Goal: Transaction & Acquisition: Purchase product/service

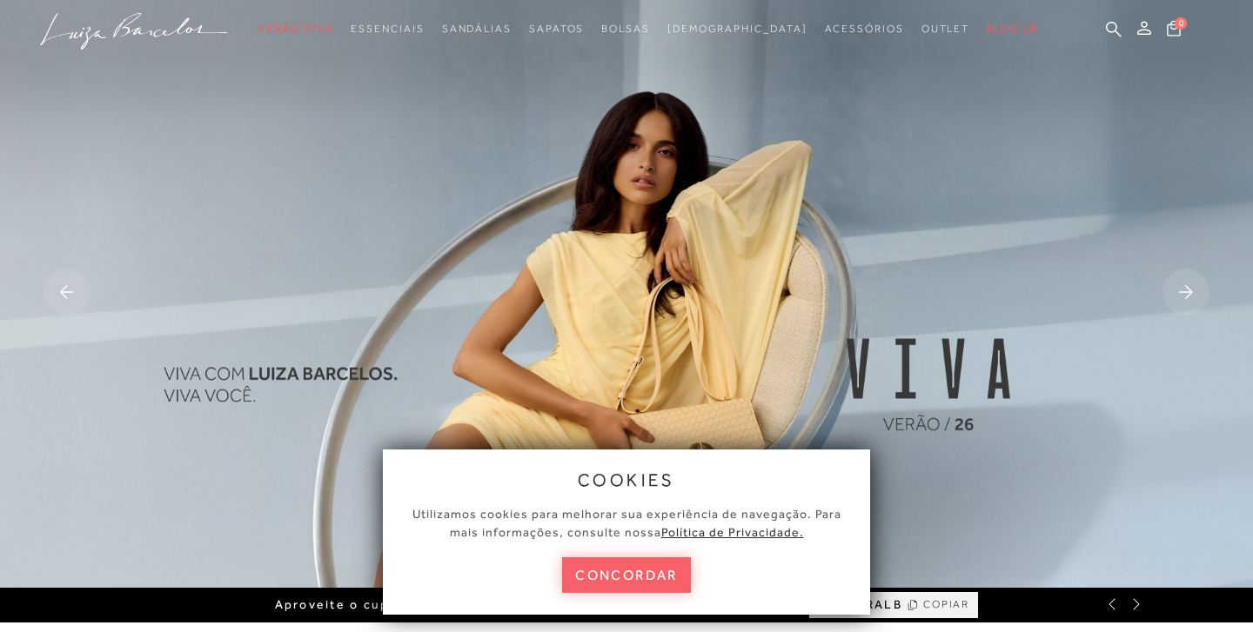
click at [623, 581] on button "concordar" at bounding box center [626, 576] width 129 height 36
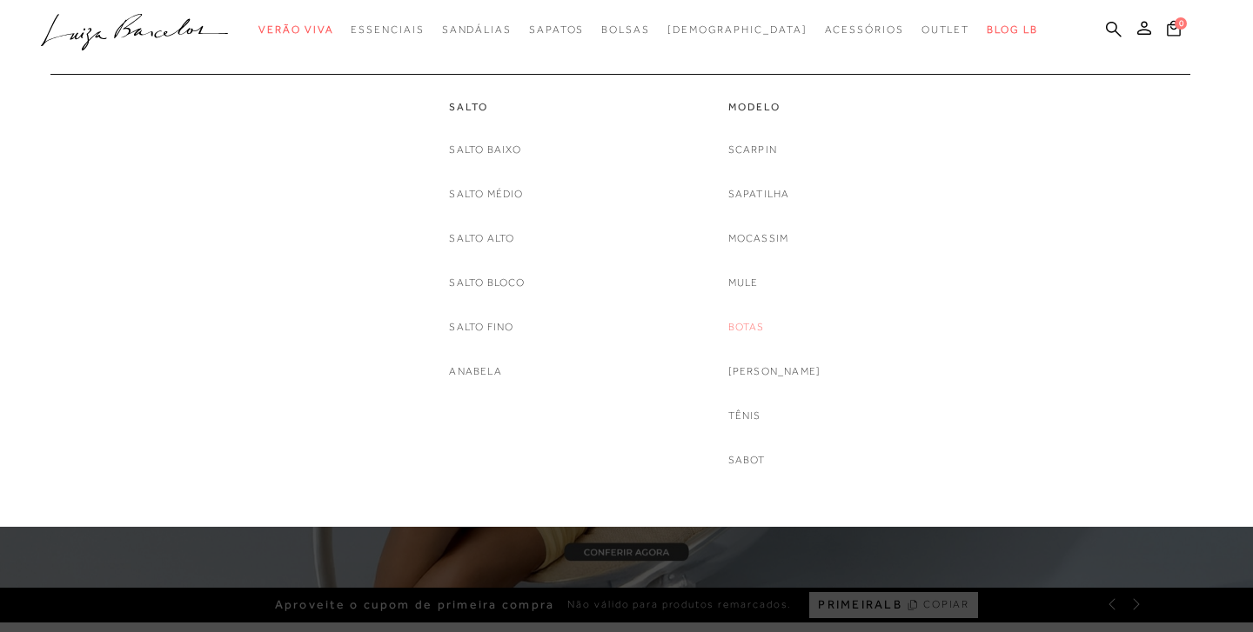
click at [759, 322] on link "Botas" at bounding box center [746, 327] width 37 height 18
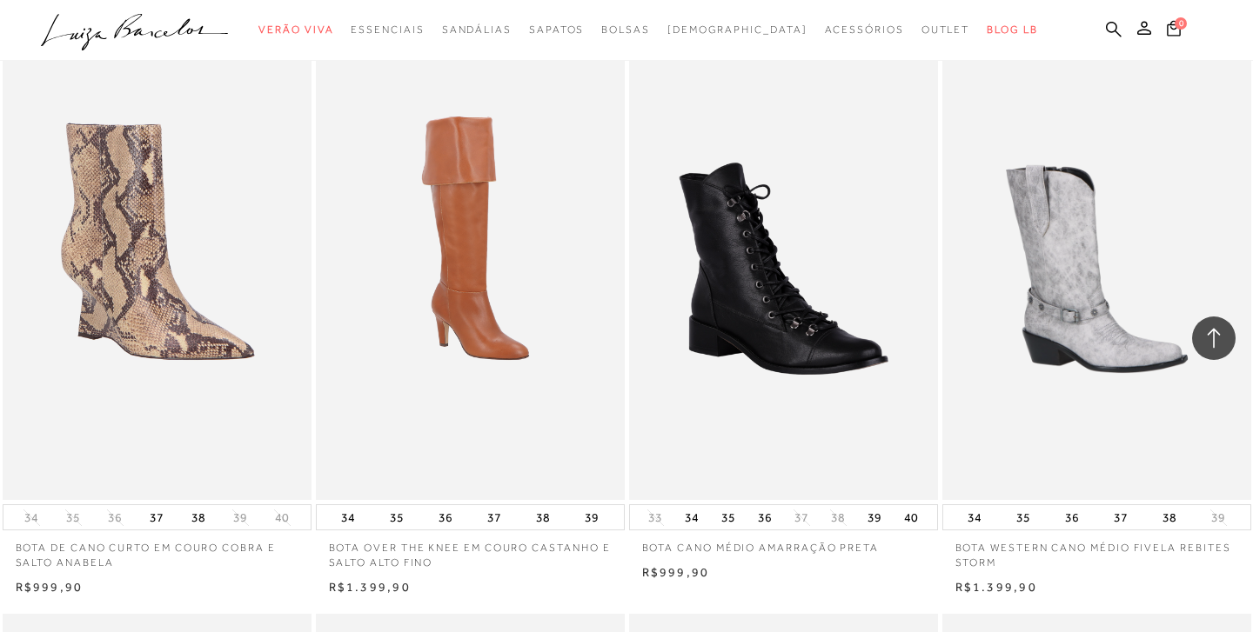
scroll to position [1254, 0]
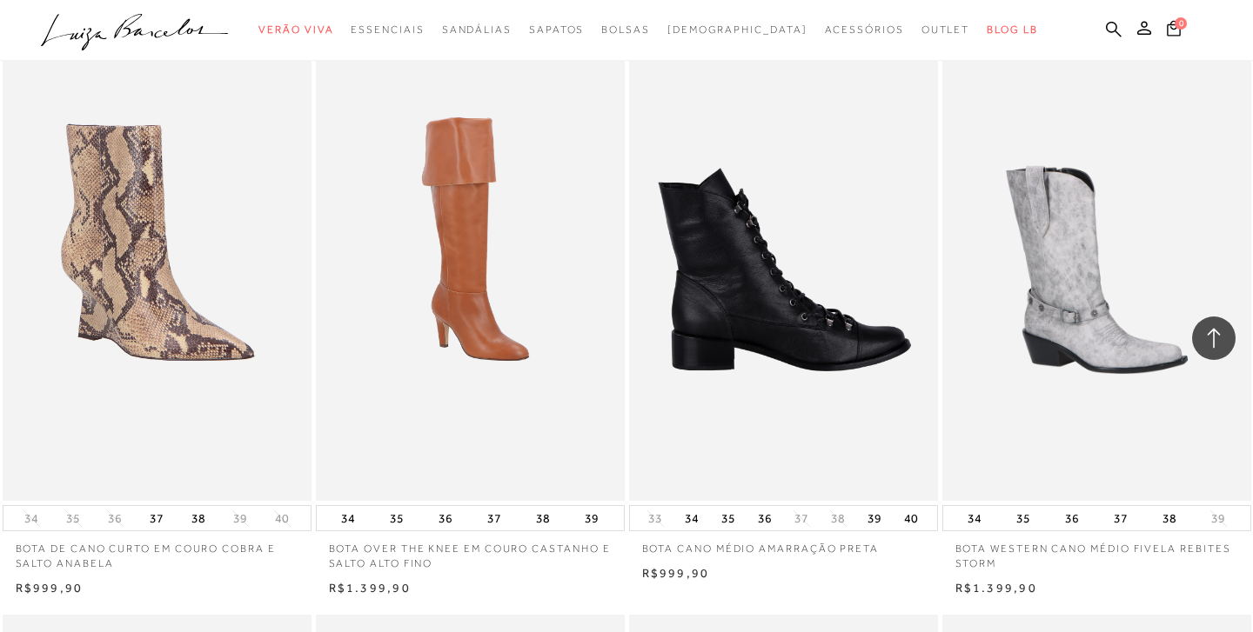
click at [773, 326] on img at bounding box center [784, 270] width 307 height 464
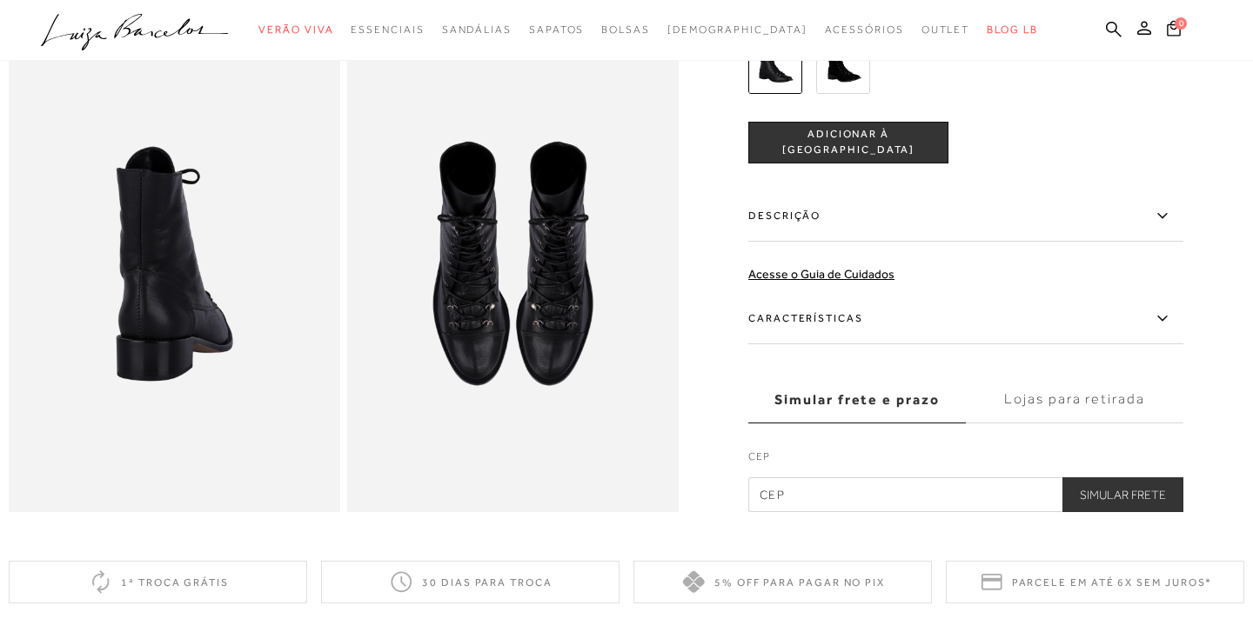
scroll to position [612, 0]
click at [1158, 319] on icon at bounding box center [1162, 319] width 21 height 22
click at [0, 0] on input "Características" at bounding box center [0, 0] width 0 height 0
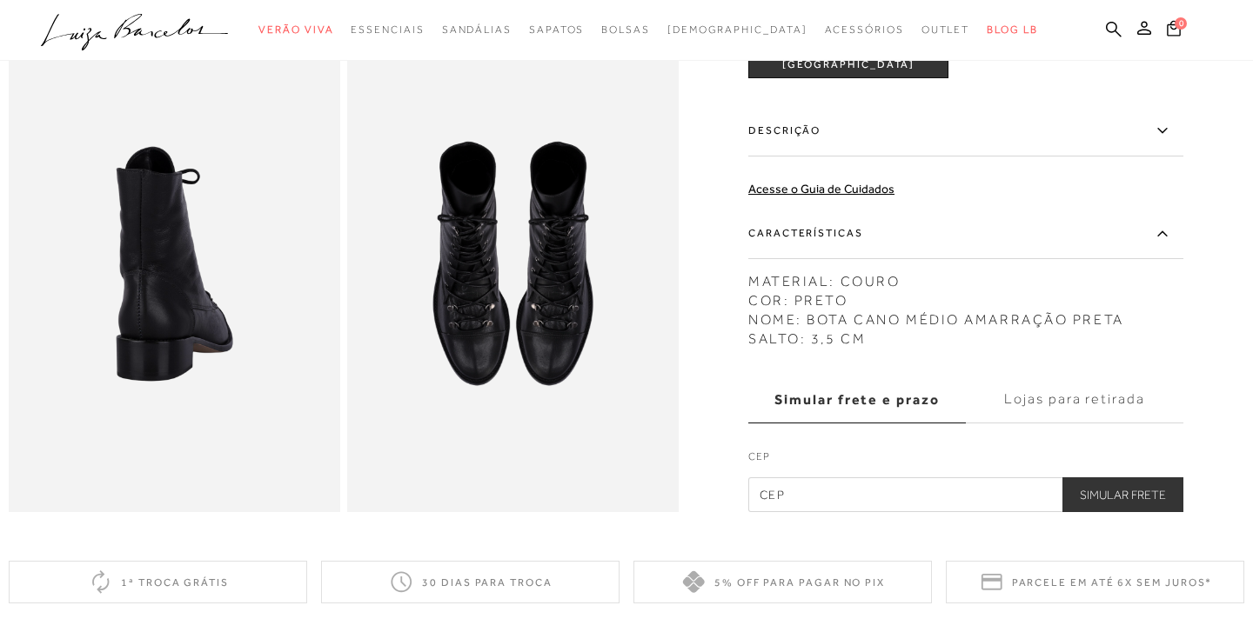
click at [1159, 231] on icon at bounding box center [1162, 234] width 21 height 22
click at [0, 0] on input "Características" at bounding box center [0, 0] width 0 height 0
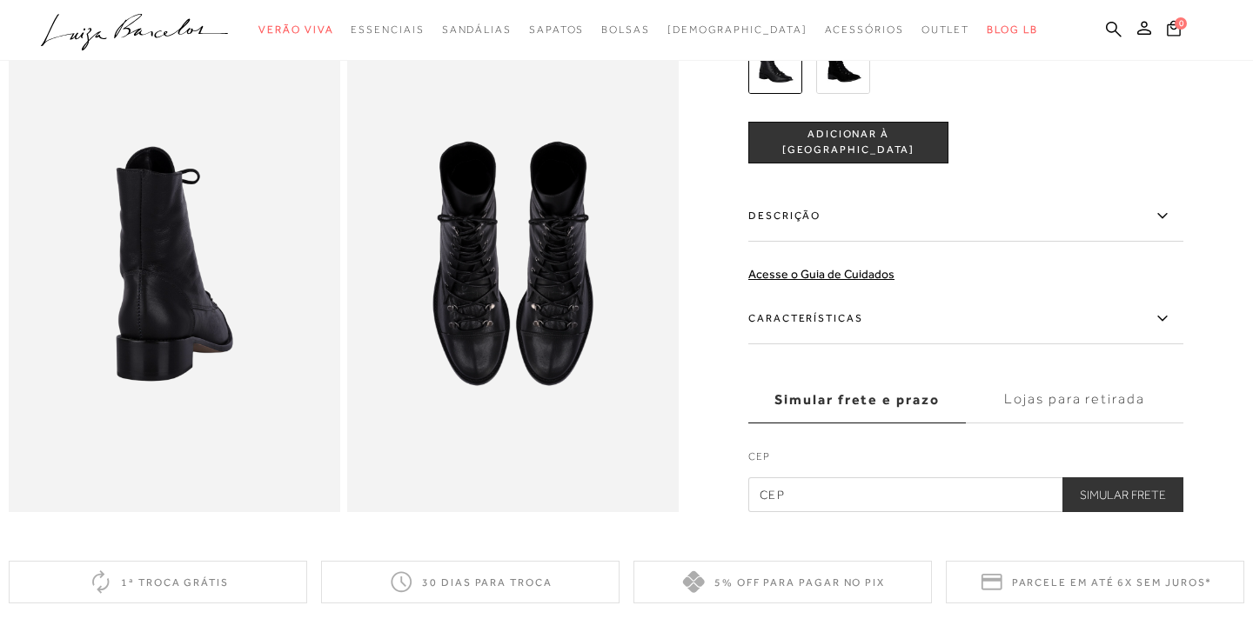
click at [1164, 217] on icon at bounding box center [1162, 216] width 21 height 22
click at [0, 0] on input "Descrição" at bounding box center [0, 0] width 0 height 0
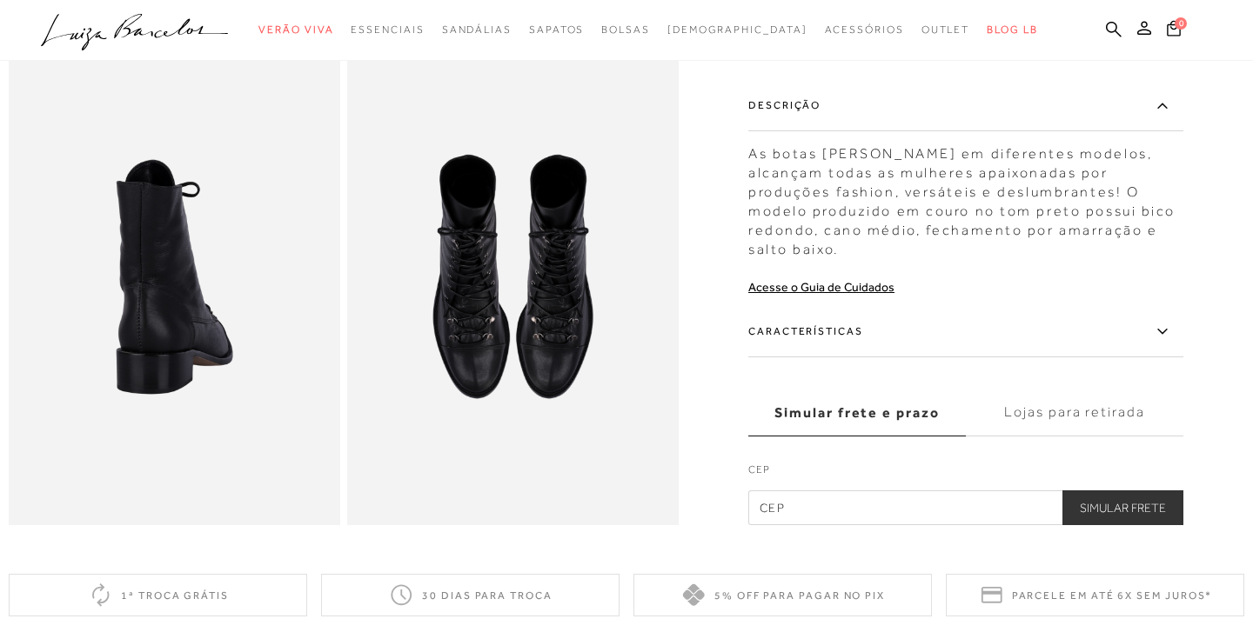
scroll to position [591, 0]
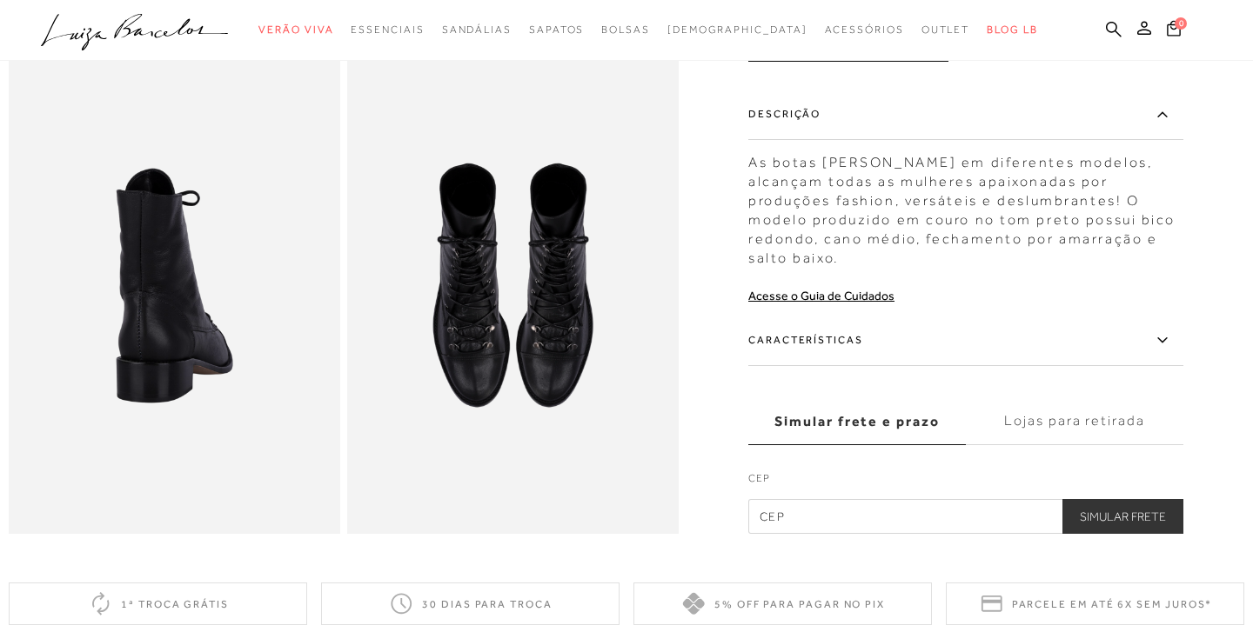
click at [198, 289] on img at bounding box center [174, 286] width 331 height 498
click at [567, 300] on img at bounding box center [512, 286] width 331 height 498
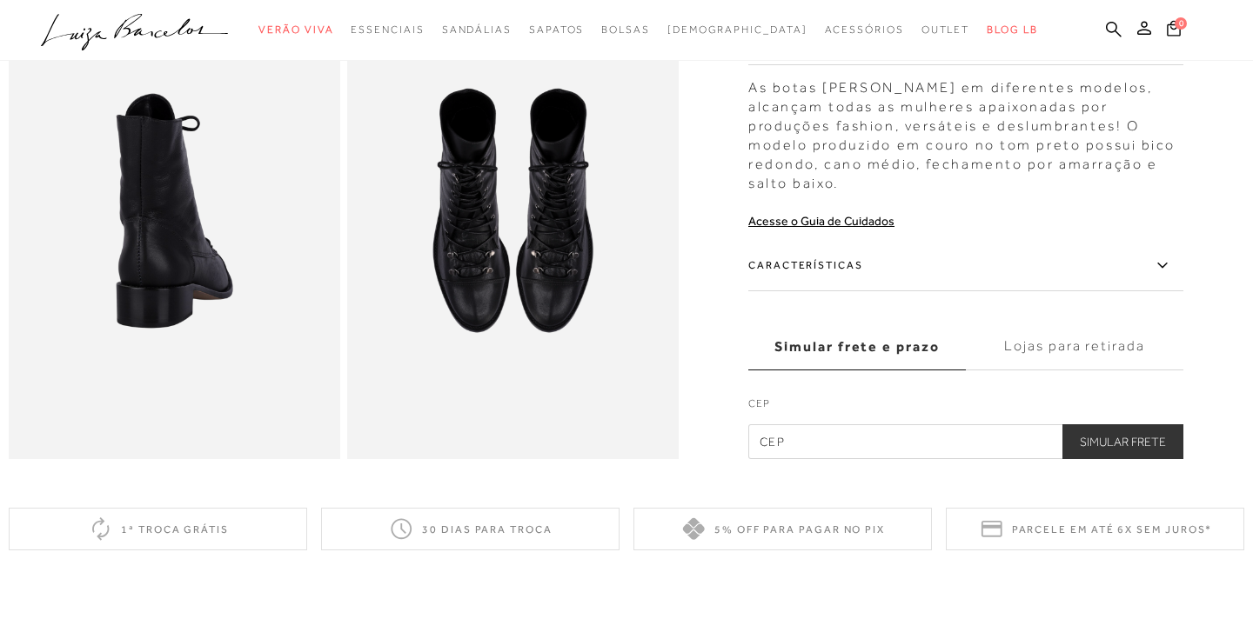
scroll to position [665, 0]
click at [535, 264] on img at bounding box center [512, 212] width 331 height 498
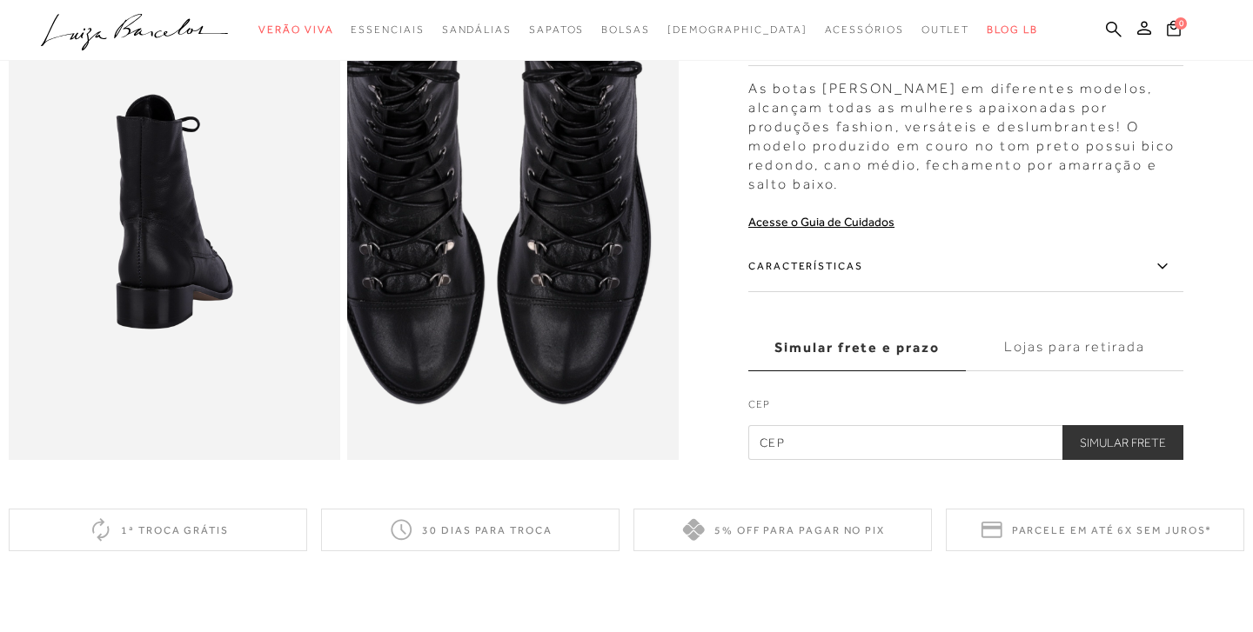
click at [535, 264] on img at bounding box center [490, 159] width 663 height 994
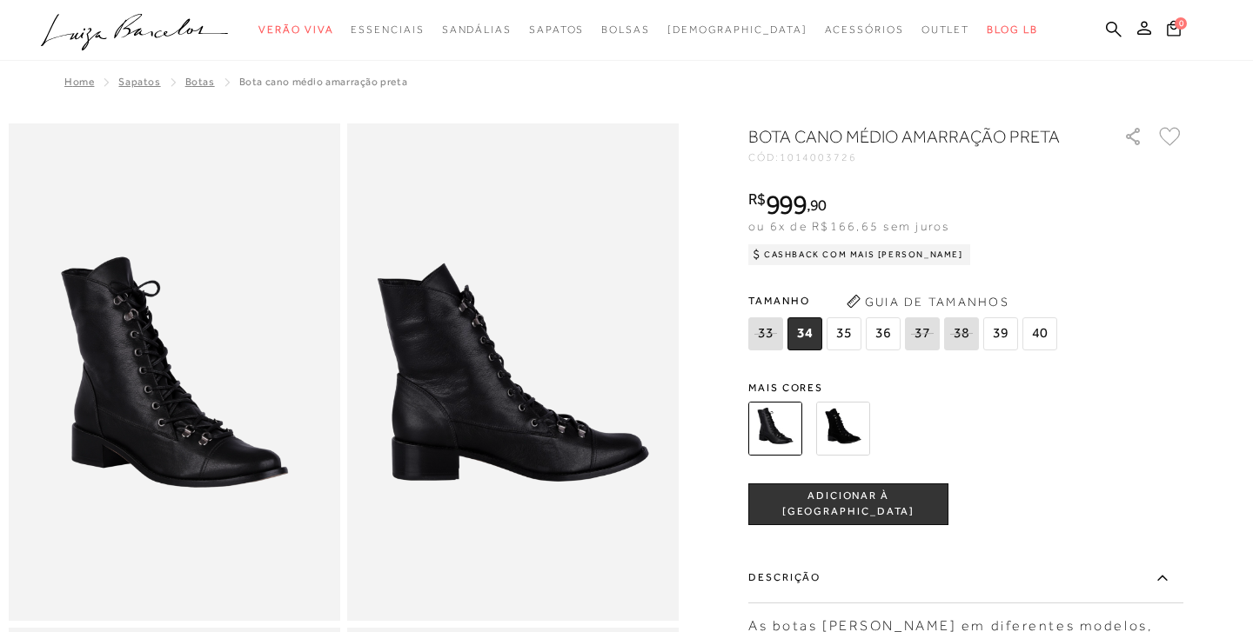
scroll to position [0, 0]
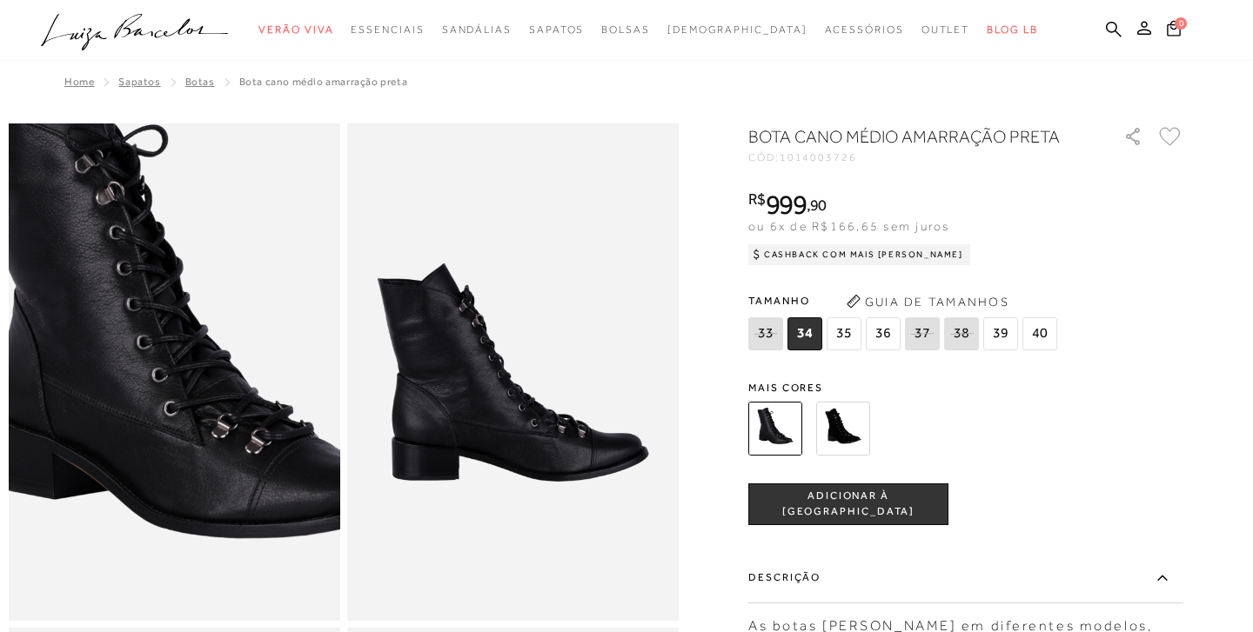
click at [152, 437] on img at bounding box center [196, 307] width 663 height 994
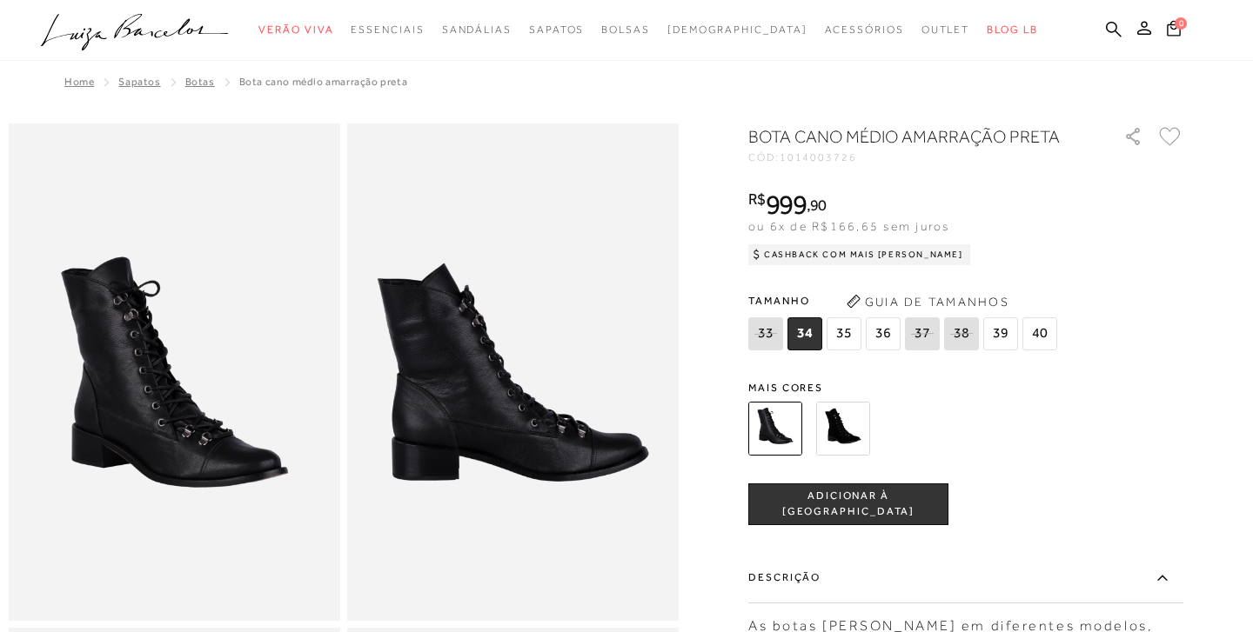
click at [520, 440] on img at bounding box center [512, 373] width 331 height 498
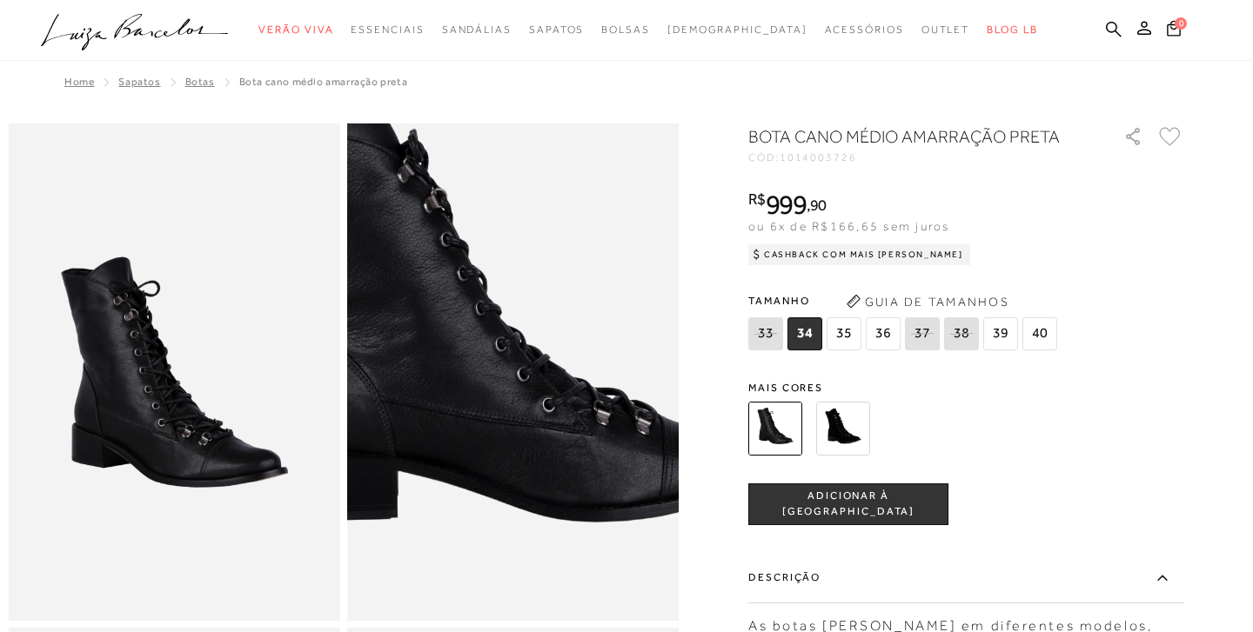
click at [520, 441] on img at bounding box center [505, 303] width 663 height 994
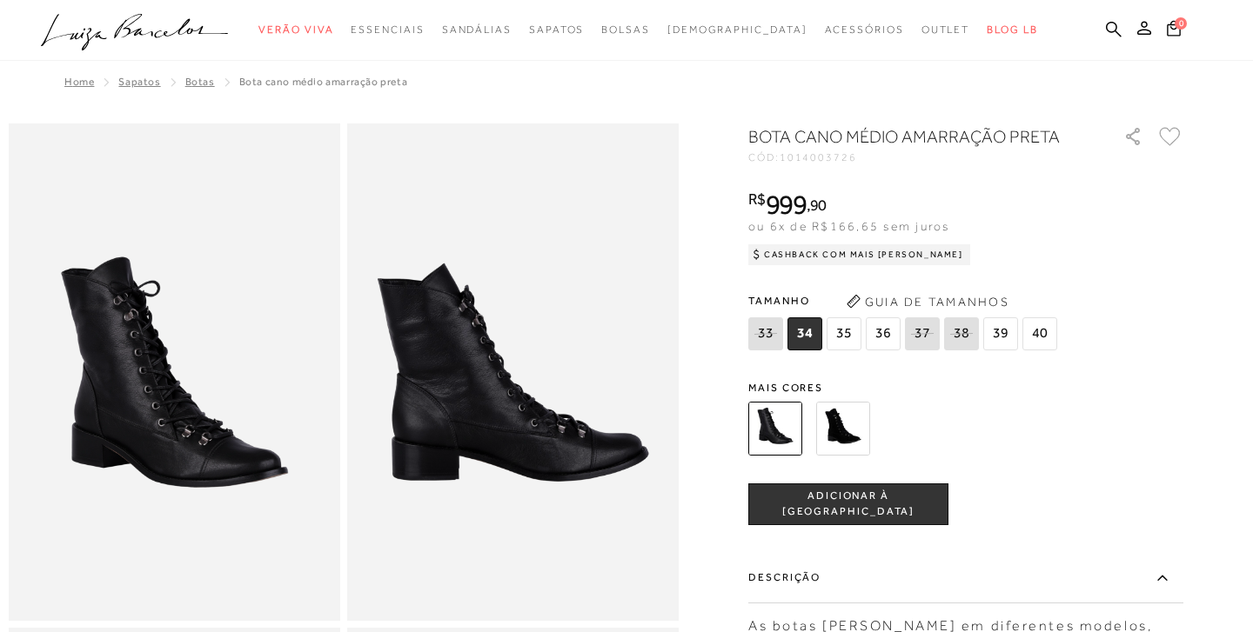
click at [838, 419] on img at bounding box center [843, 429] width 54 height 54
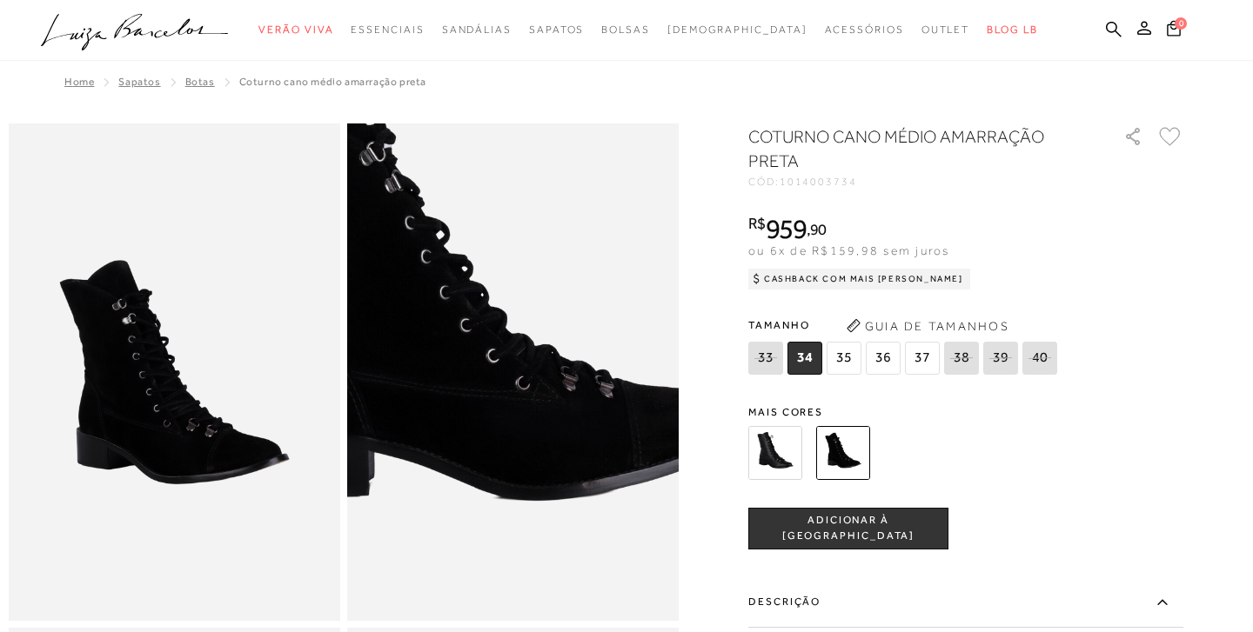
click at [547, 462] on img at bounding box center [478, 282] width 663 height 994
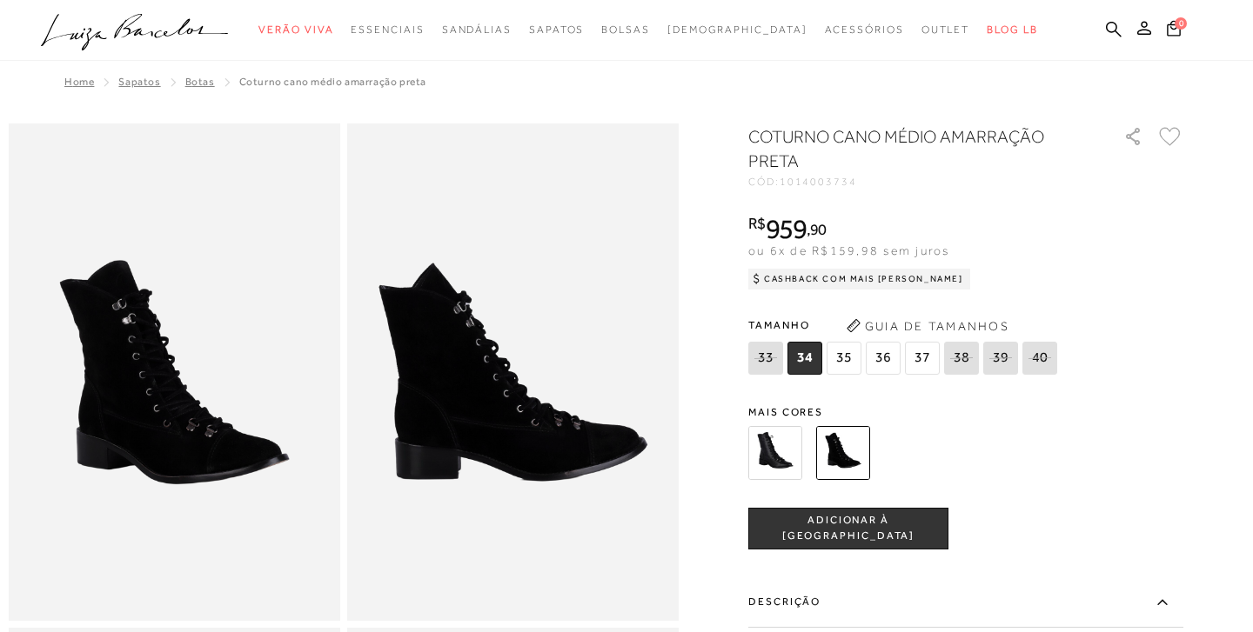
click at [775, 454] on img at bounding box center [775, 453] width 54 height 54
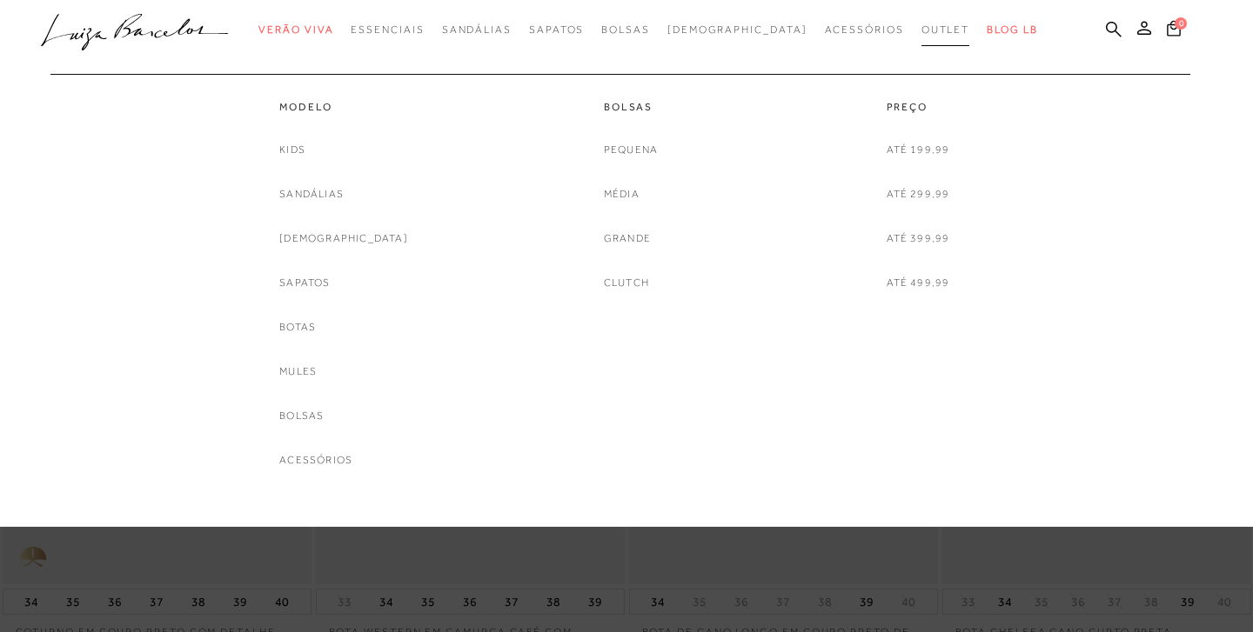
click at [921, 30] on span "Outlet" at bounding box center [945, 29] width 49 height 12
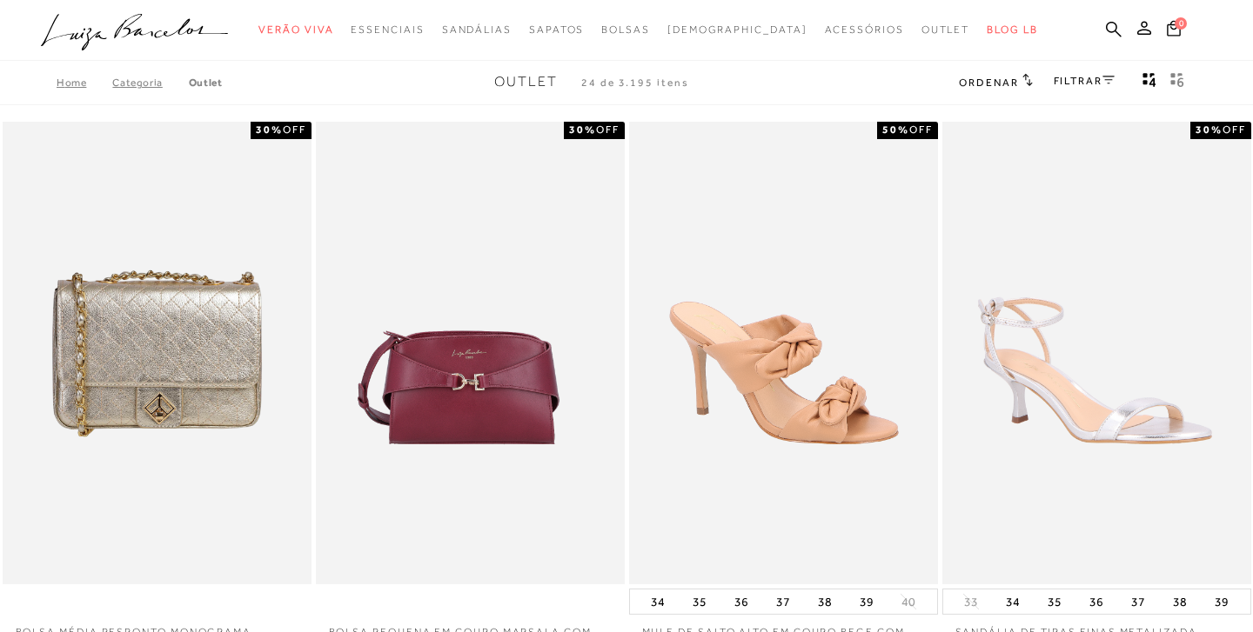
click at [136, 84] on link "Categoria" at bounding box center [150, 83] width 76 height 12
click at [217, 82] on link "Outlet" at bounding box center [206, 83] width 34 height 12
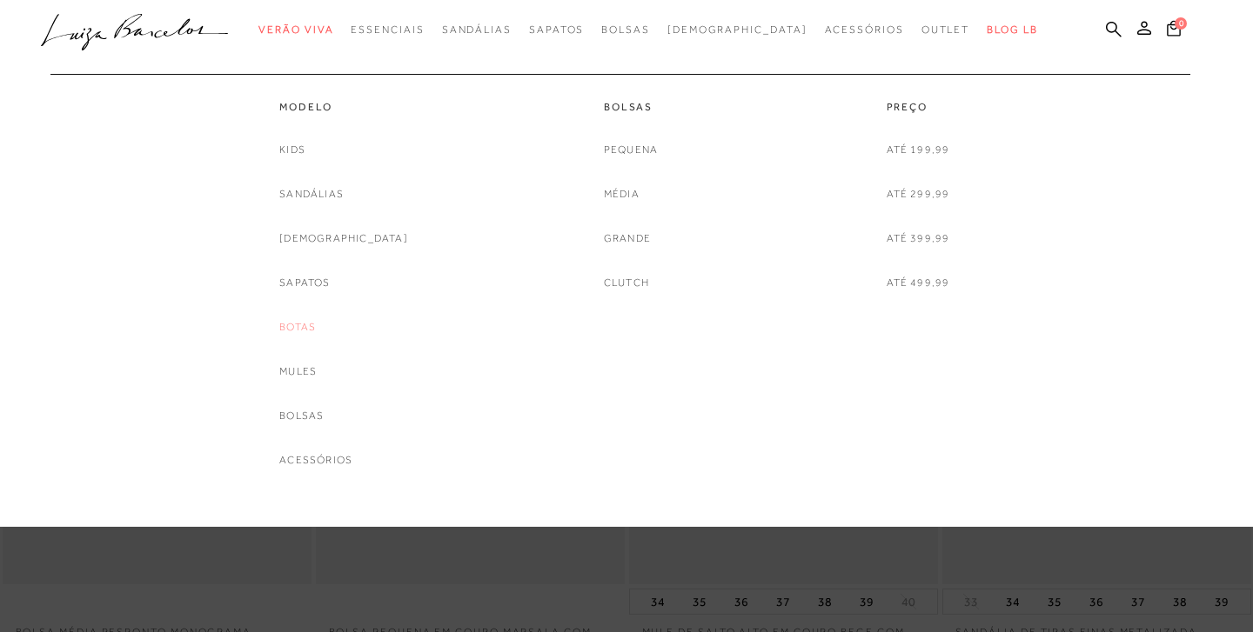
click at [316, 324] on link "Botas" at bounding box center [297, 327] width 37 height 18
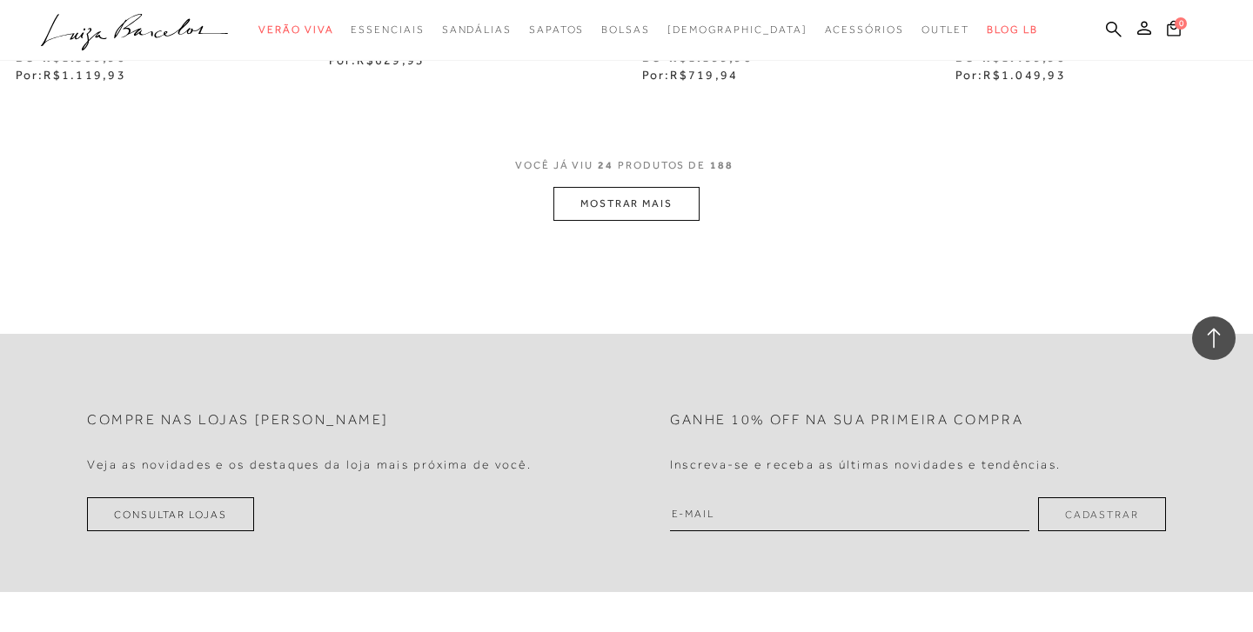
scroll to position [3498, 0]
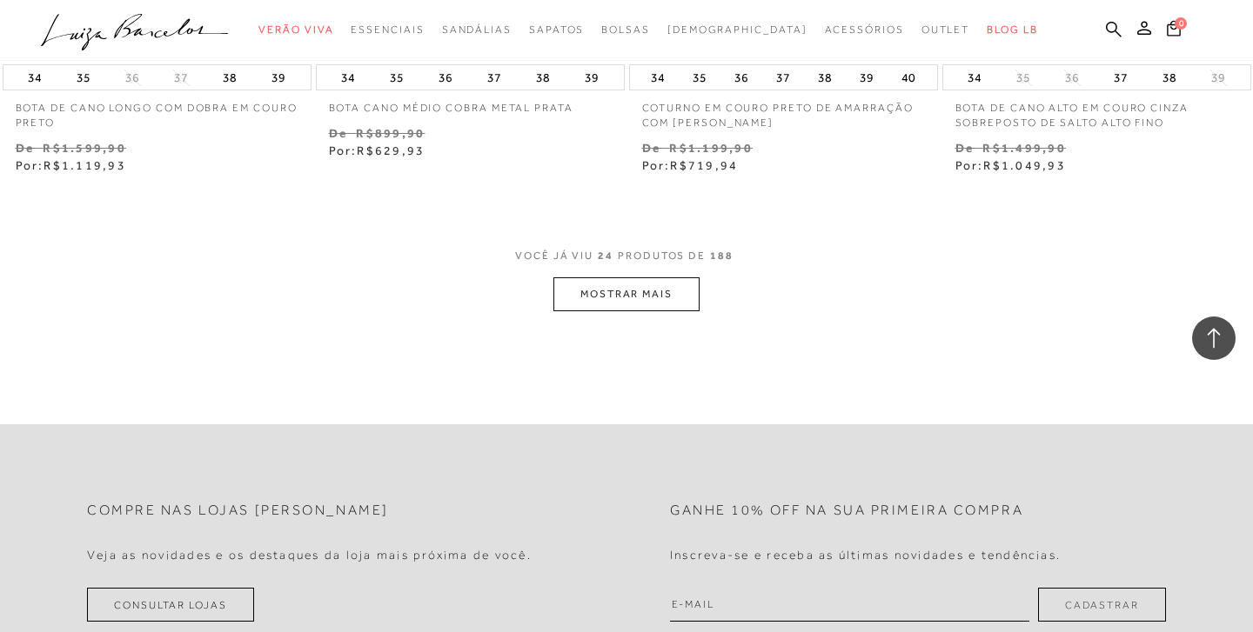
click at [631, 289] on button "MOSTRAR MAIS" at bounding box center [626, 294] width 146 height 34
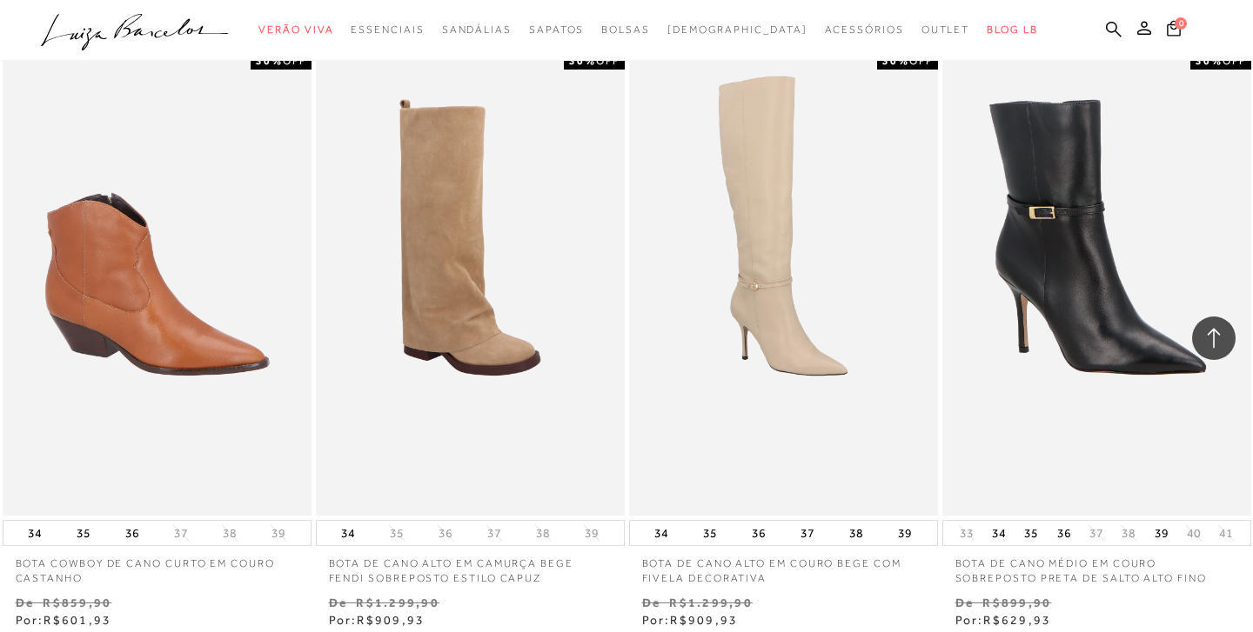
scroll to position [4234, 0]
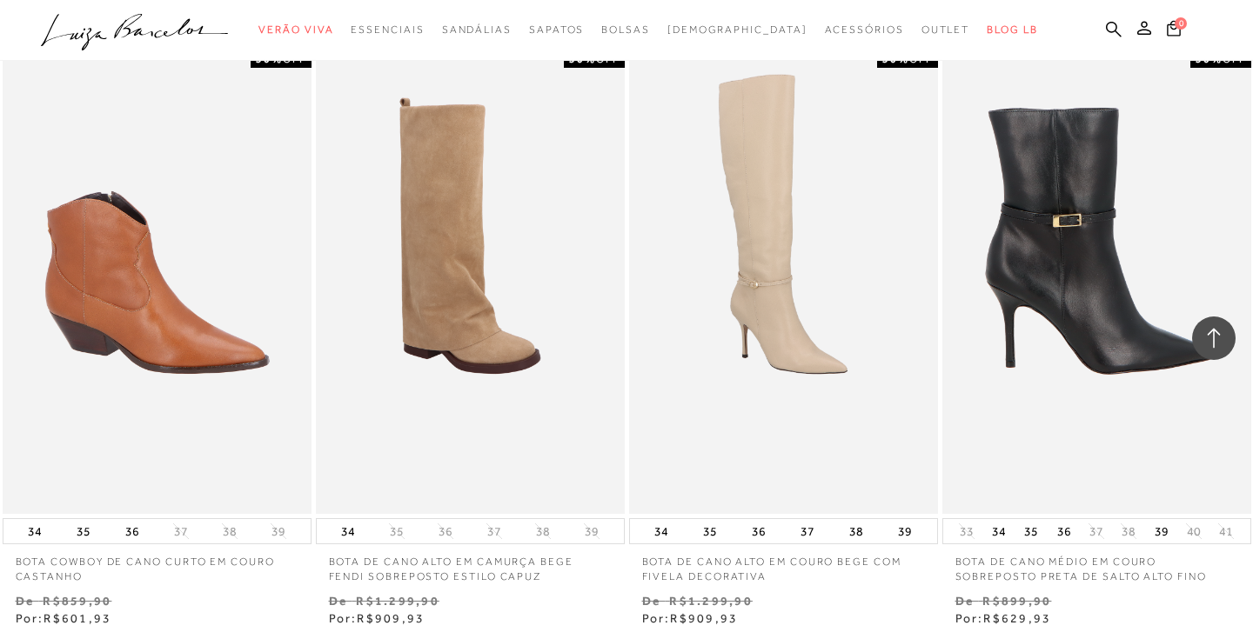
click at [1079, 257] on img at bounding box center [1097, 282] width 307 height 464
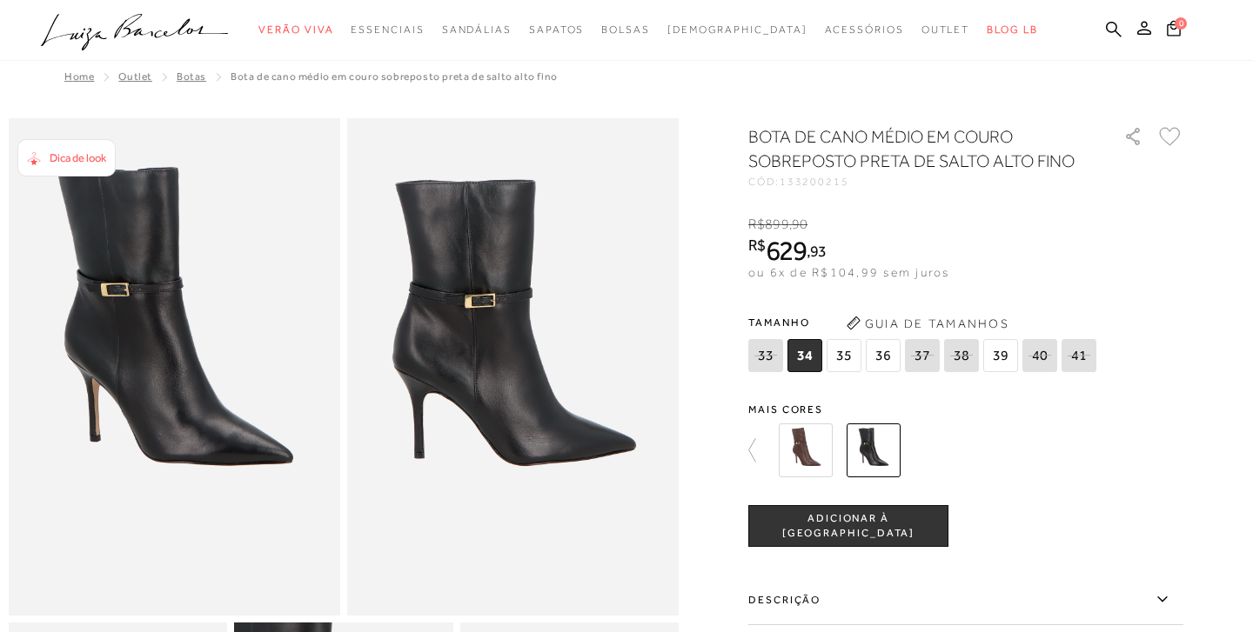
scroll to position [3, 0]
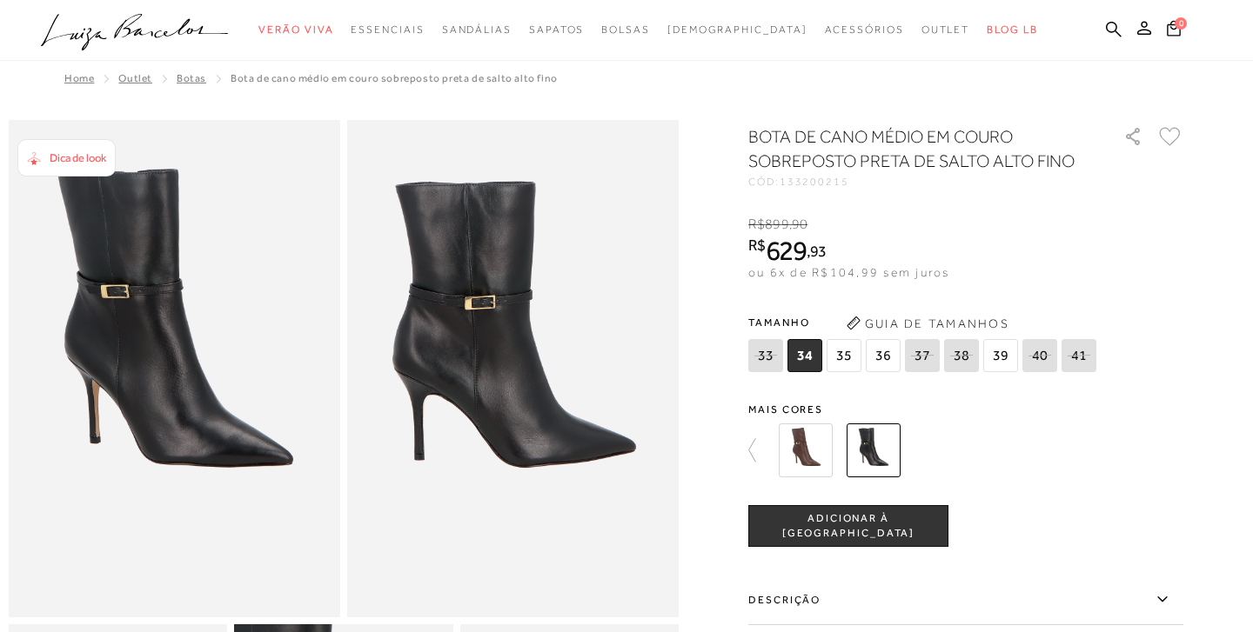
click at [812, 444] on img at bounding box center [806, 451] width 54 height 54
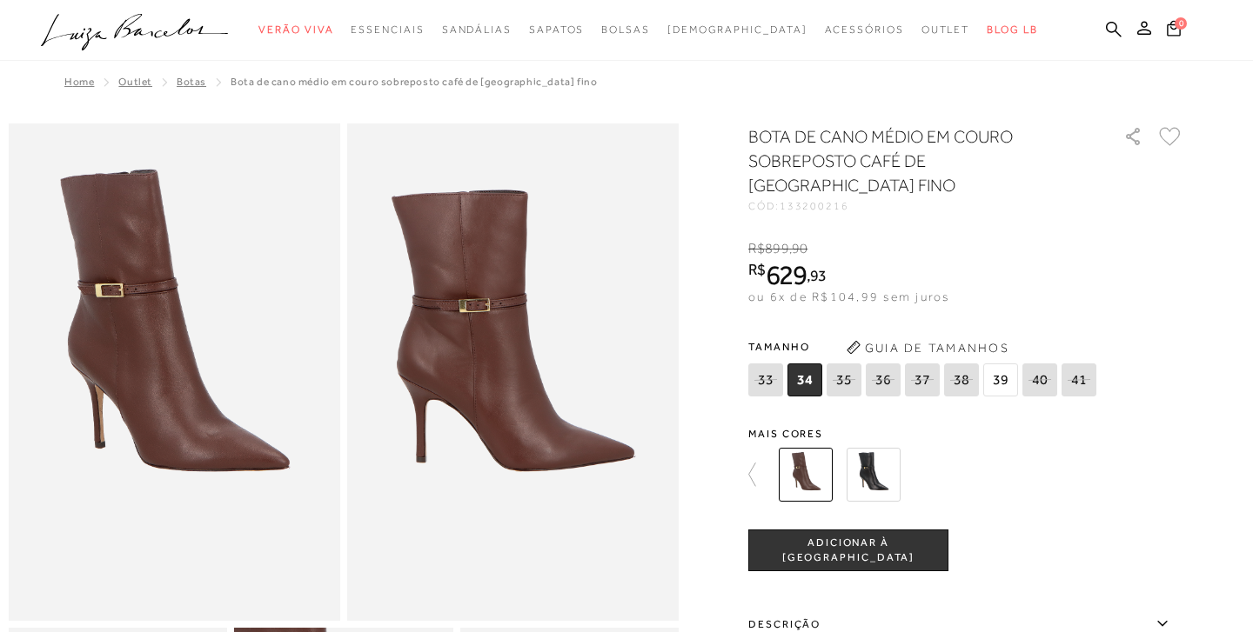
click at [879, 450] on img at bounding box center [873, 475] width 54 height 54
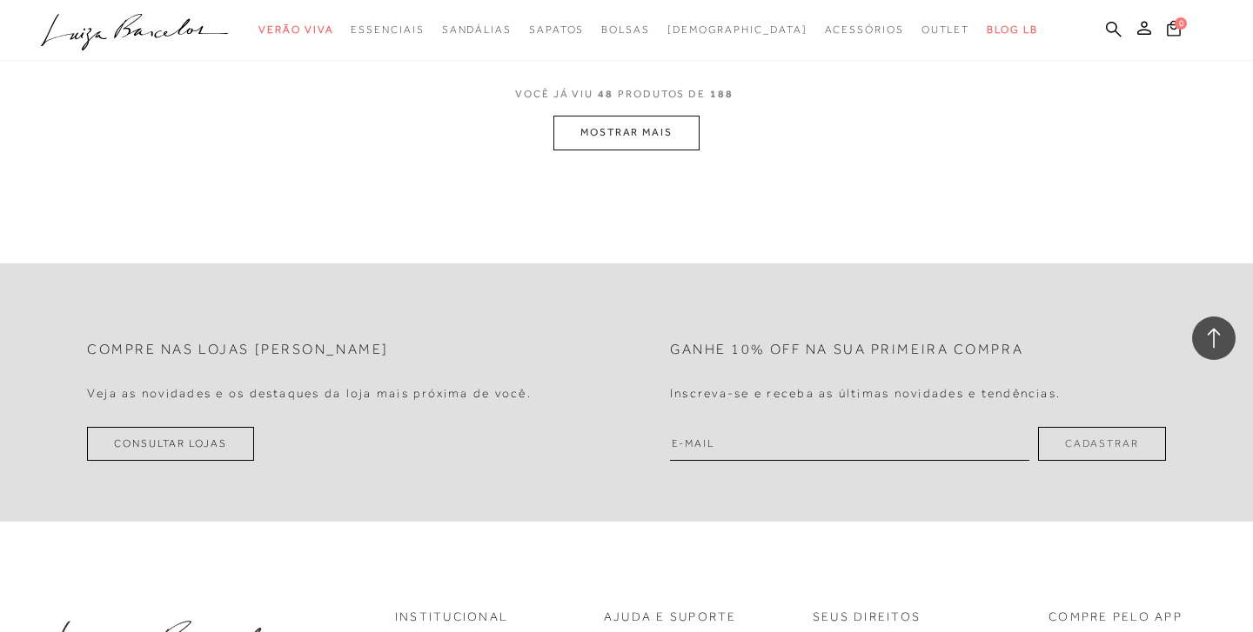
scroll to position [7064, 0]
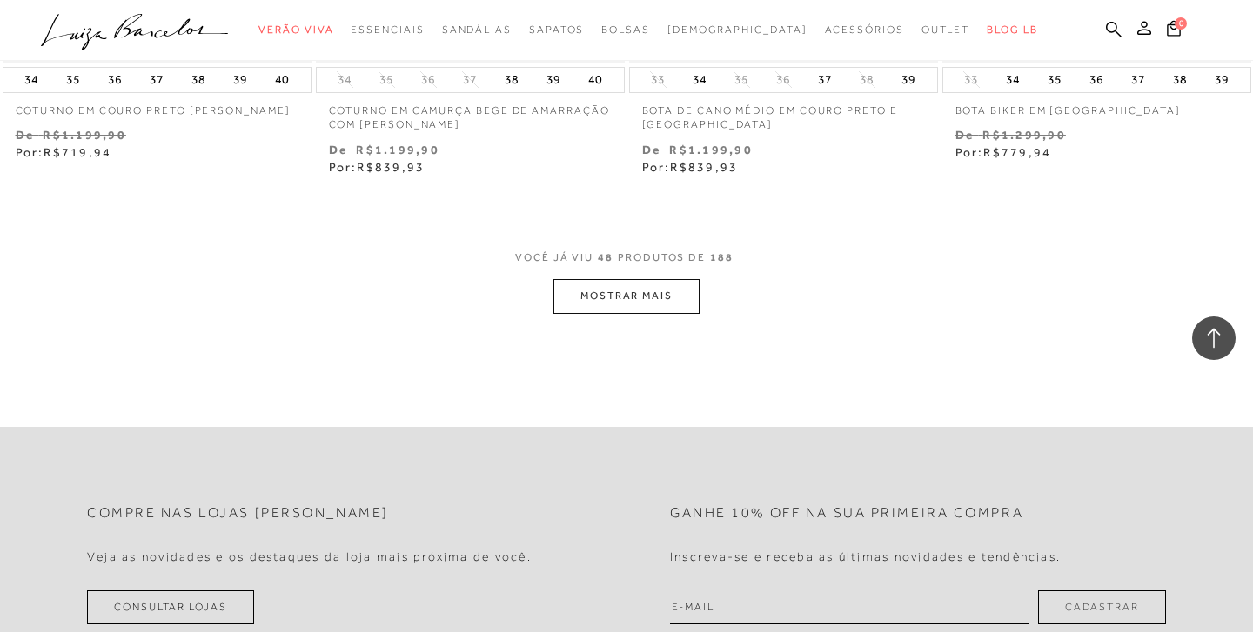
click at [662, 279] on button "MOSTRAR MAIS" at bounding box center [626, 296] width 146 height 34
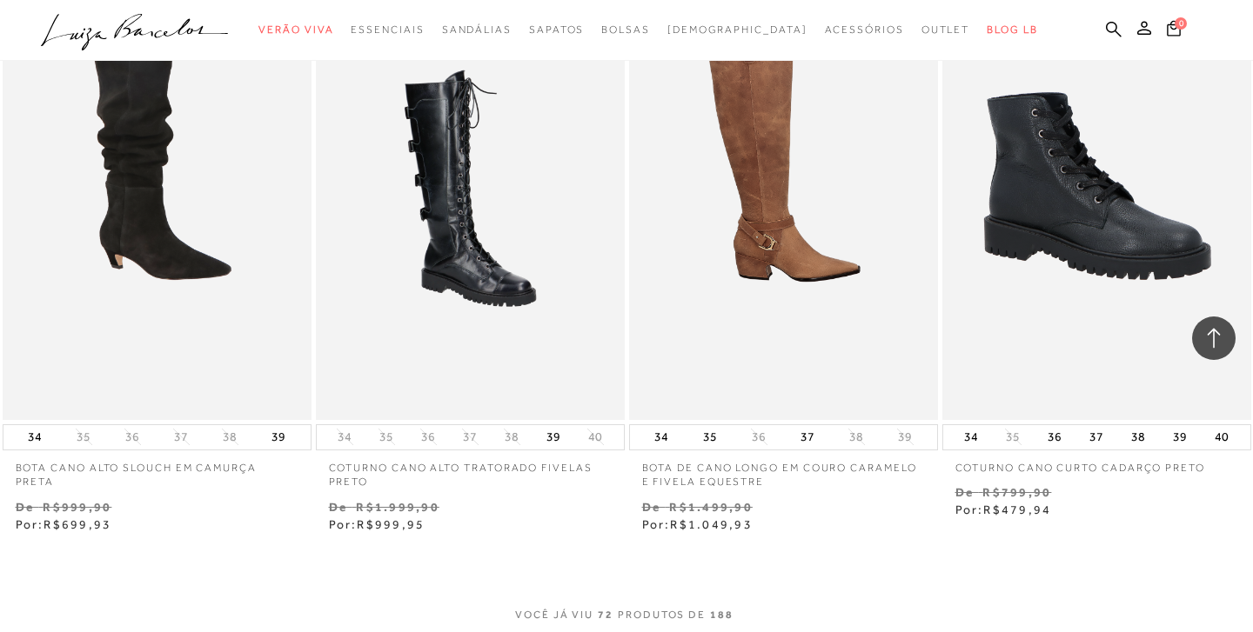
scroll to position [10281, 0]
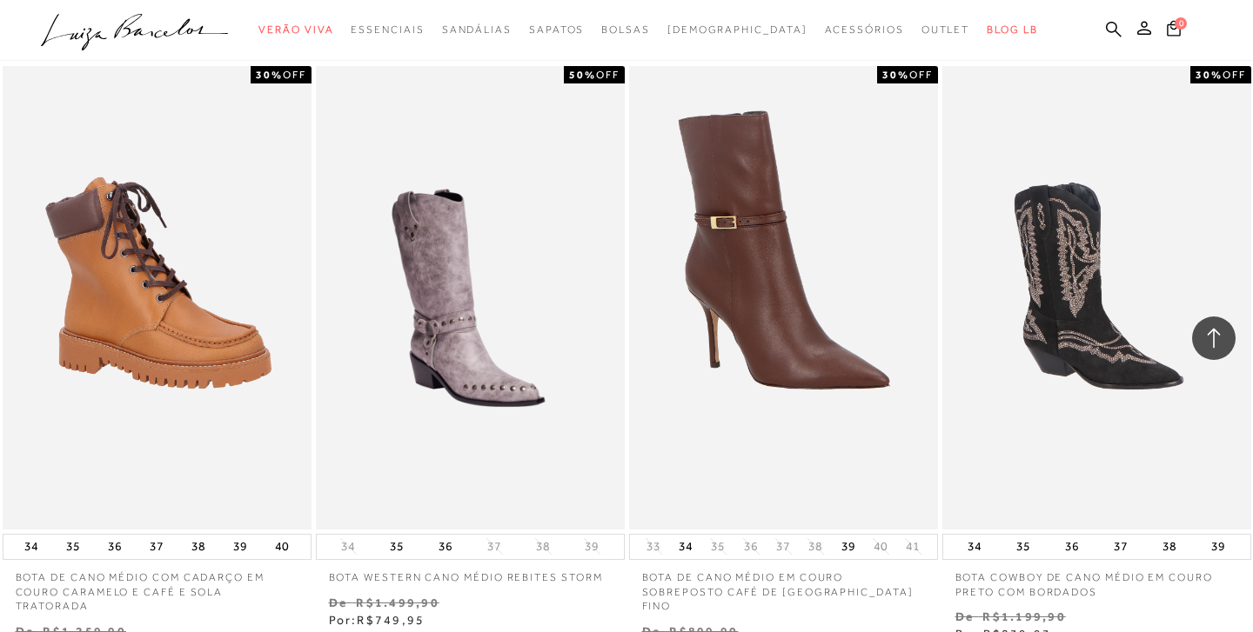
scroll to position [11958, 0]
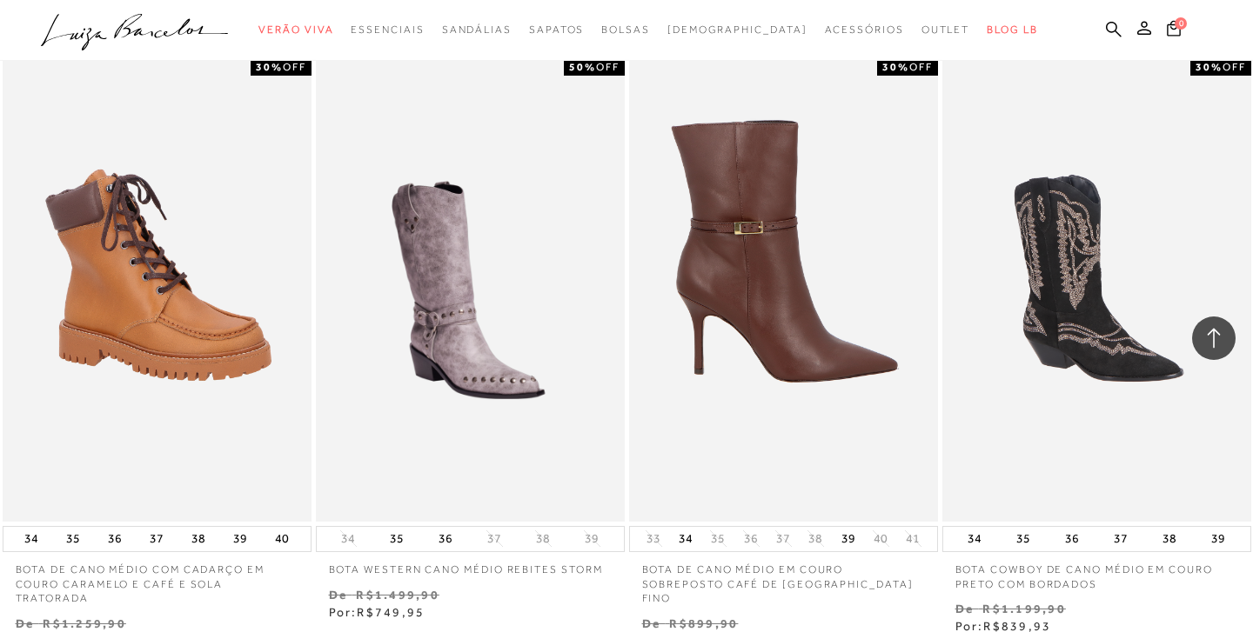
click at [778, 264] on img at bounding box center [784, 290] width 307 height 464
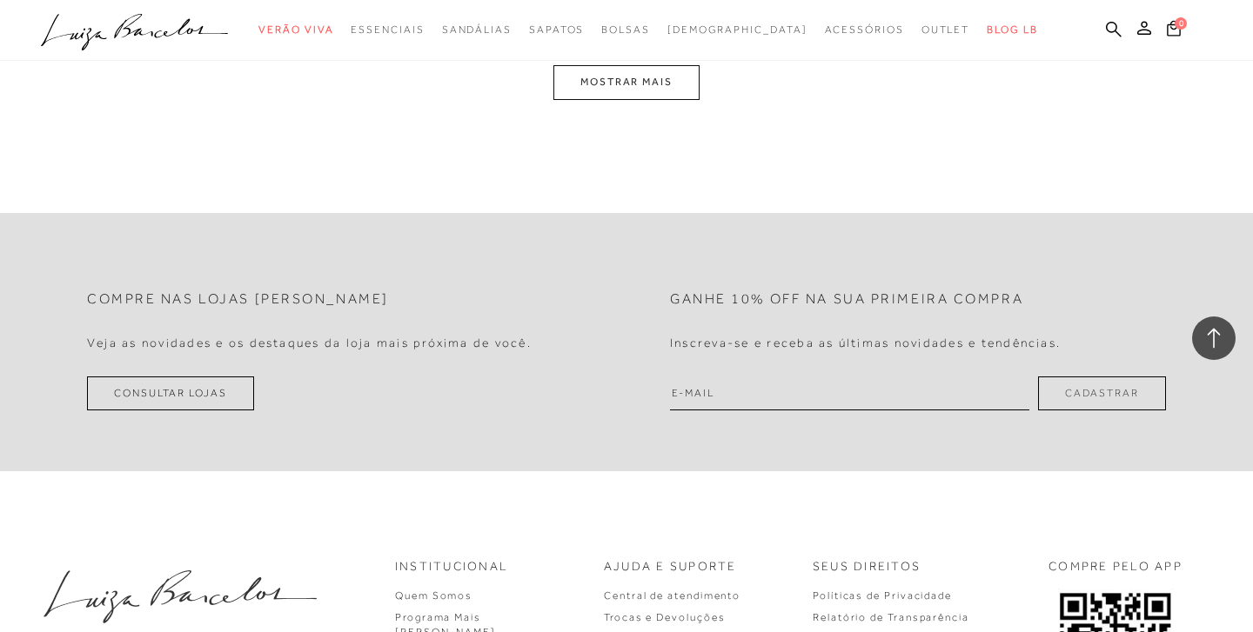
scroll to position [14123, 0]
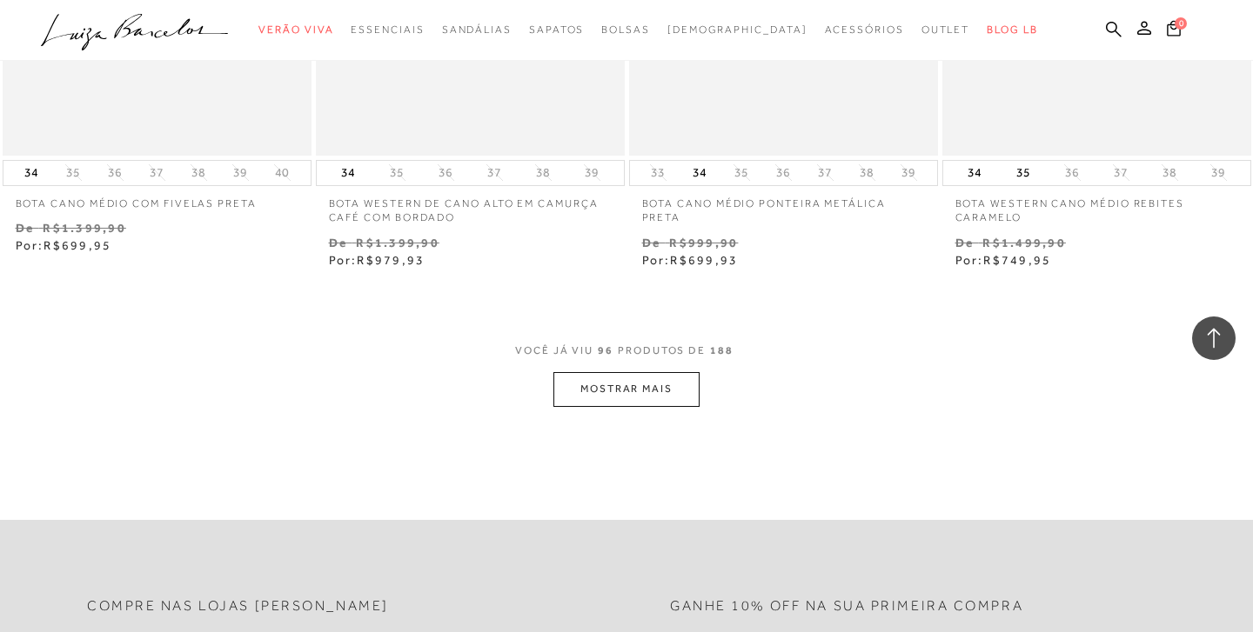
click at [648, 372] on button "MOSTRAR MAIS" at bounding box center [626, 389] width 146 height 34
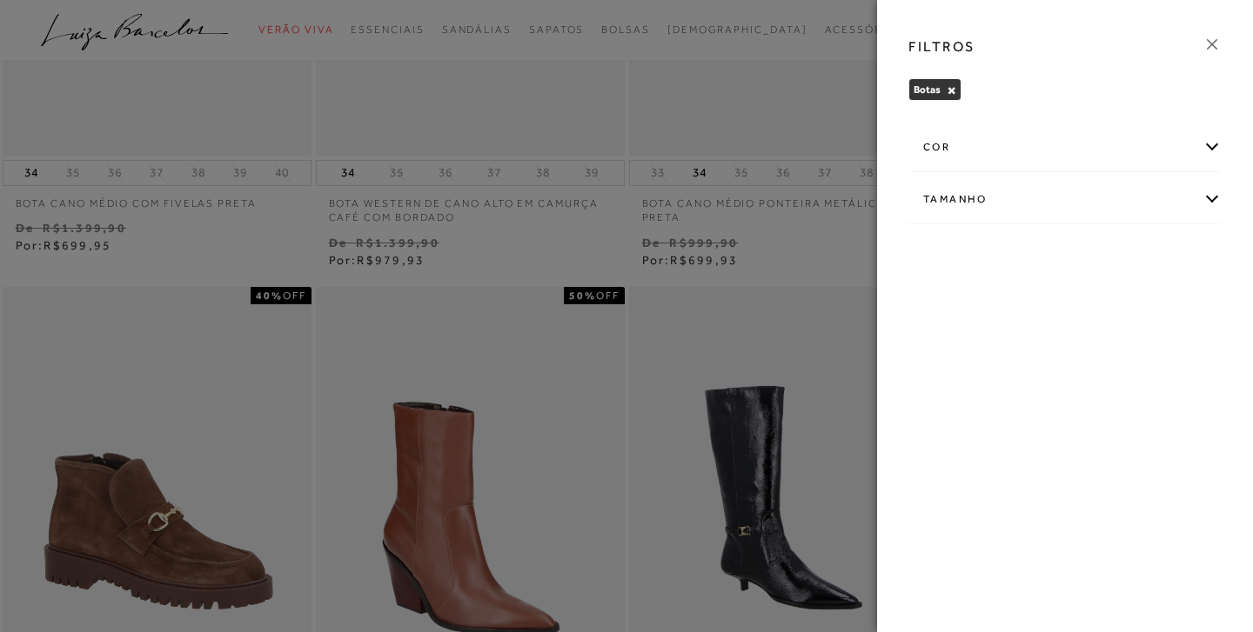
scroll to position [0, 0]
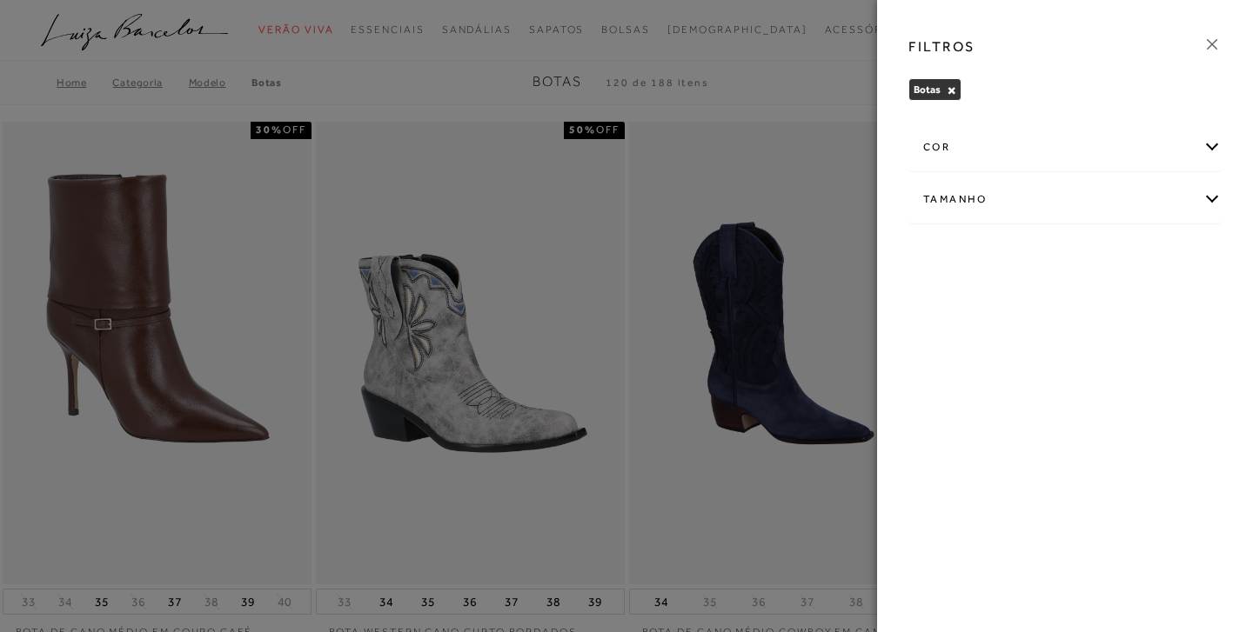
click at [1211, 195] on div "Tamanho" at bounding box center [1064, 200] width 311 height 46
click at [1098, 254] on label "36" at bounding box center [1089, 255] width 40 height 37
click at [1083, 254] on input "36" at bounding box center [1074, 258] width 17 height 17
checkbox input "true"
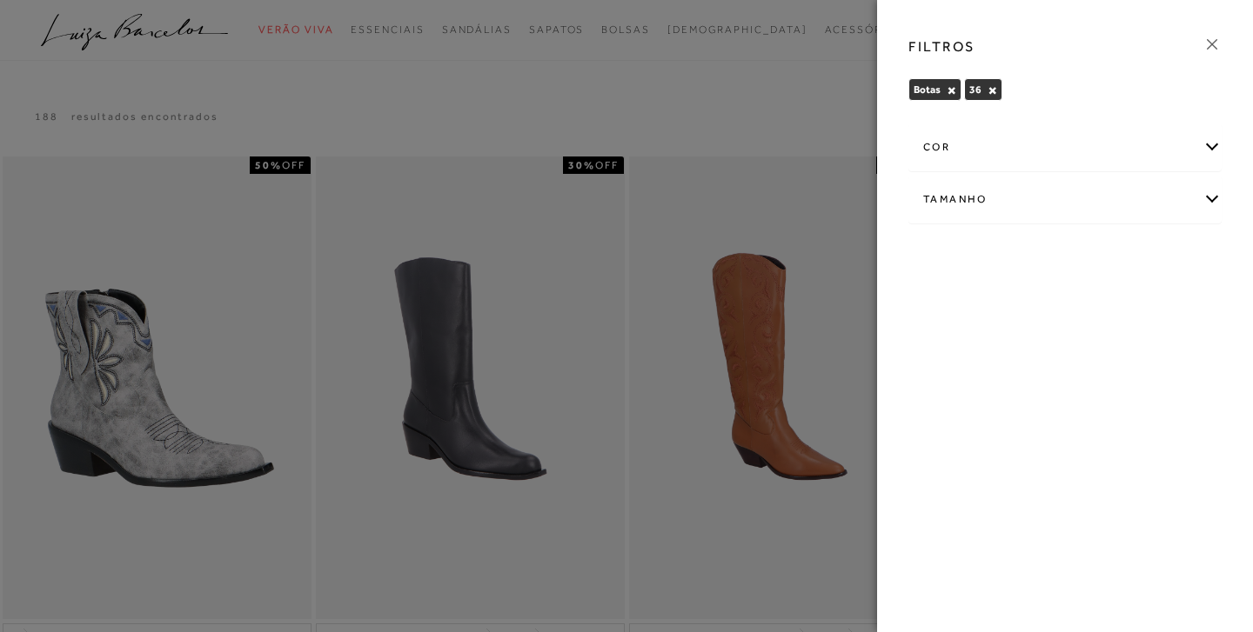
click at [1219, 44] on icon at bounding box center [1211, 44] width 19 height 19
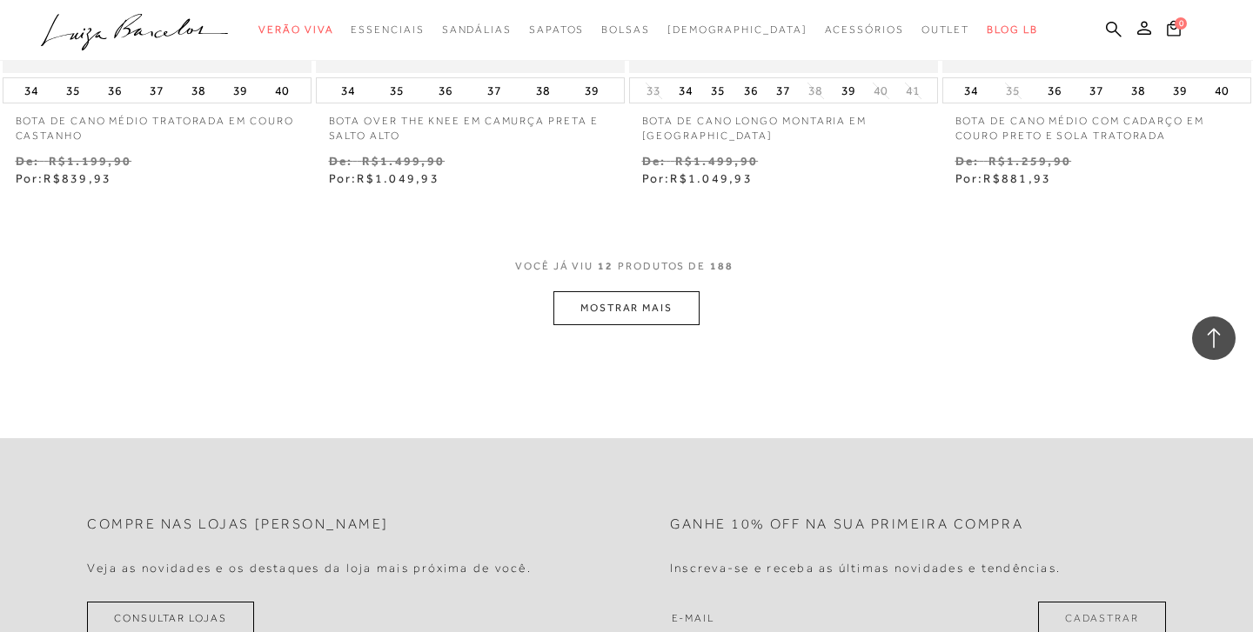
scroll to position [1722, 0]
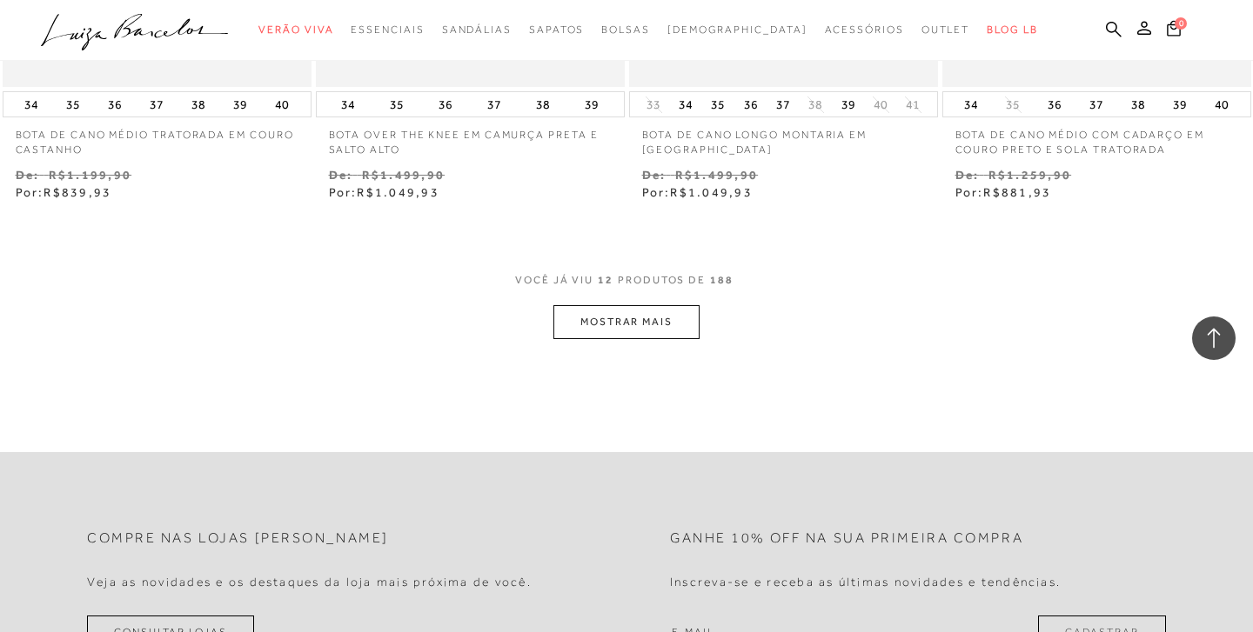
click at [655, 317] on button "MOSTRAR MAIS" at bounding box center [626, 322] width 146 height 34
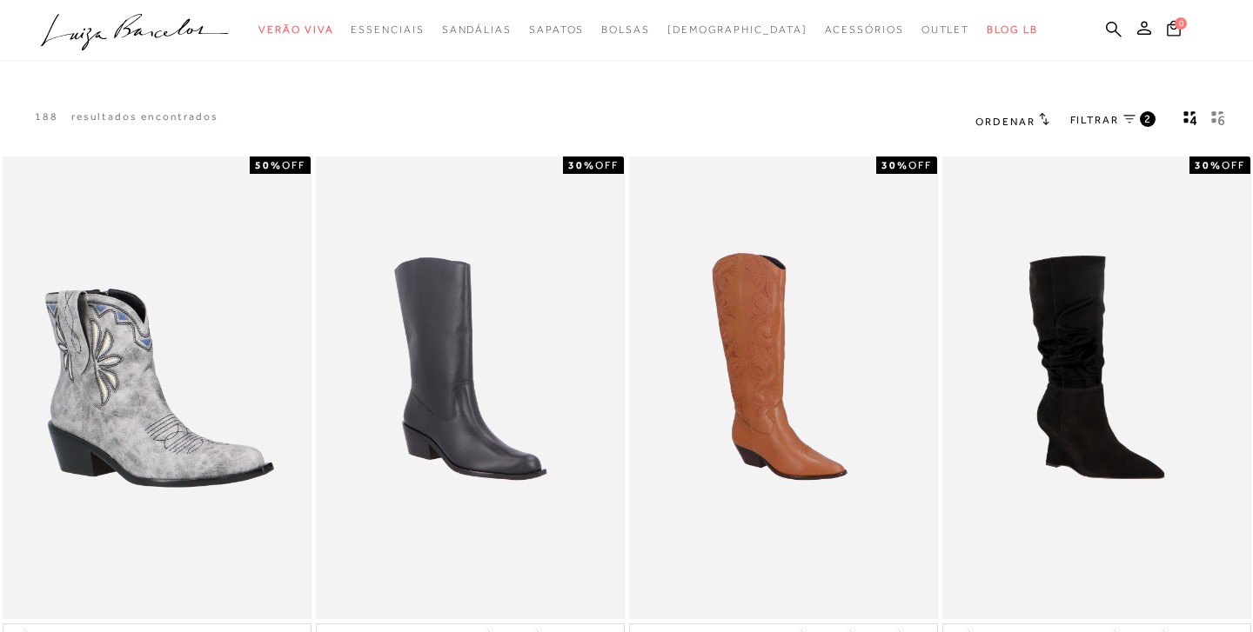
scroll to position [0, 0]
click at [1118, 117] on span "FILTRAR" at bounding box center [1094, 120] width 49 height 15
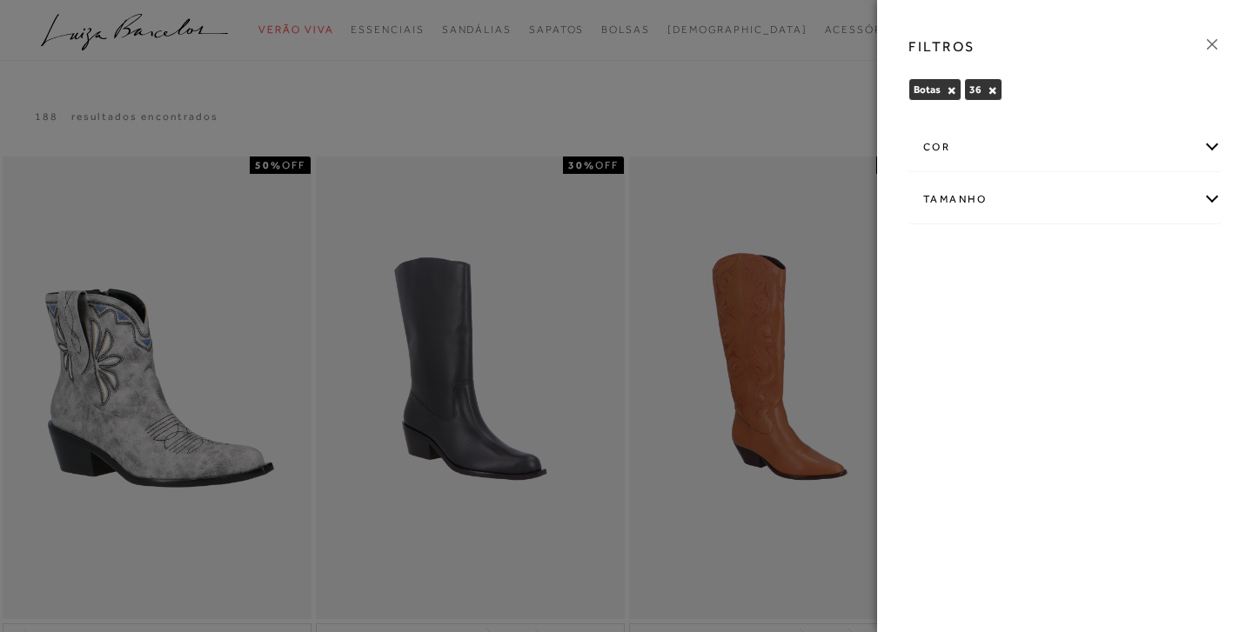
click at [1215, 200] on div "Tamanho" at bounding box center [1064, 200] width 311 height 46
click at [1091, 257] on span "36" at bounding box center [1082, 255] width 25 height 13
click at [1083, 257] on input "36" at bounding box center [1074, 258] width 17 height 17
checkbox input "false"
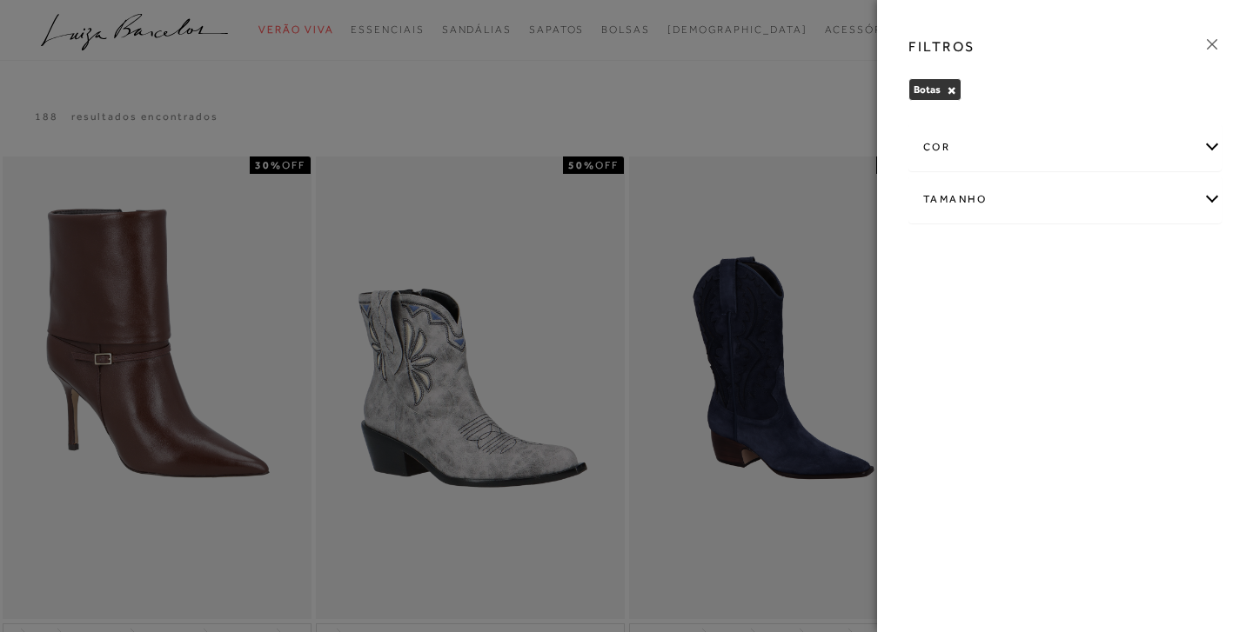
click at [699, 130] on div at bounding box center [626, 316] width 1253 height 632
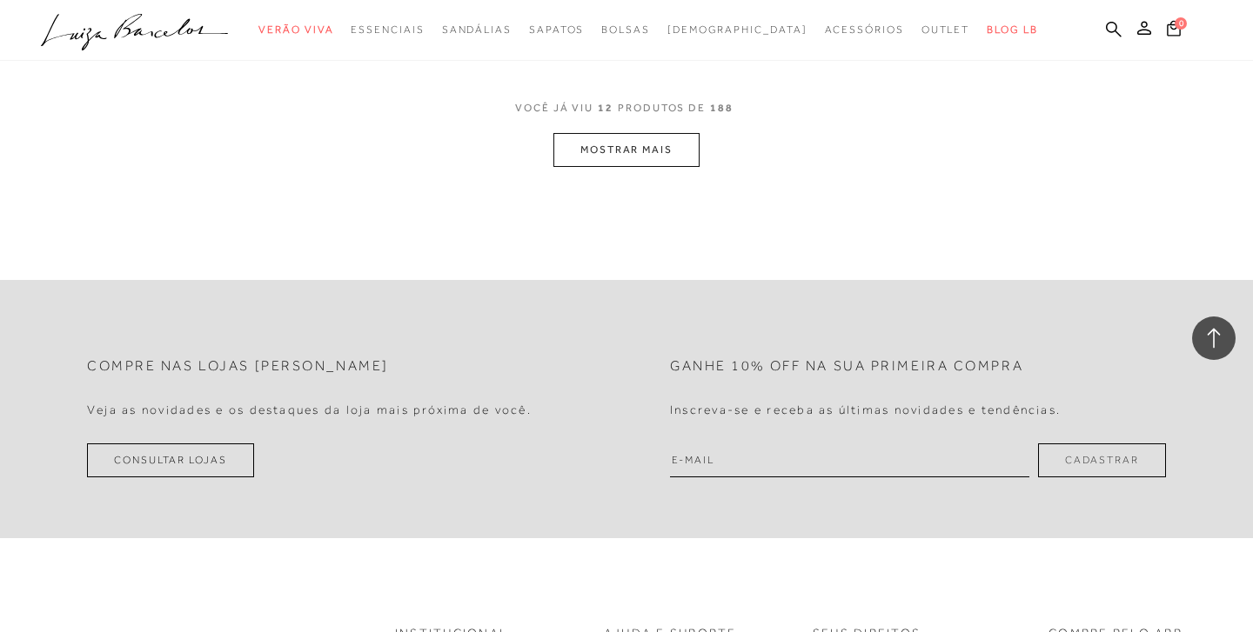
scroll to position [1867, 0]
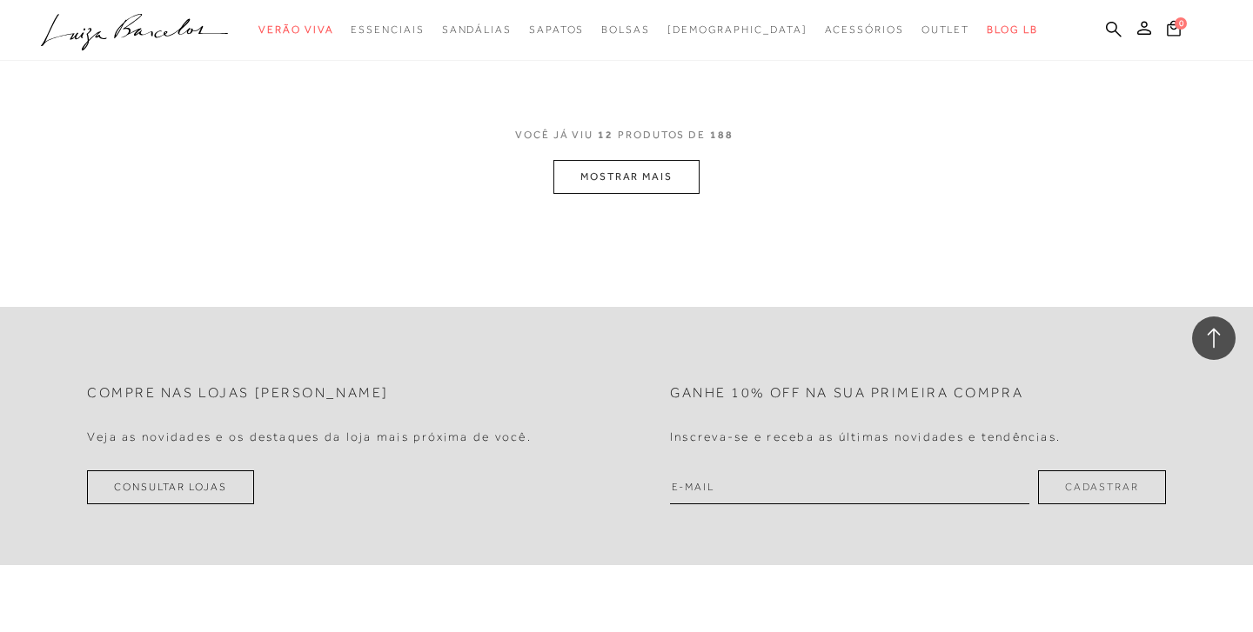
click at [685, 164] on button "MOSTRAR MAIS" at bounding box center [626, 177] width 146 height 34
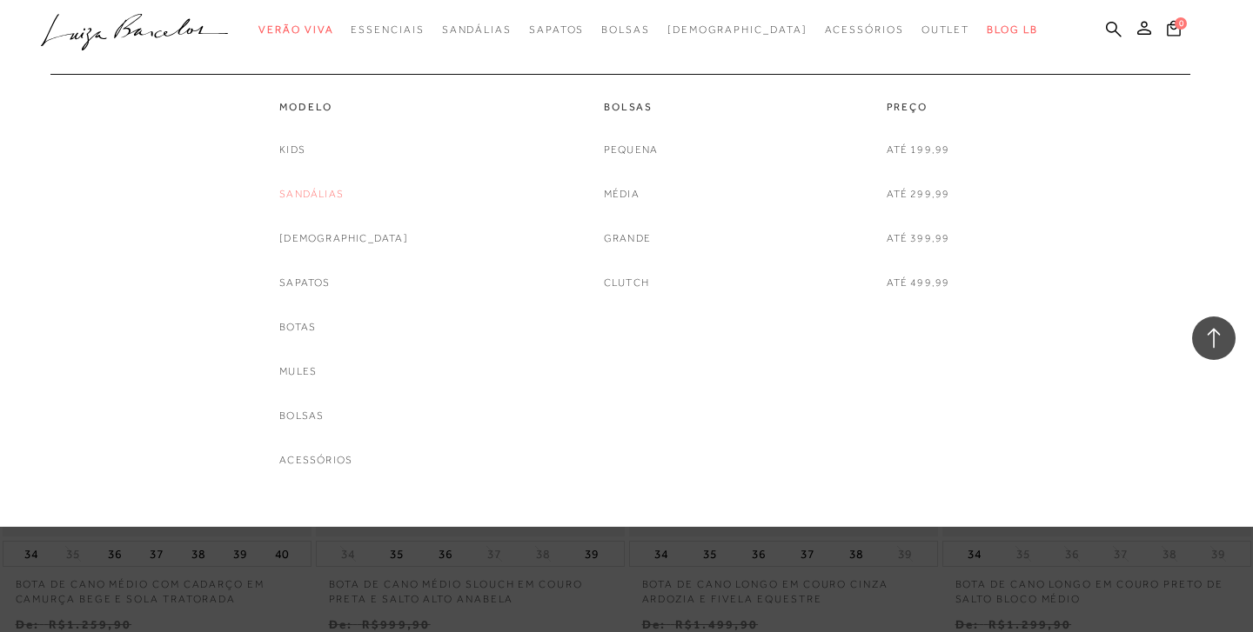
click at [344, 191] on link "Sandálias" at bounding box center [311, 194] width 64 height 18
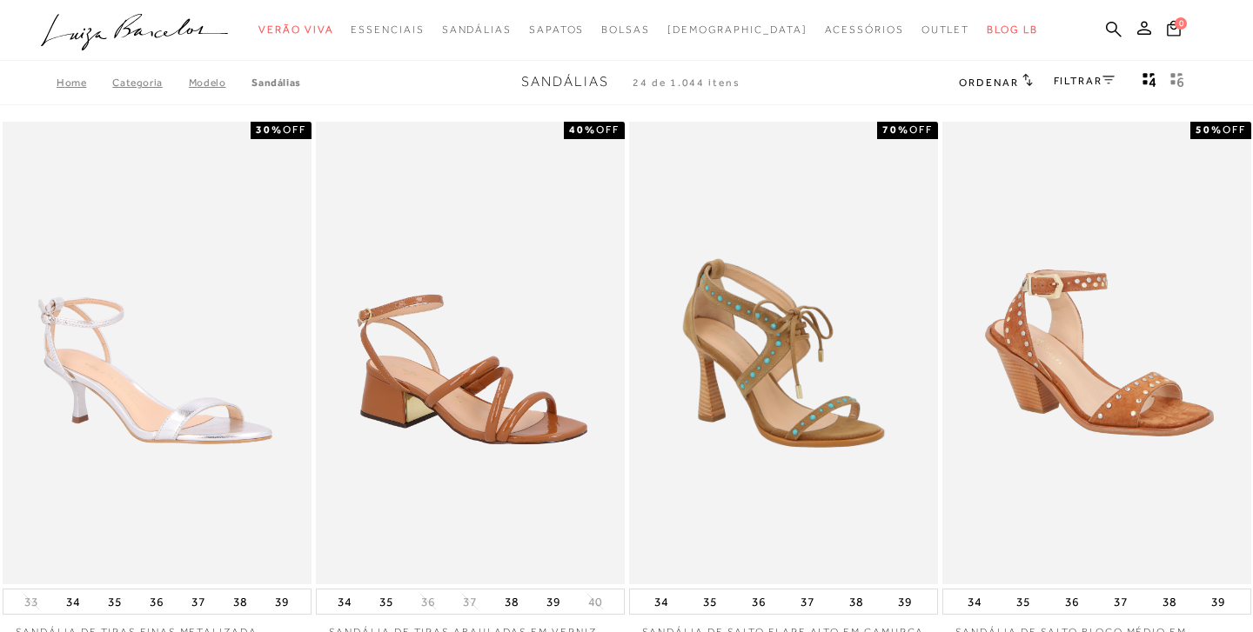
click at [1148, 81] on icon "Mostrar 4 produtos por linha" at bounding box center [1149, 80] width 14 height 16
click at [1097, 75] on link "FILTRAR" at bounding box center [1083, 81] width 61 height 12
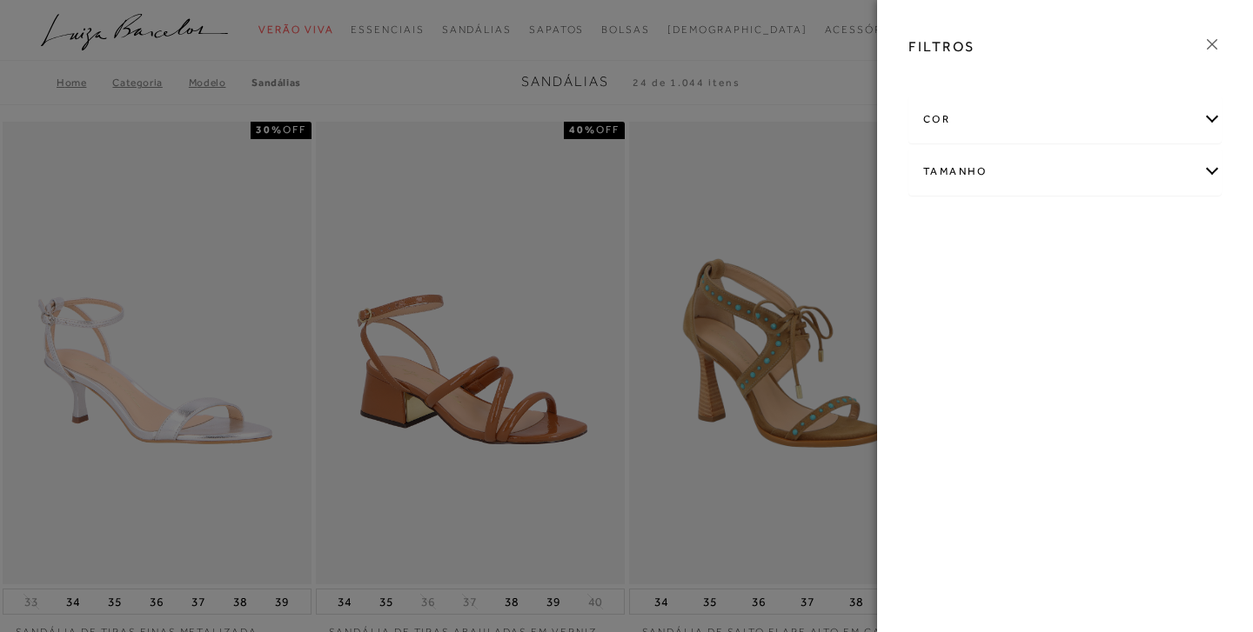
click at [1203, 174] on div "Tamanho" at bounding box center [1064, 172] width 311 height 46
click at [956, 307] on link "Ver mais..." at bounding box center [955, 303] width 47 height 13
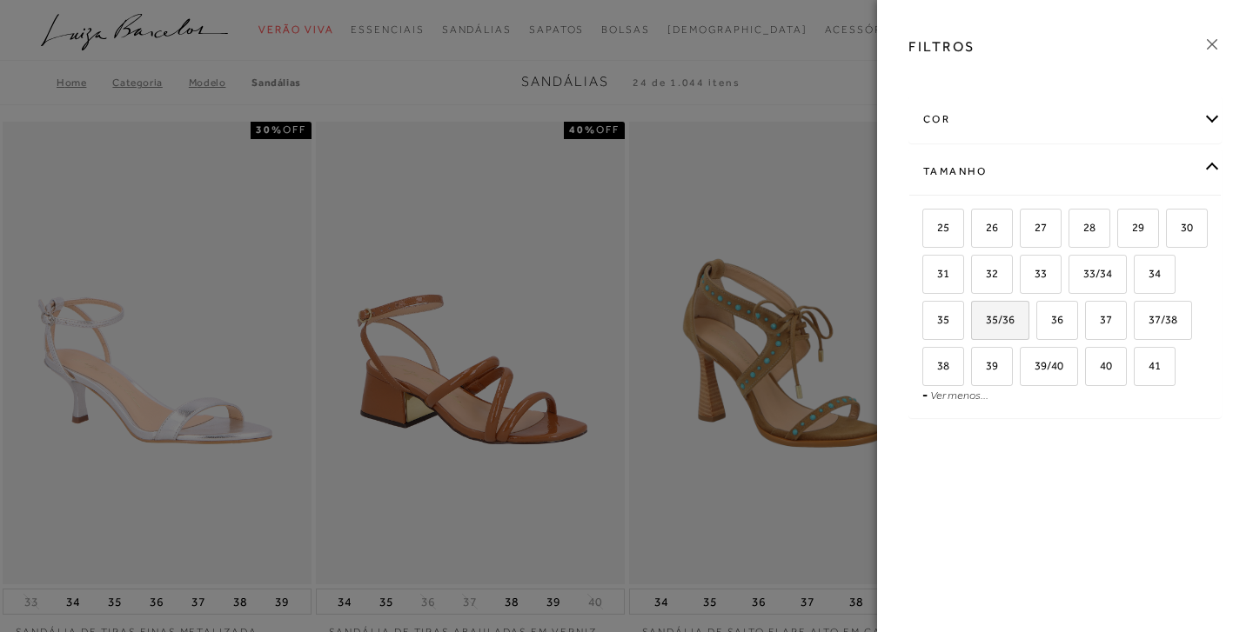
click at [1014, 318] on span "35/36" at bounding box center [994, 319] width 42 height 13
click at [986, 318] on input "35/36" at bounding box center [976, 322] width 17 height 17
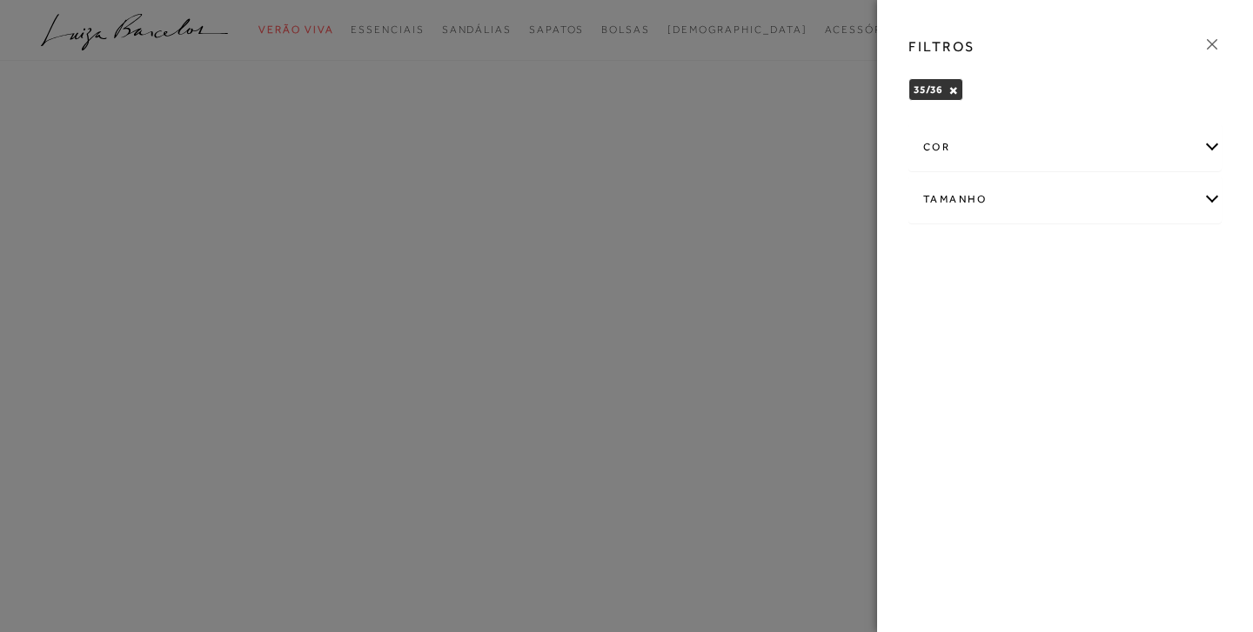
click at [1213, 43] on icon at bounding box center [1211, 44] width 19 height 19
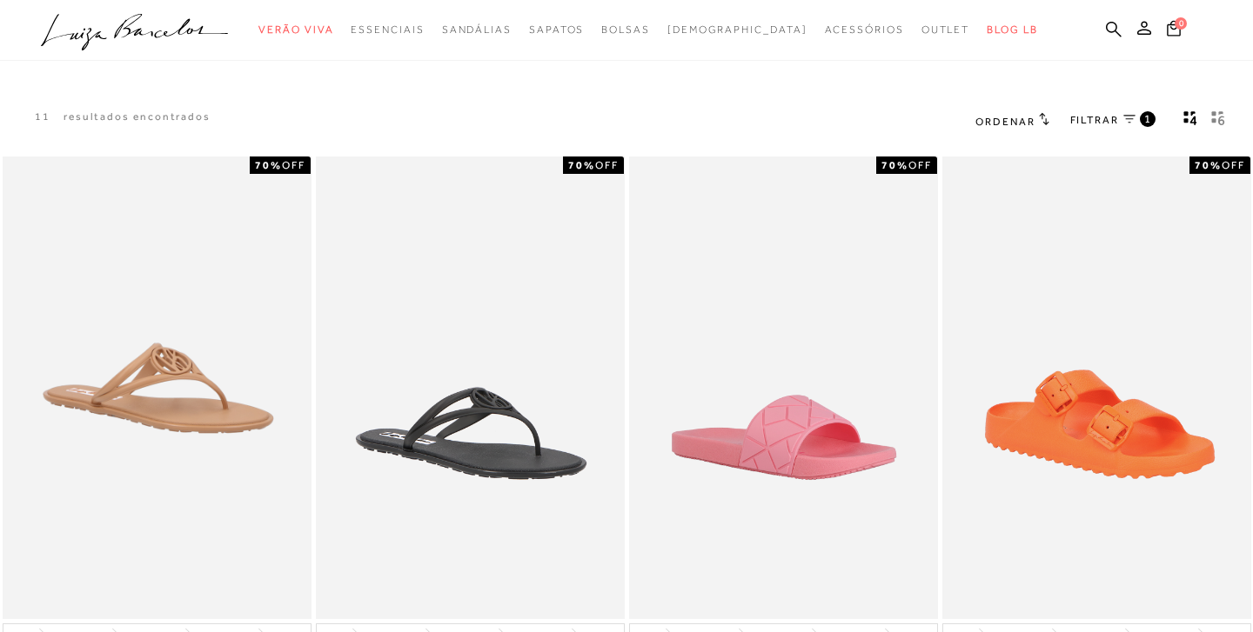
click at [1144, 117] on span "1" at bounding box center [1148, 118] width 8 height 15
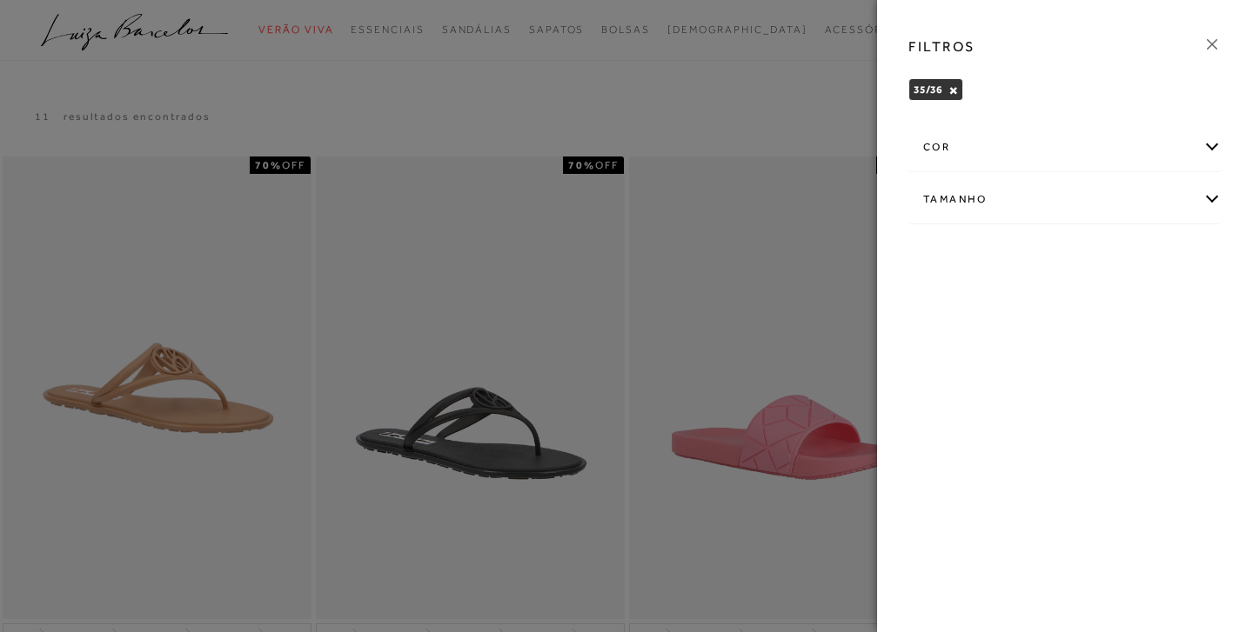
click at [1174, 195] on div "Tamanho" at bounding box center [1064, 200] width 311 height 46
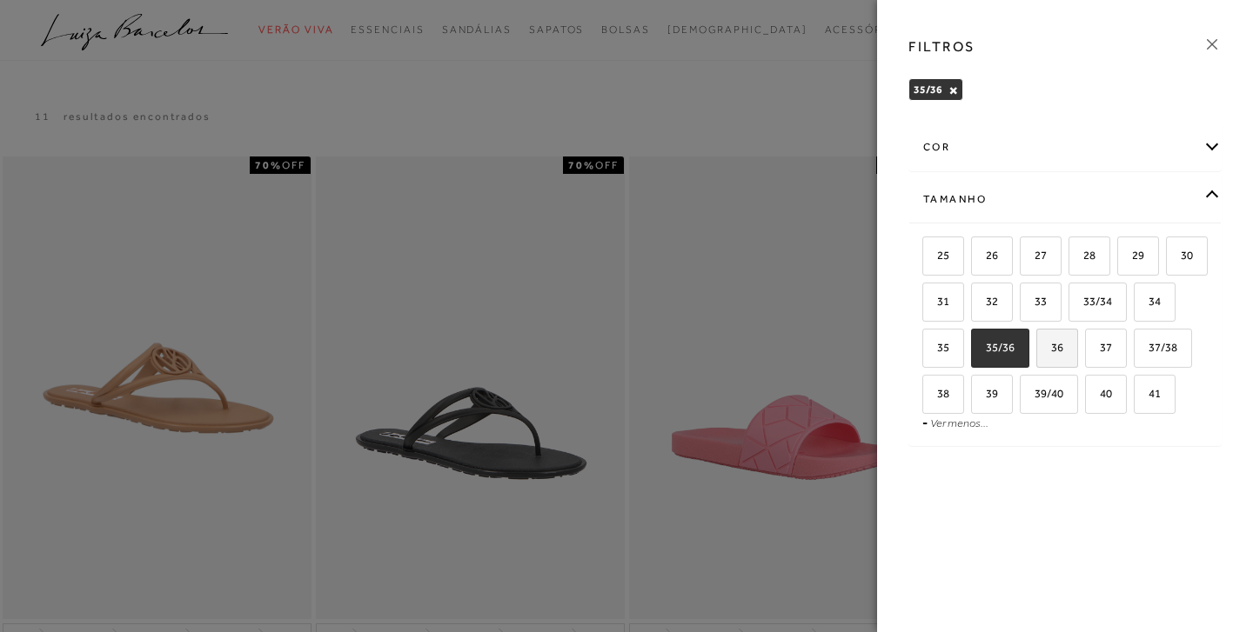
click at [1063, 344] on span "36" at bounding box center [1050, 347] width 25 height 13
click at [1051, 344] on input "36" at bounding box center [1041, 350] width 17 height 17
checkbox input "true"
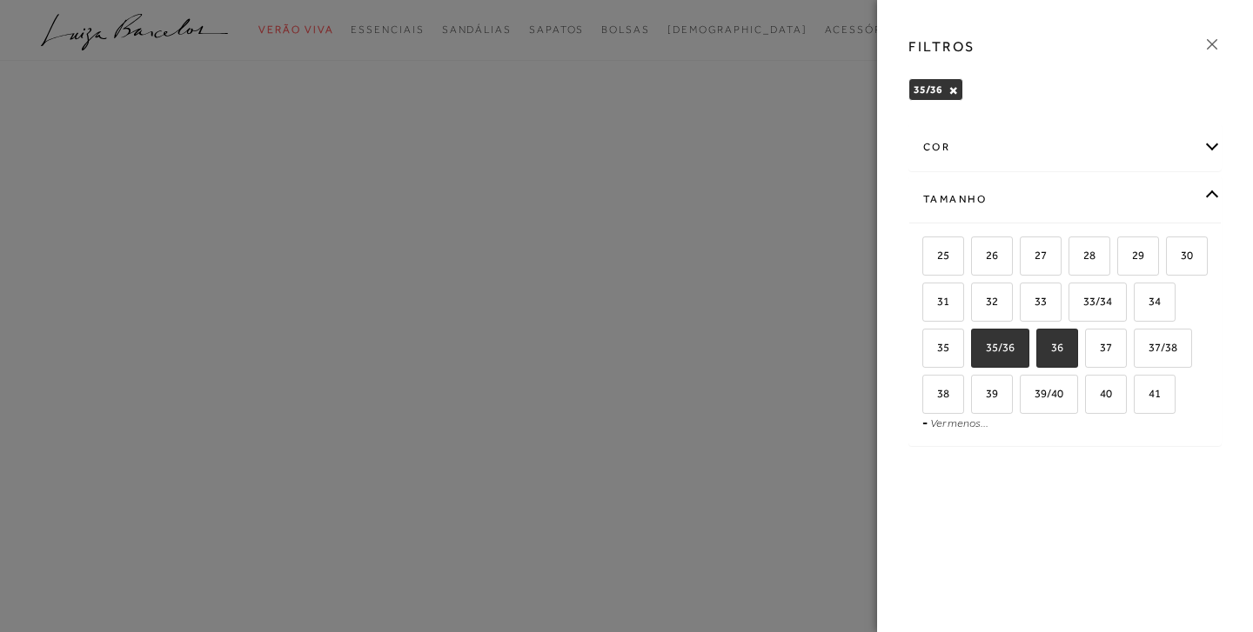
click at [1014, 349] on span "35/36" at bounding box center [994, 347] width 42 height 13
click at [986, 349] on input "35/36" at bounding box center [976, 350] width 17 height 17
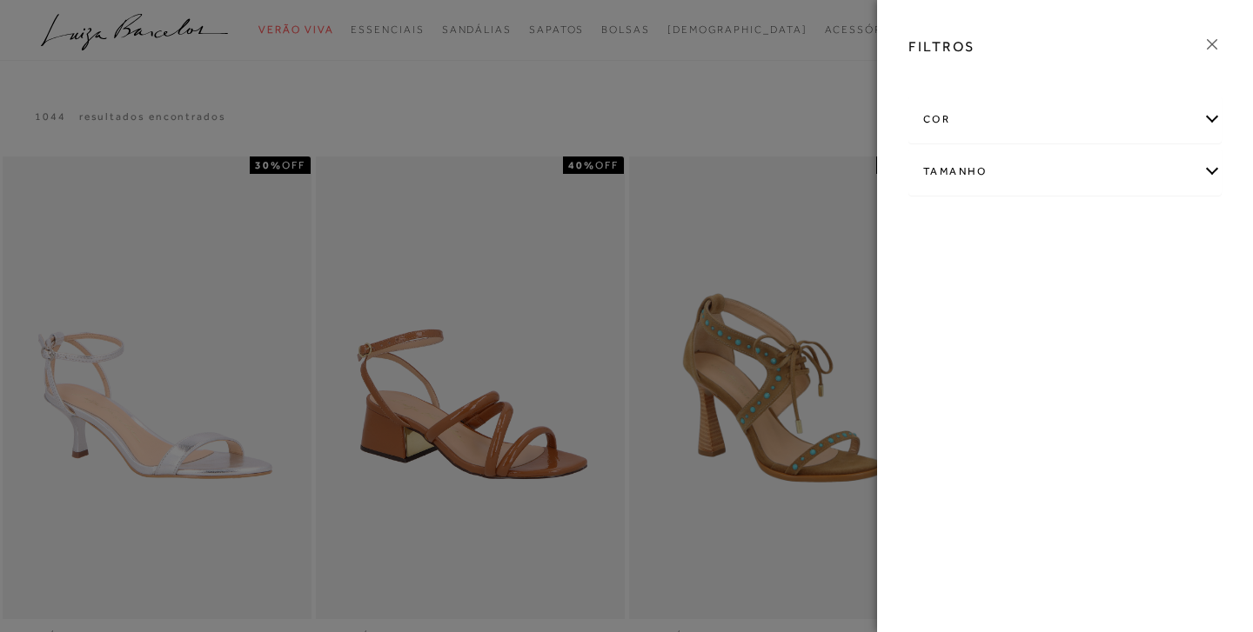
click at [1214, 43] on icon at bounding box center [1211, 44] width 19 height 19
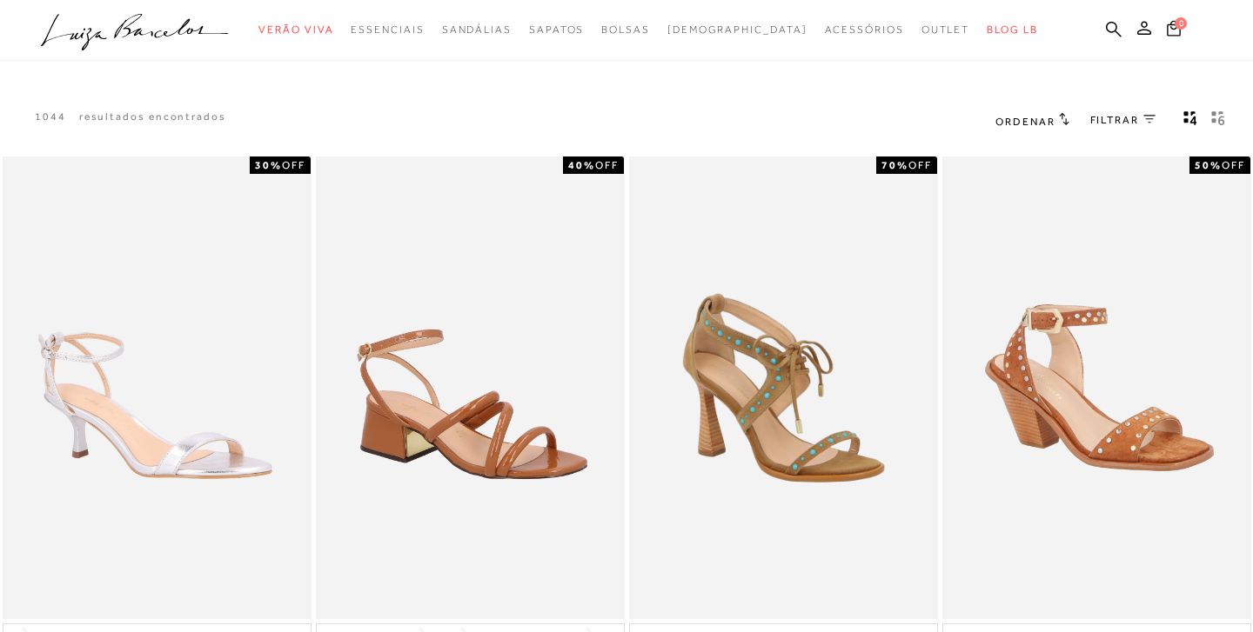
click at [1131, 121] on span "FILTRAR" at bounding box center [1114, 120] width 49 height 15
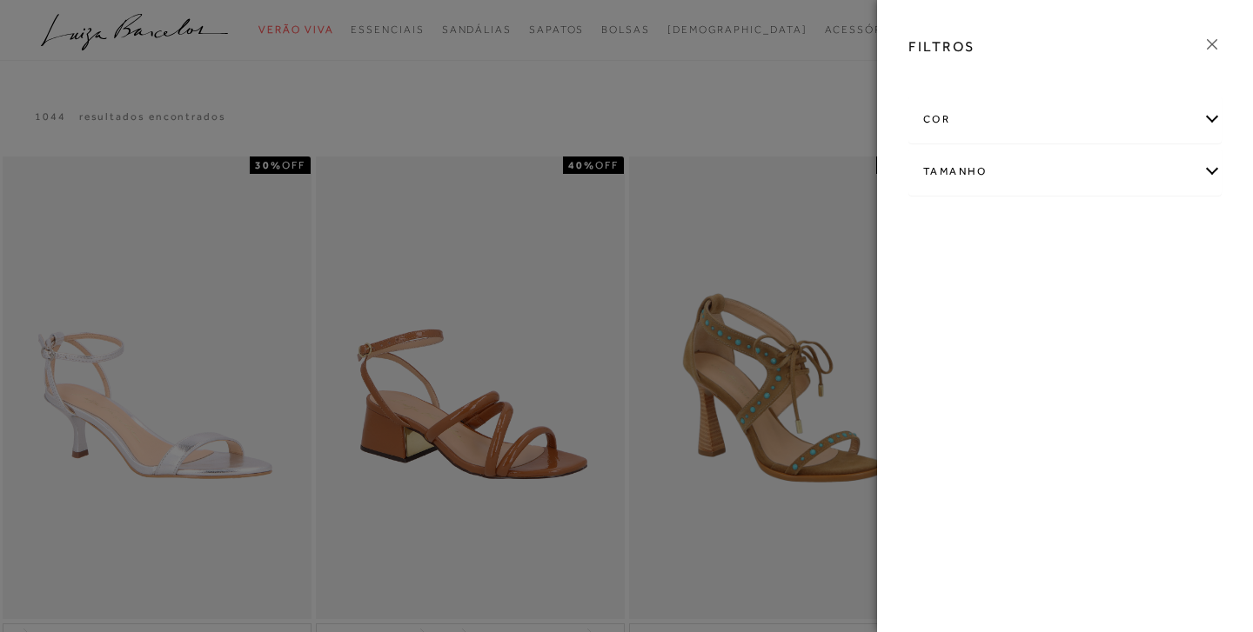
click at [1216, 171] on div "Tamanho" at bounding box center [1064, 172] width 311 height 46
click at [1063, 316] on span "36" at bounding box center [1050, 319] width 25 height 13
click at [1051, 316] on input "36" at bounding box center [1041, 322] width 17 height 17
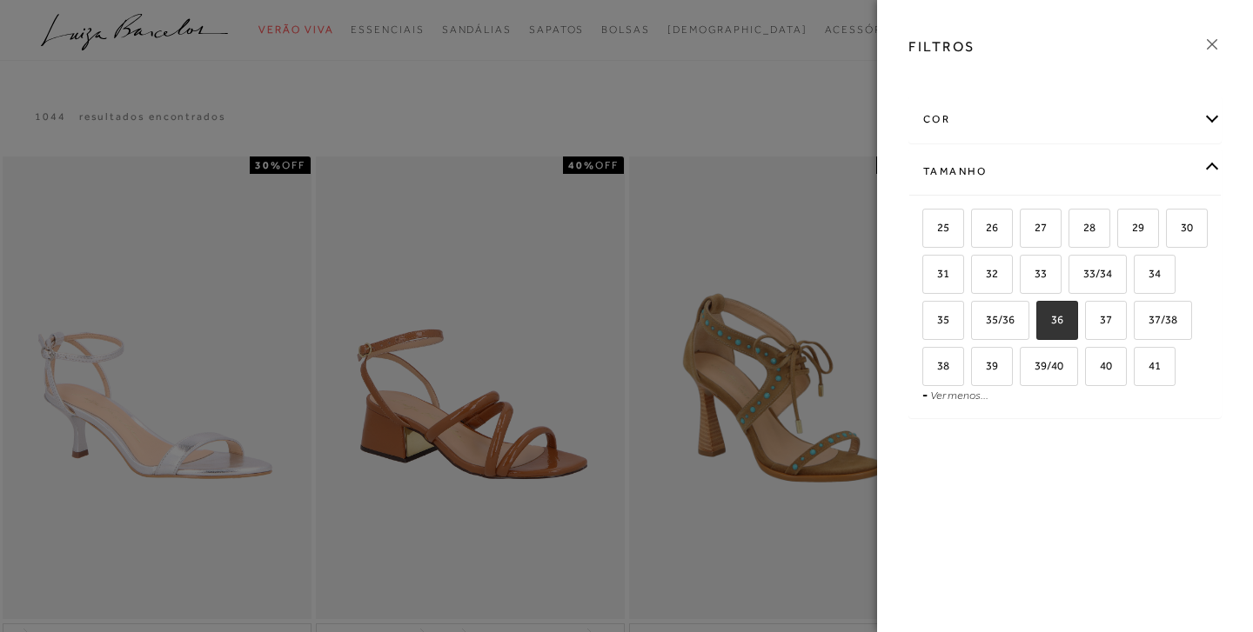
checkbox input "true"
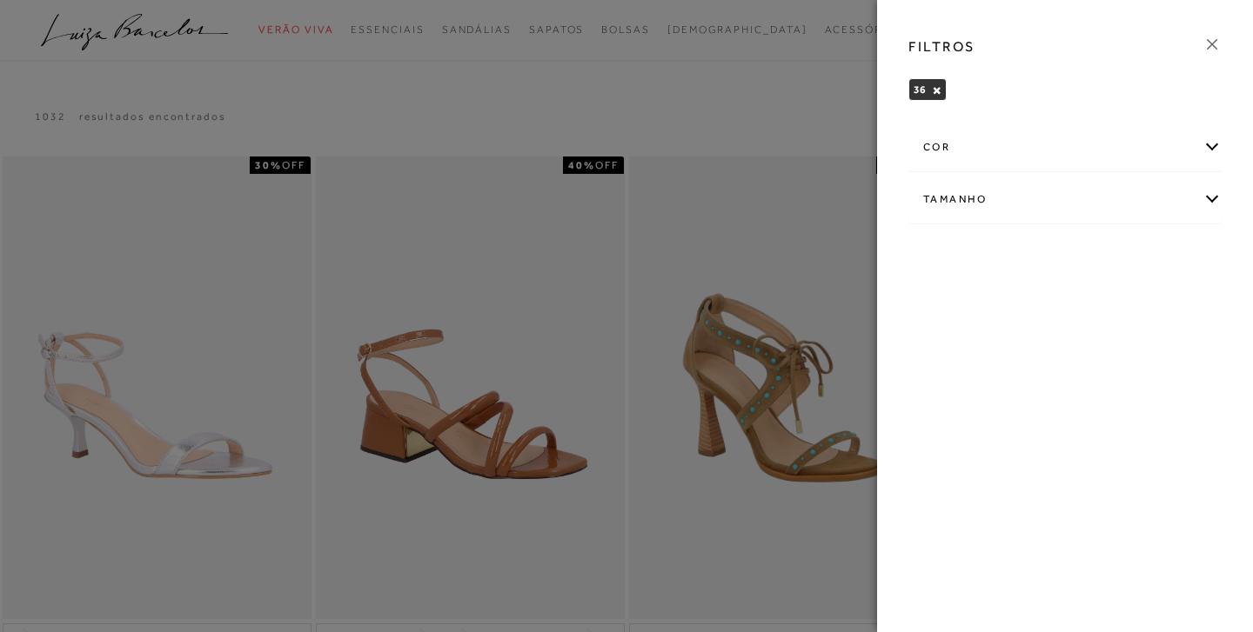
click at [1207, 42] on icon at bounding box center [1211, 44] width 19 height 19
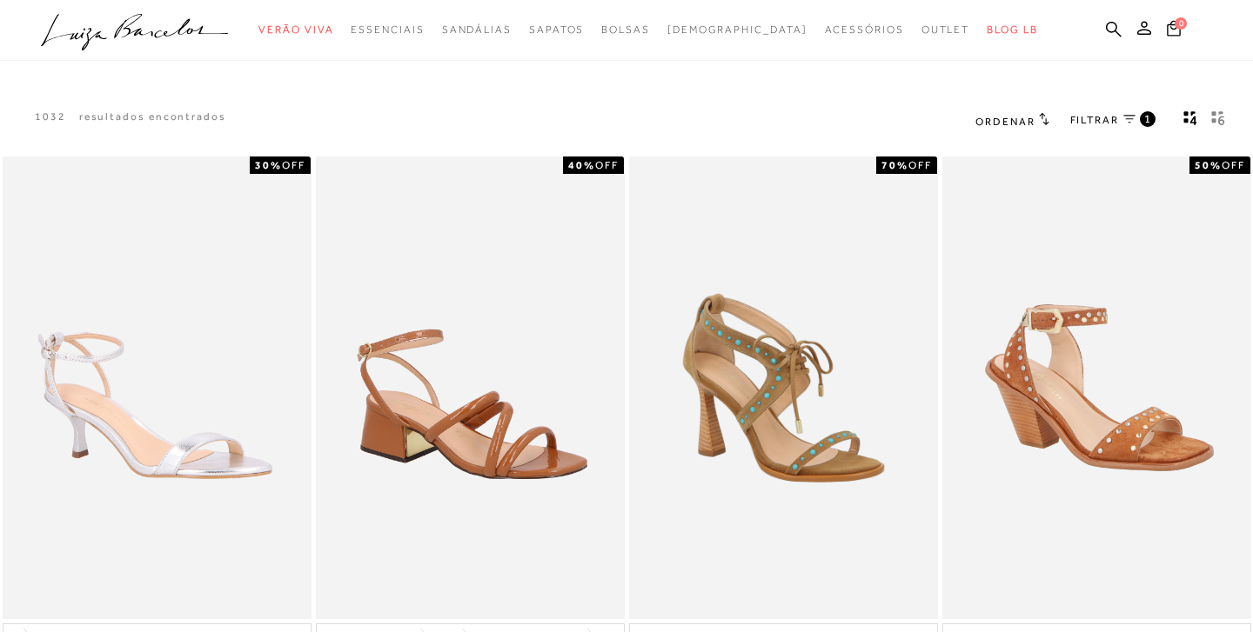
click at [1220, 113] on icon "gridText6Desc" at bounding box center [1221, 112] width 7 height 5
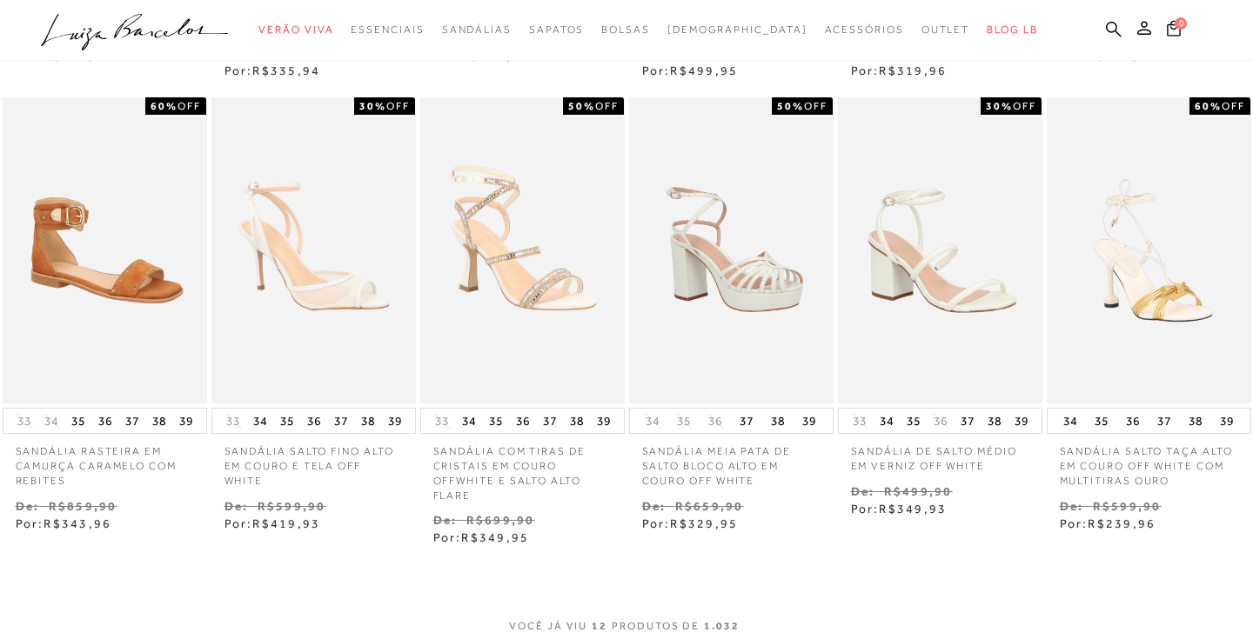
scroll to position [578, 0]
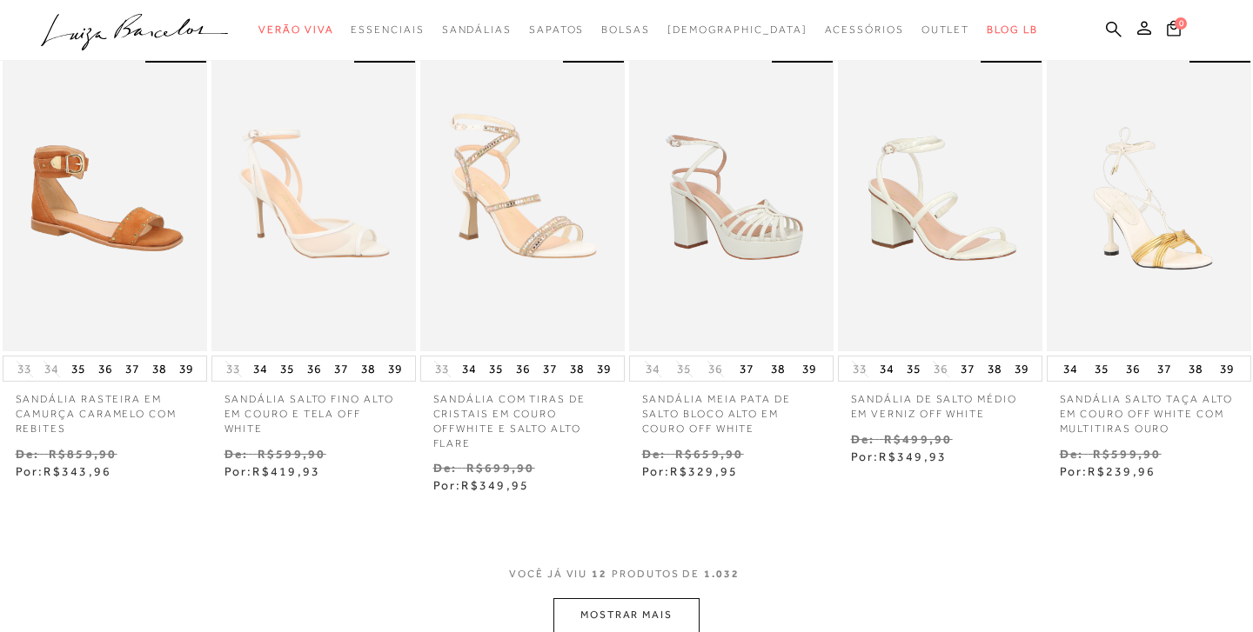
click at [663, 610] on button "MOSTRAR MAIS" at bounding box center [626, 615] width 146 height 34
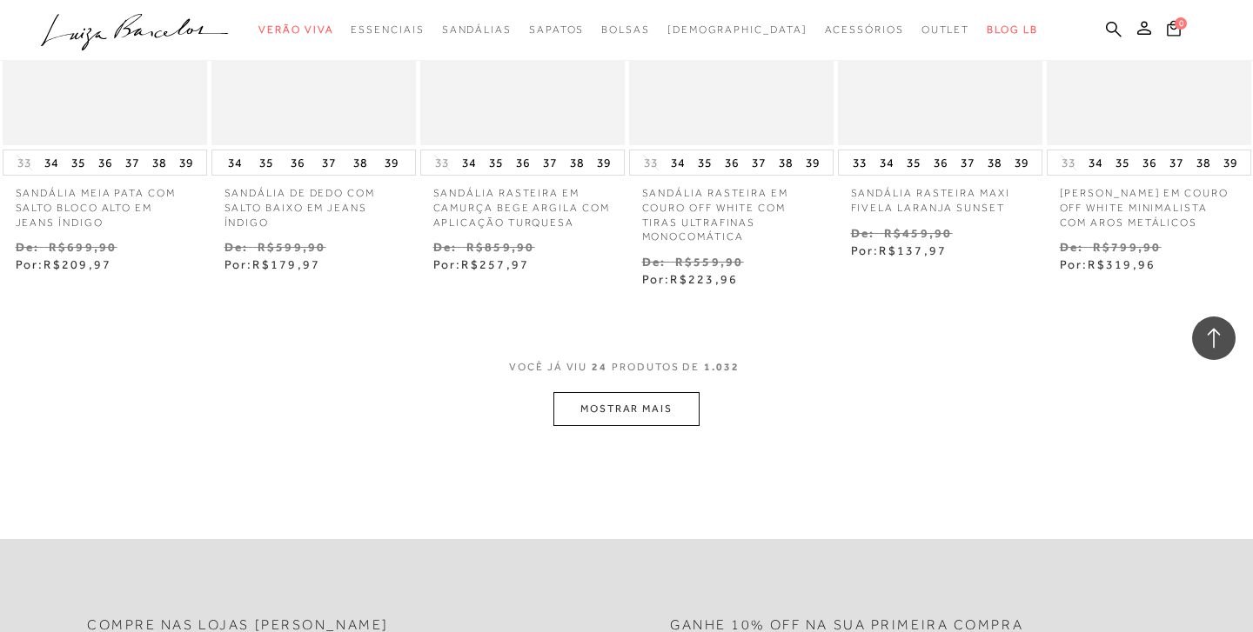
scroll to position [1711, 0]
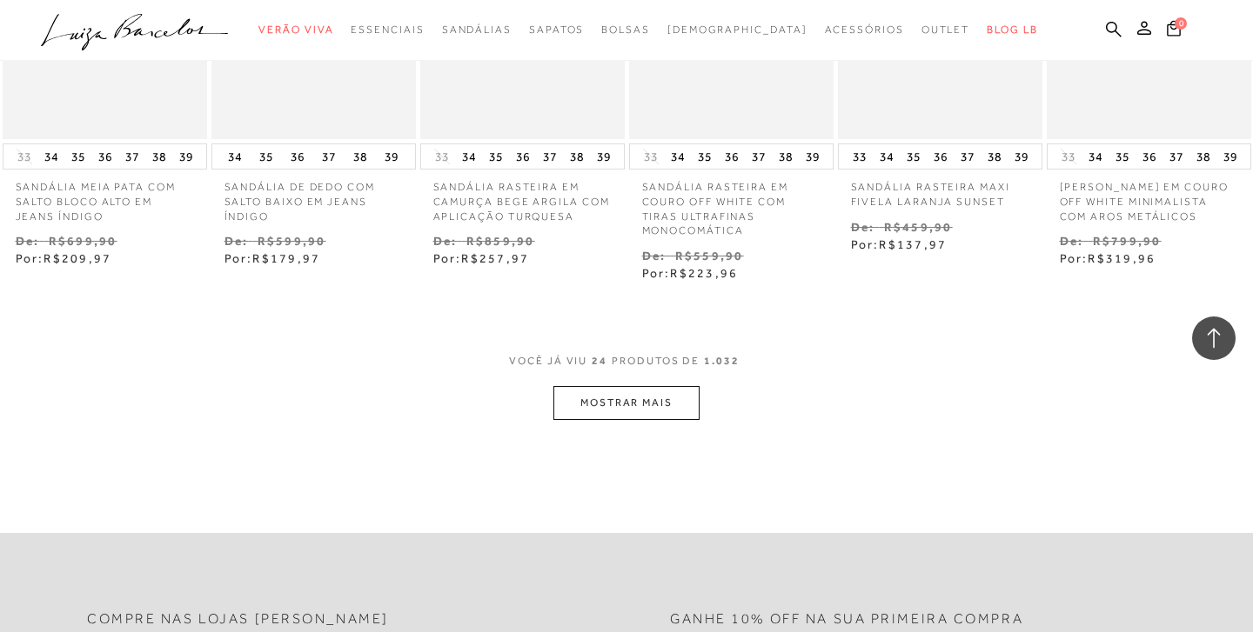
click at [659, 392] on button "MOSTRAR MAIS" at bounding box center [626, 403] width 146 height 34
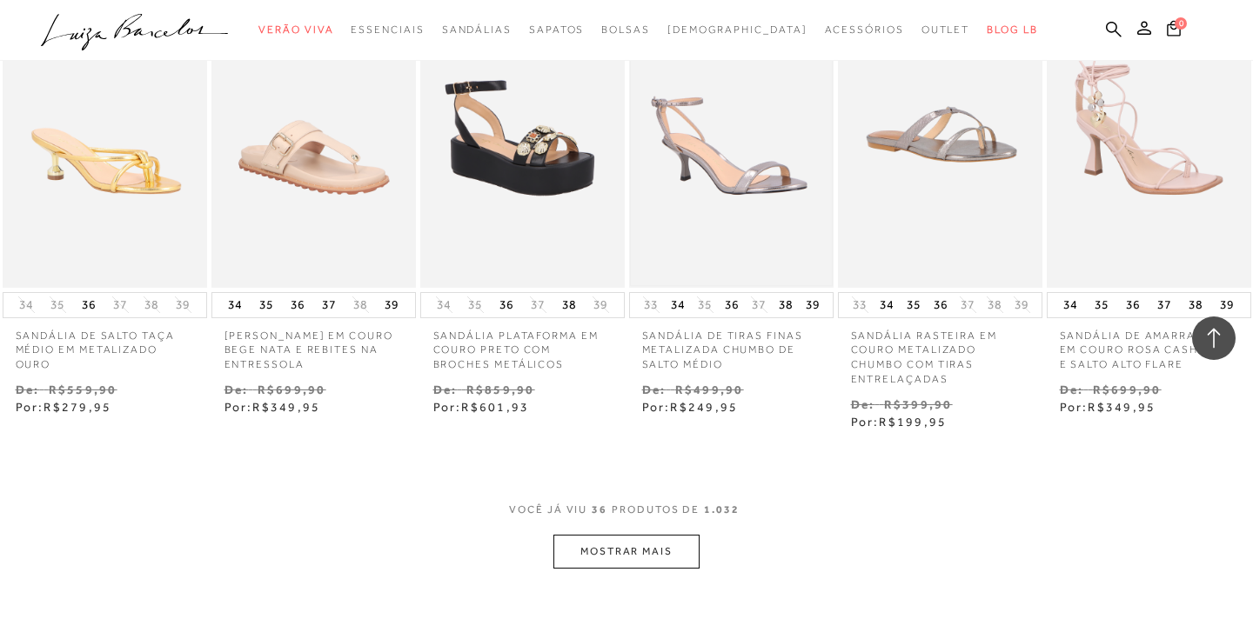
scroll to position [2539, 0]
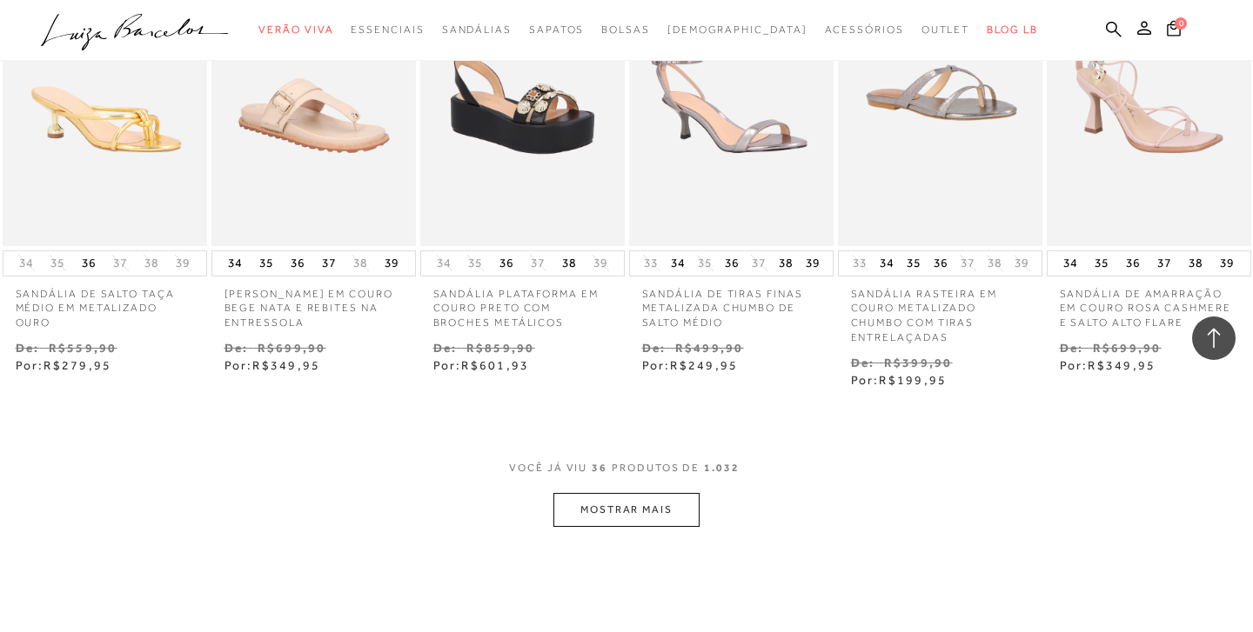
click at [666, 495] on button "MOSTRAR MAIS" at bounding box center [626, 510] width 146 height 34
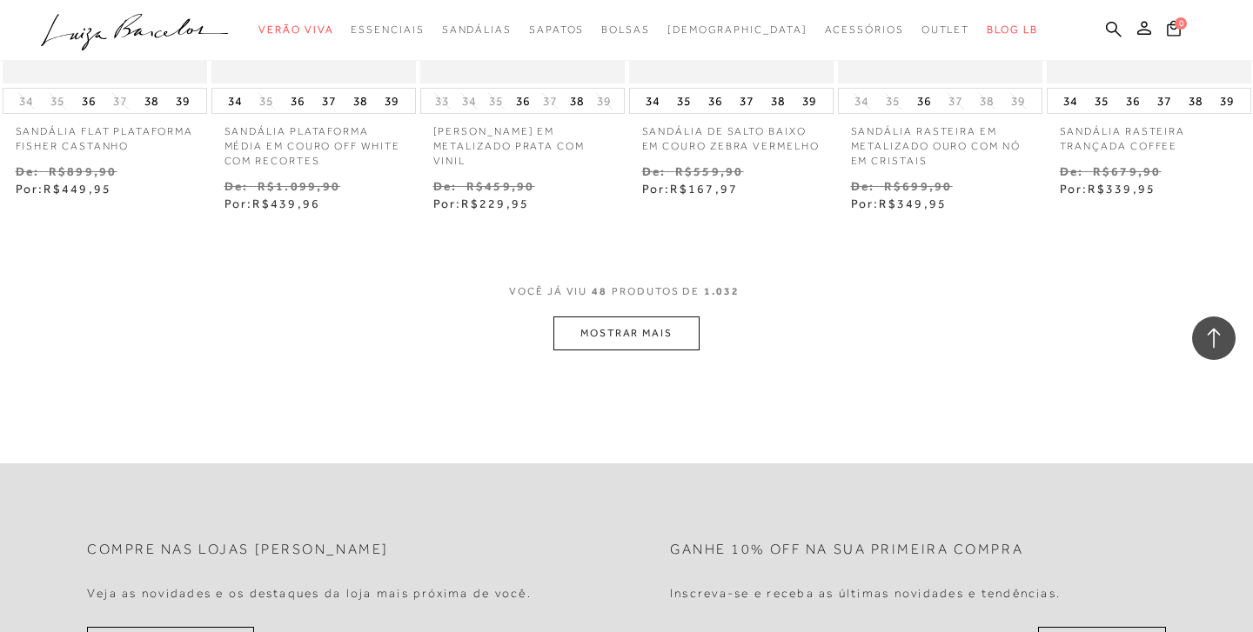
scroll to position [3674, 0]
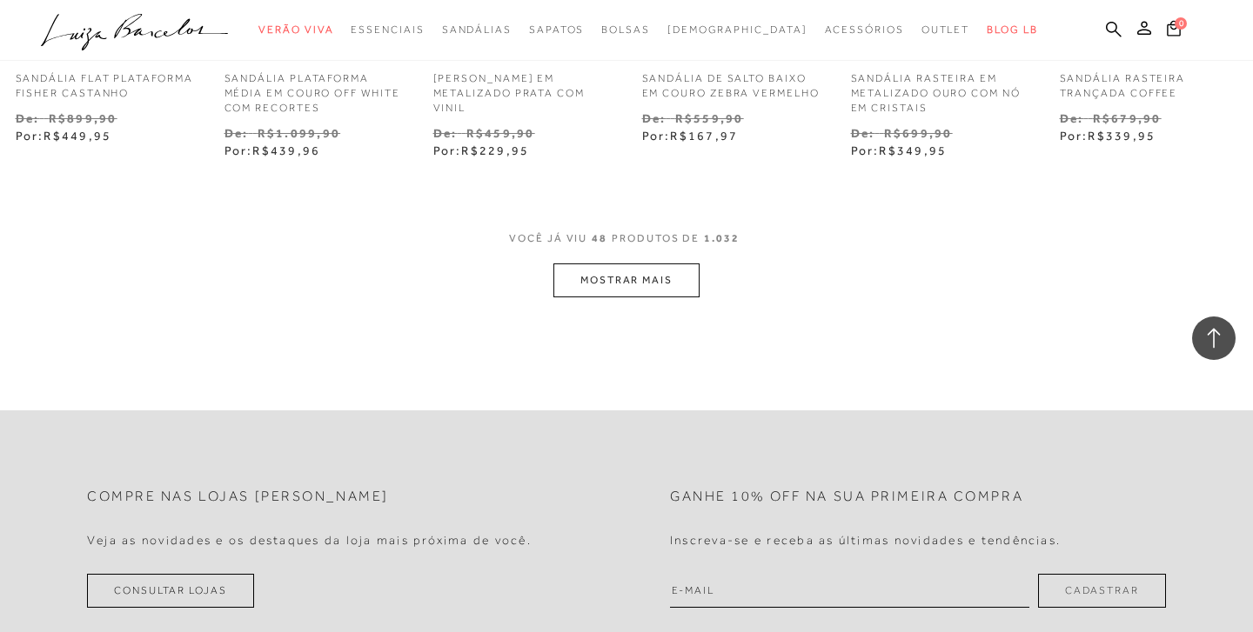
click at [661, 267] on button "MOSTRAR MAIS" at bounding box center [626, 281] width 146 height 34
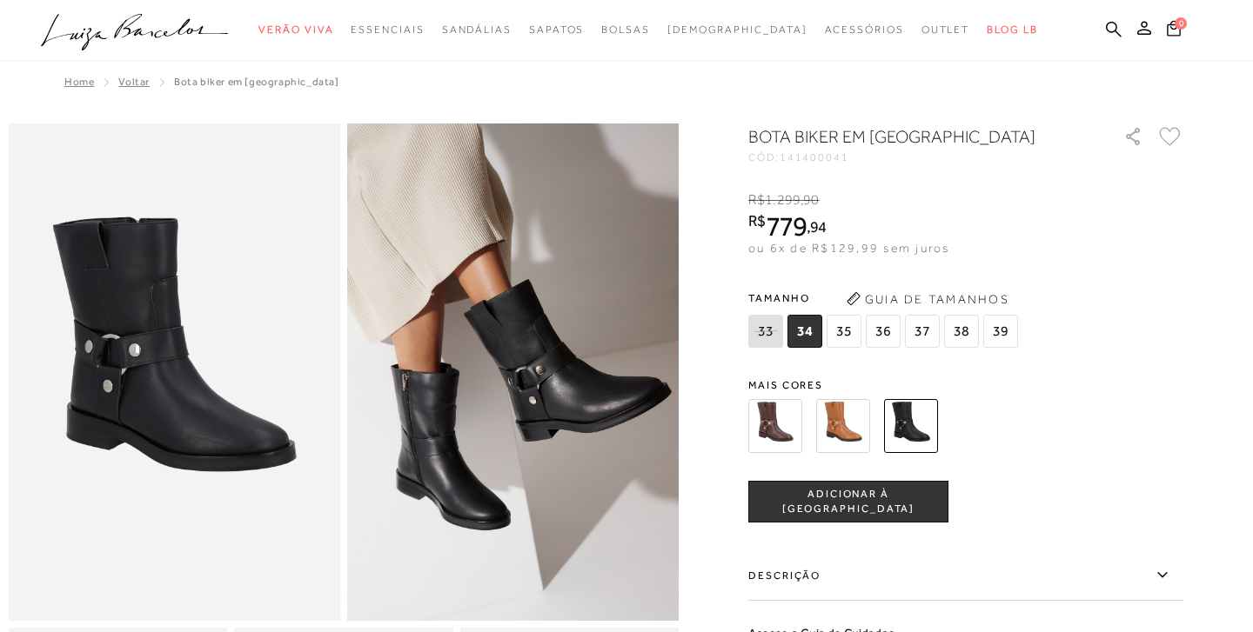
click at [879, 326] on span "36" at bounding box center [883, 331] width 35 height 33
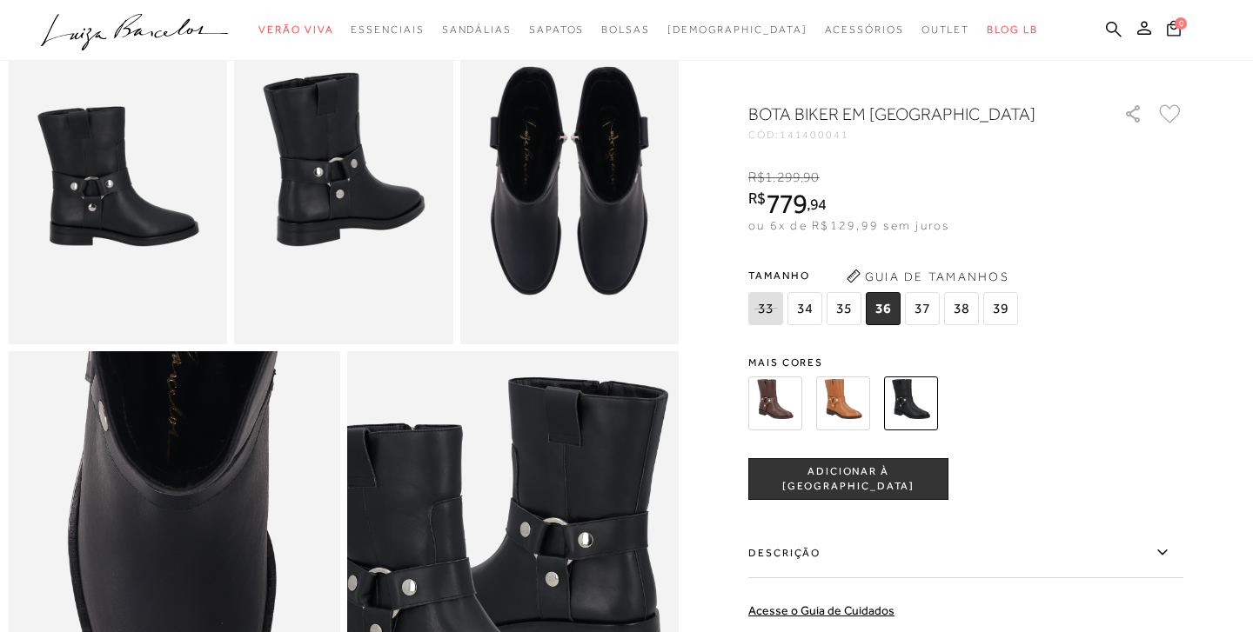
scroll to position [610, 0]
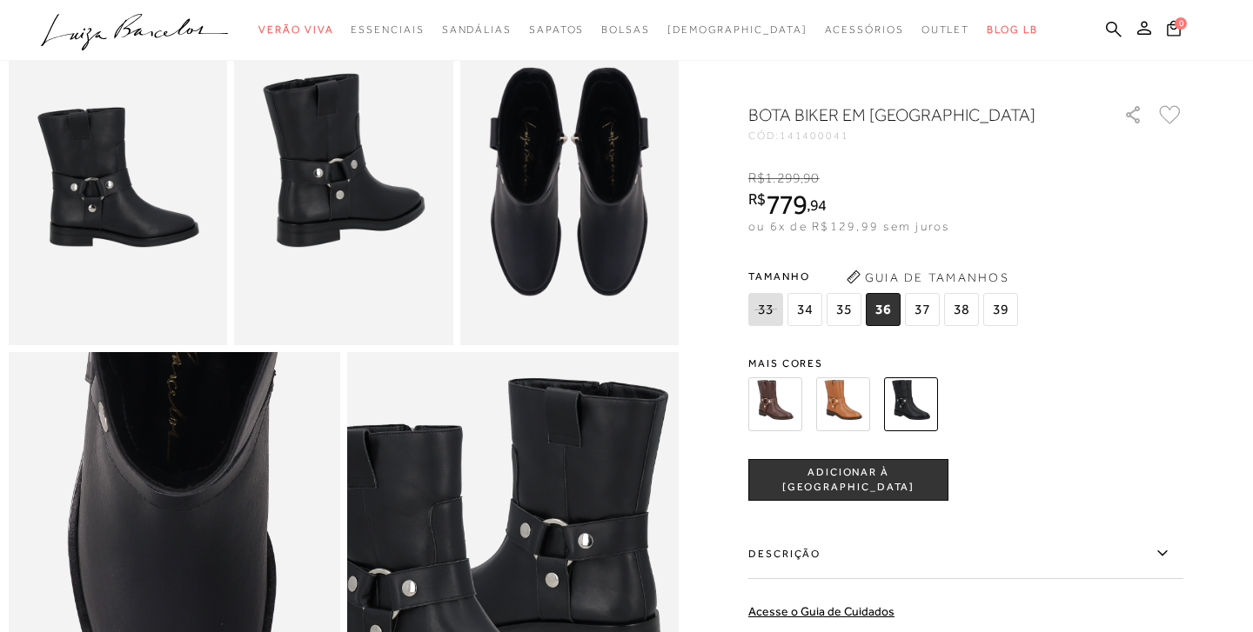
click at [1152, 552] on label "Descrição" at bounding box center [965, 554] width 435 height 50
click at [0, 0] on input "Descrição" at bounding box center [0, 0] width 0 height 0
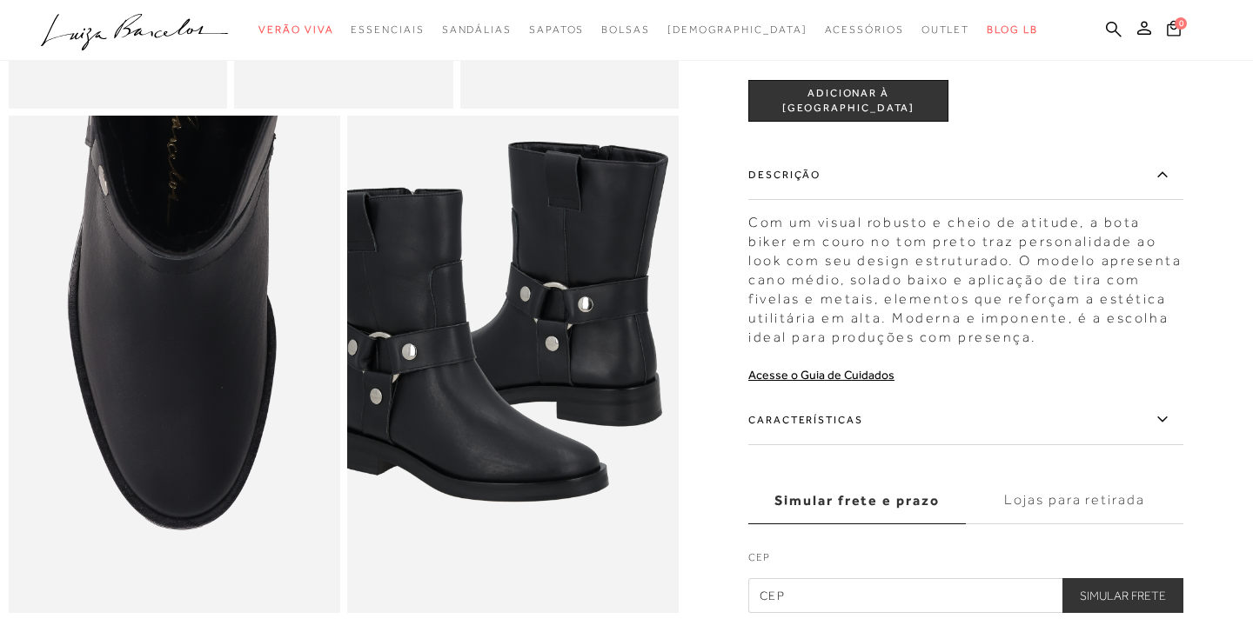
scroll to position [846, 0]
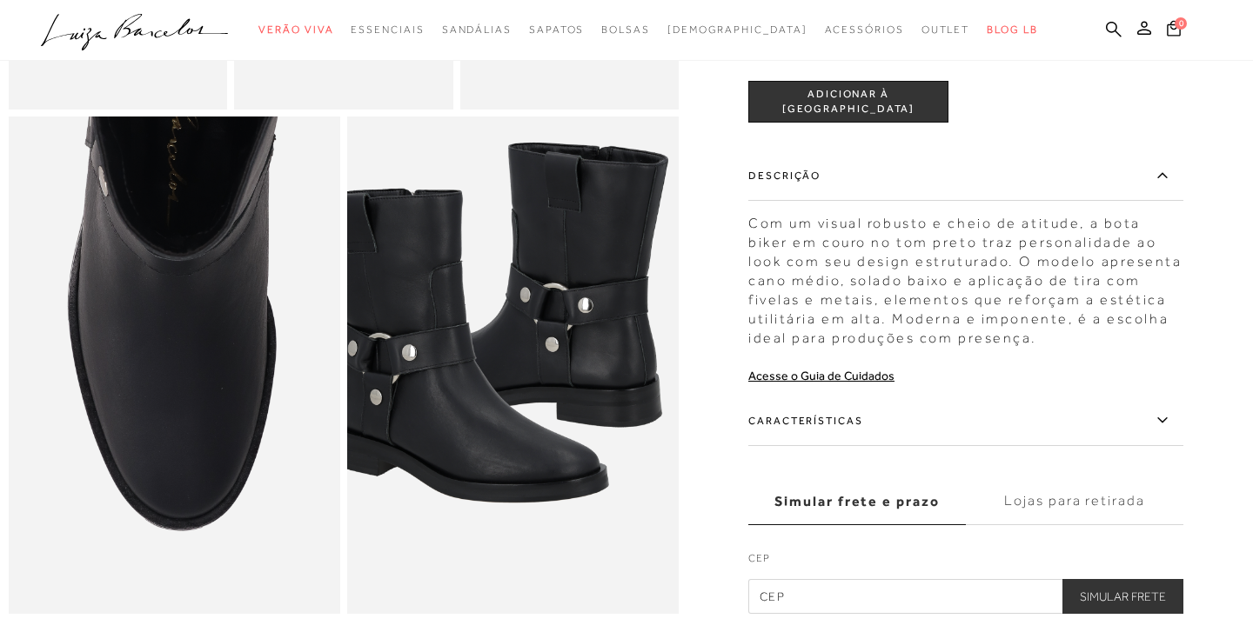
click at [1165, 419] on icon at bounding box center [1162, 421] width 21 height 22
click at [0, 0] on input "Características" at bounding box center [0, 0] width 0 height 0
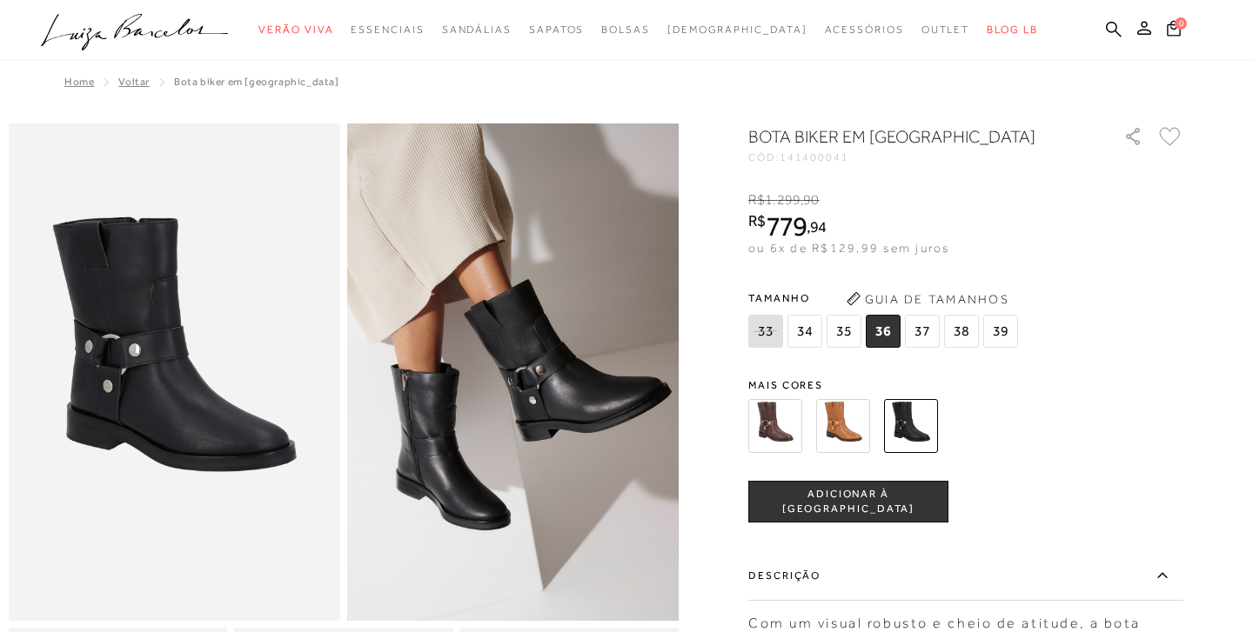
scroll to position [0, 0]
click at [169, 395] on img at bounding box center [174, 373] width 331 height 498
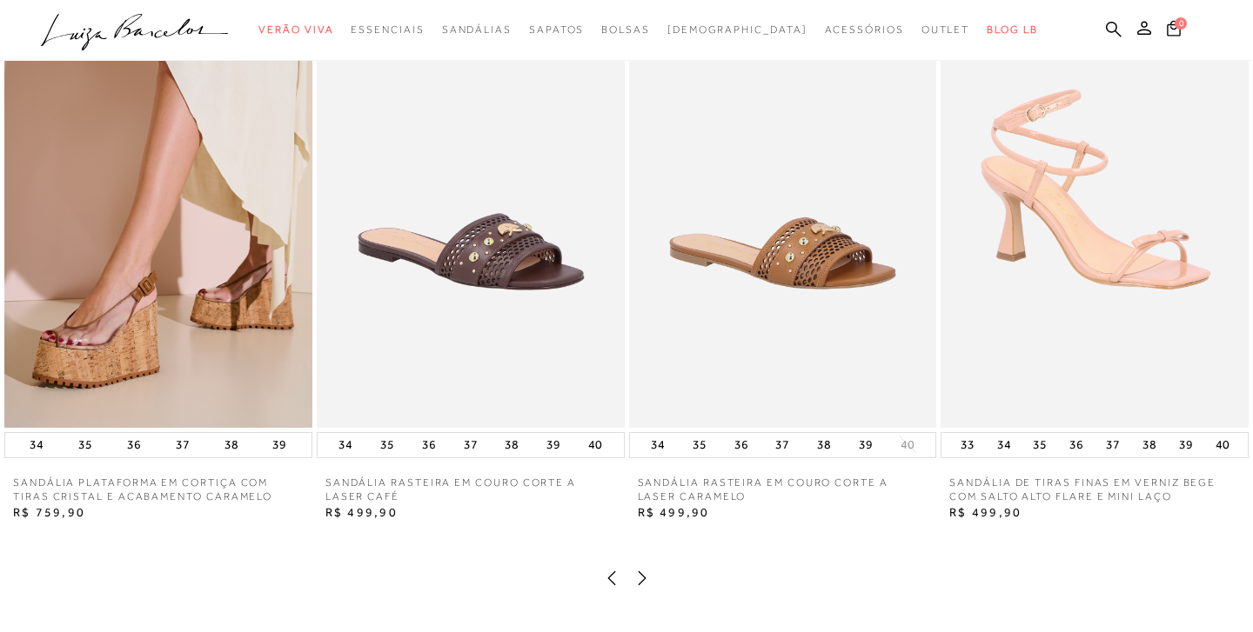
scroll to position [1787, 0]
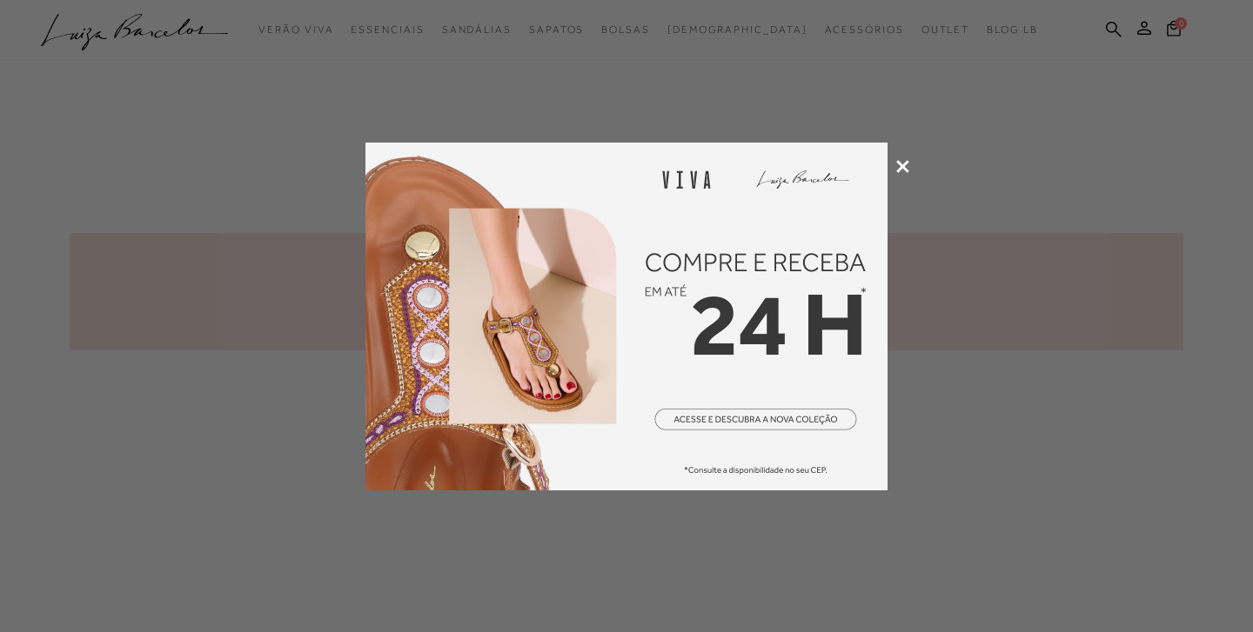
click at [905, 165] on icon at bounding box center [902, 166] width 13 height 13
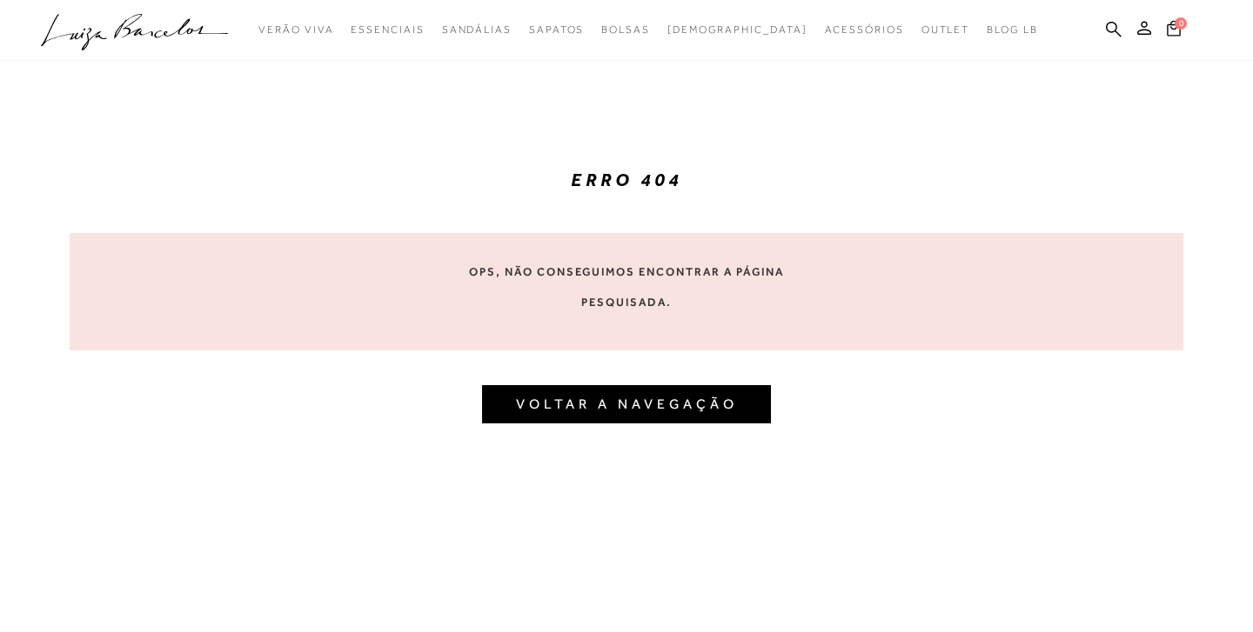
click at [627, 413] on button "VOLTAR A NAVEGAÇÃO" at bounding box center [626, 404] width 289 height 38
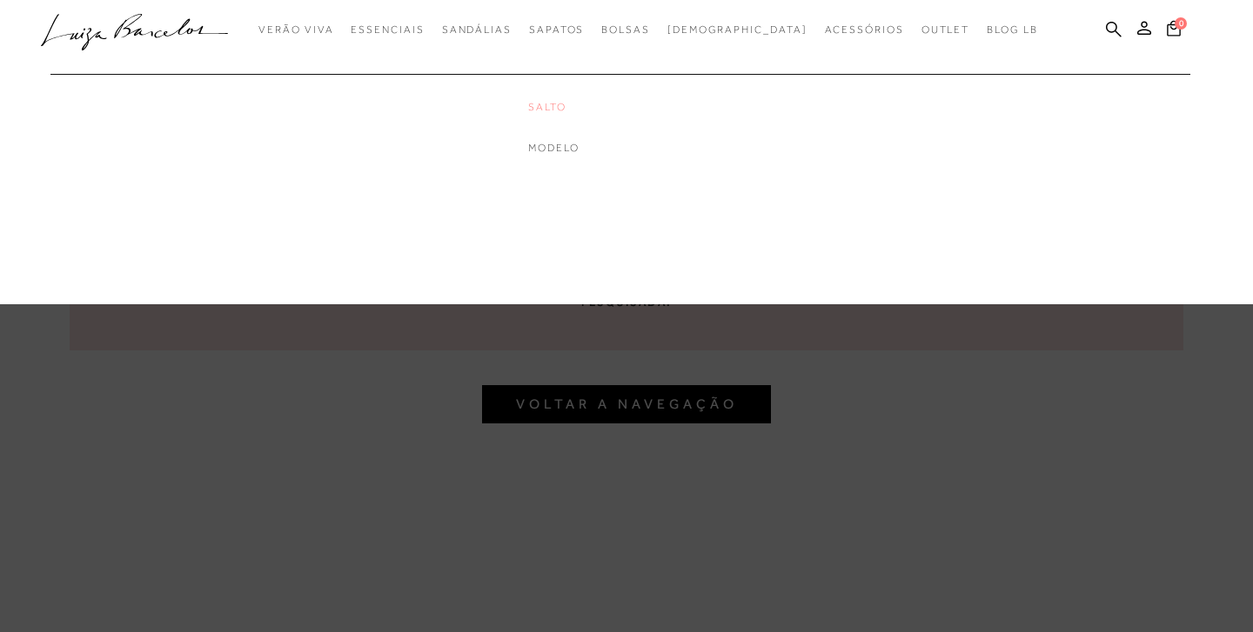
click at [577, 106] on link "Salto" at bounding box center [597, 107] width 139 height 15
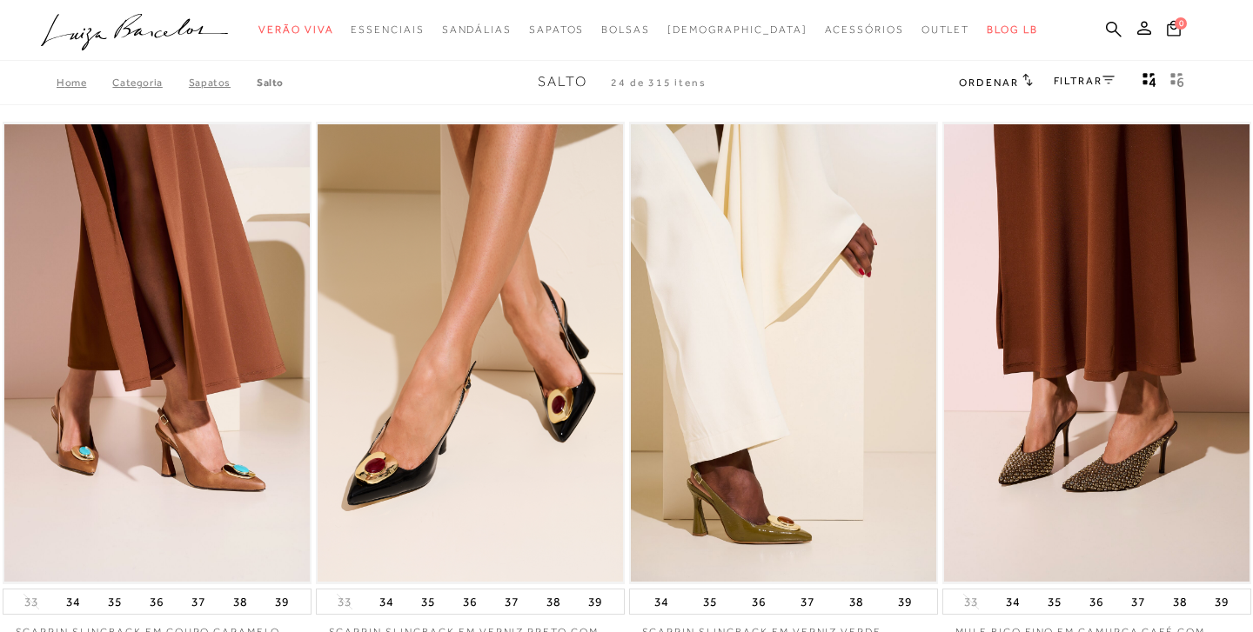
click at [1175, 74] on icon "gridText6Desc" at bounding box center [1177, 80] width 14 height 16
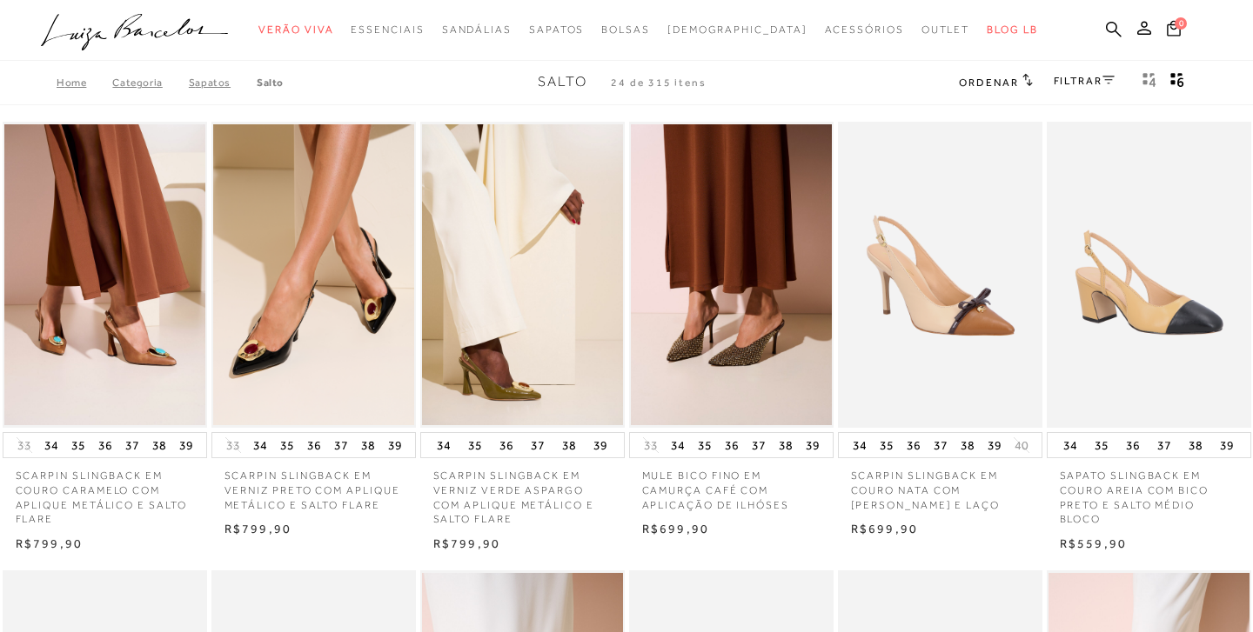
click at [1105, 78] on icon at bounding box center [1108, 80] width 12 height 8
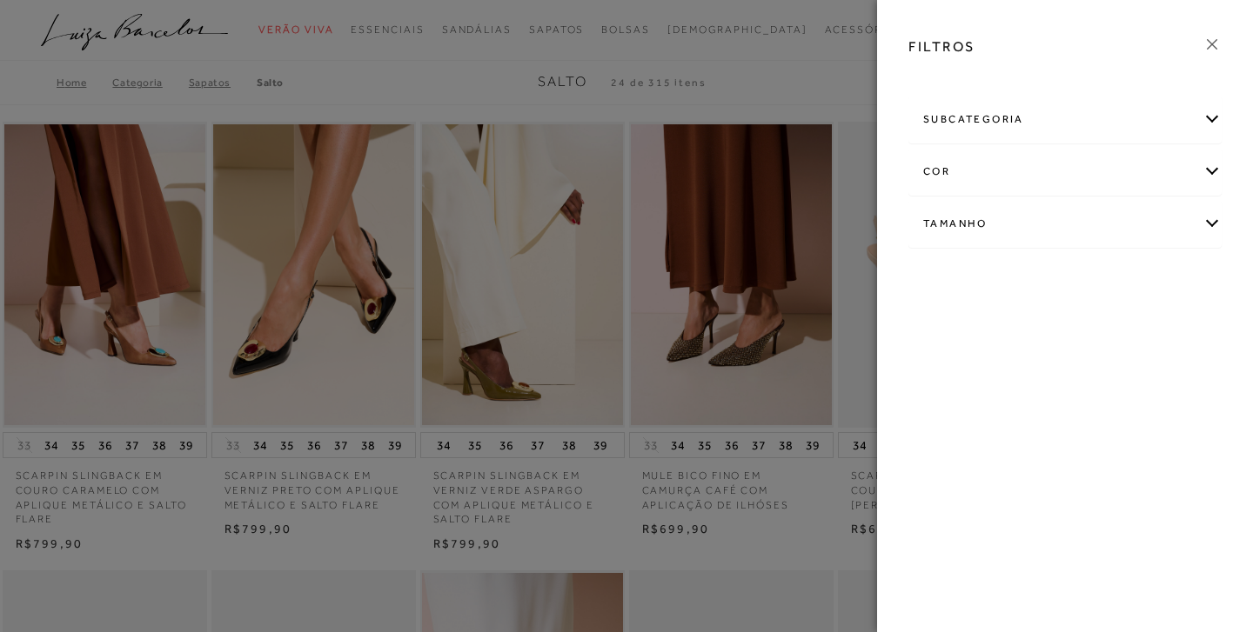
click at [1203, 229] on div "Tamanho" at bounding box center [1064, 224] width 311 height 46
click at [1094, 284] on span "36" at bounding box center [1082, 279] width 25 height 13
click at [1083, 284] on input "36" at bounding box center [1074, 282] width 17 height 17
checkbox input "true"
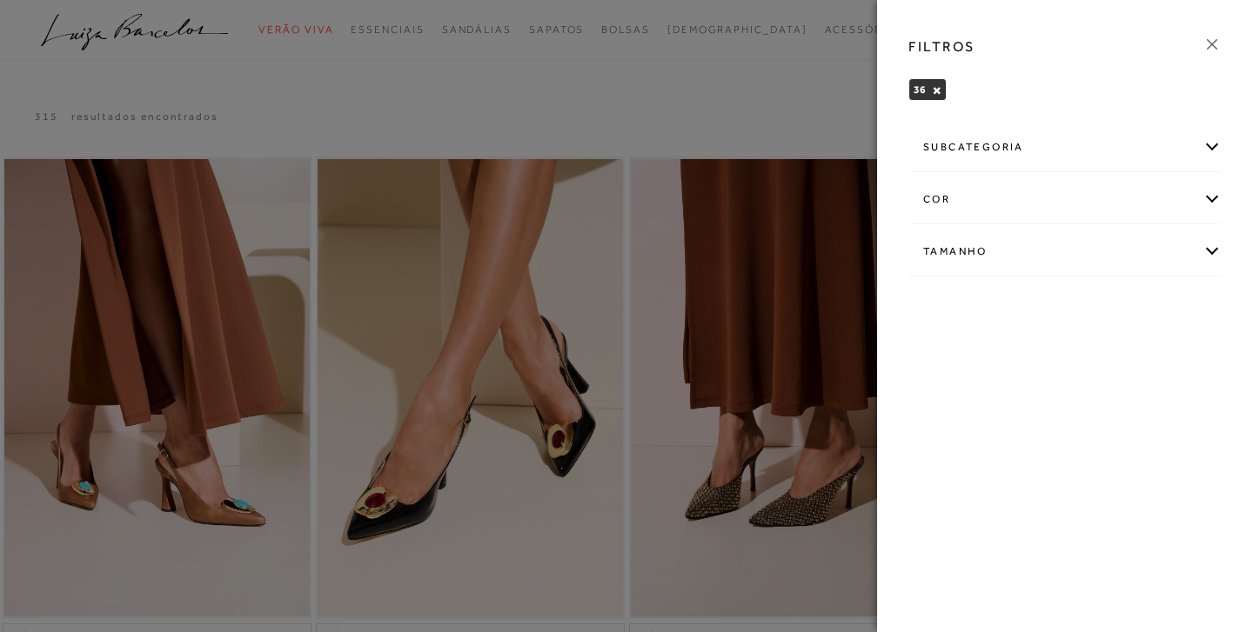
click at [1208, 45] on icon at bounding box center [1211, 44] width 19 height 19
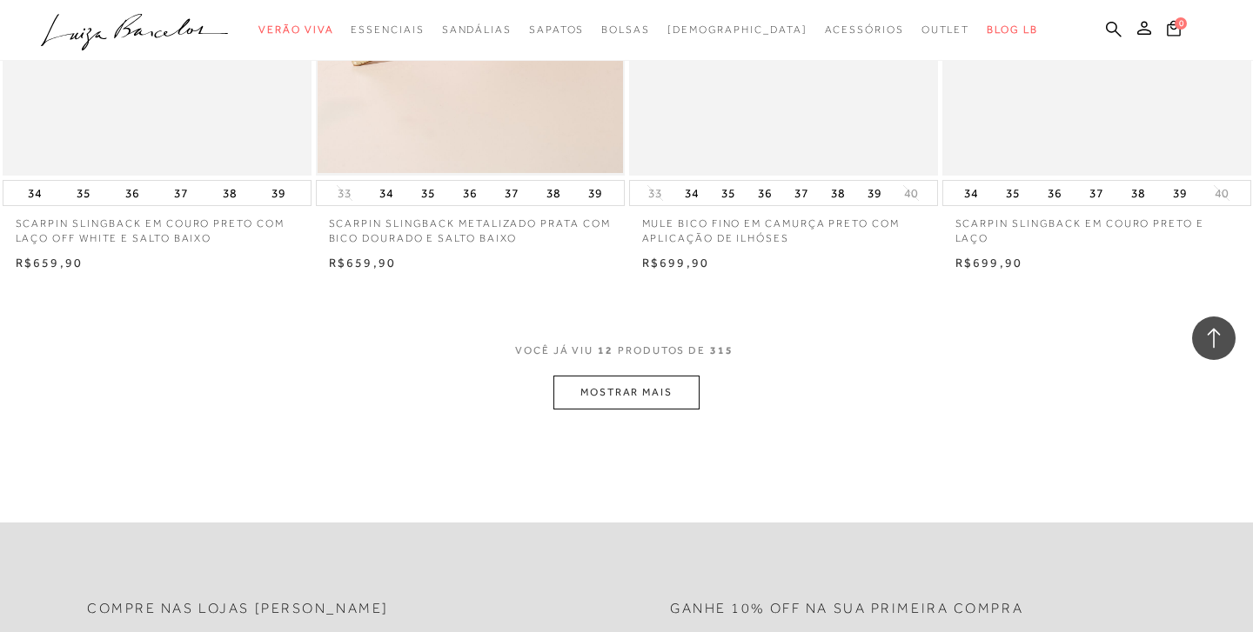
scroll to position [1616, 0]
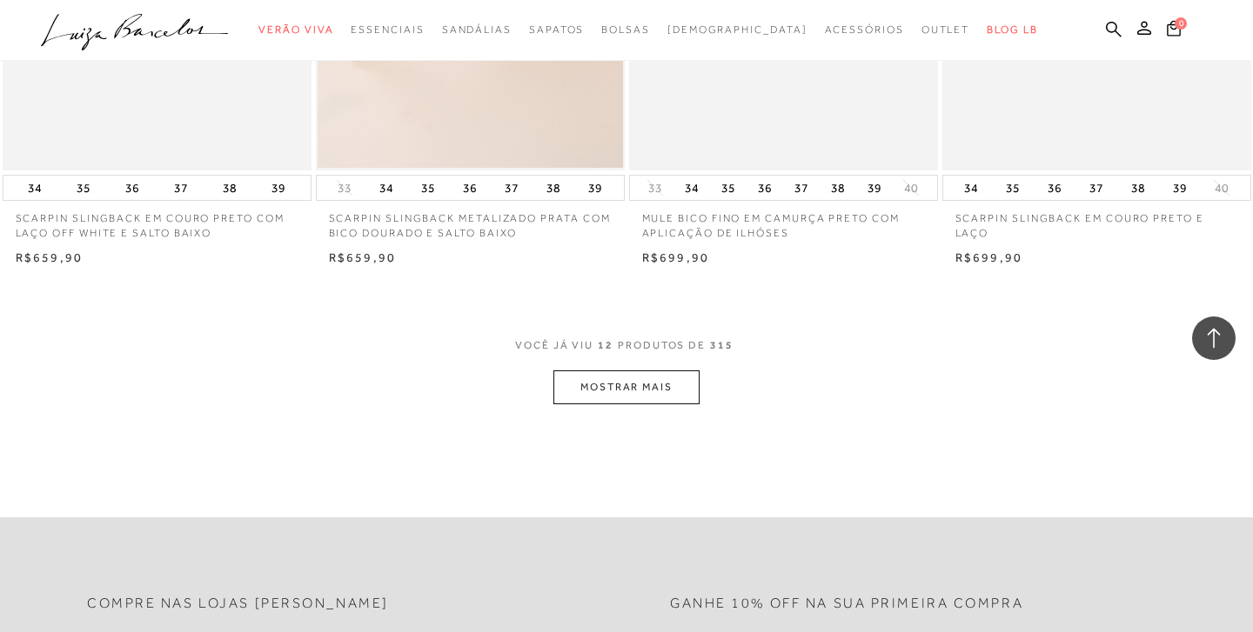
click at [633, 376] on button "MOSTRAR MAIS" at bounding box center [626, 388] width 146 height 34
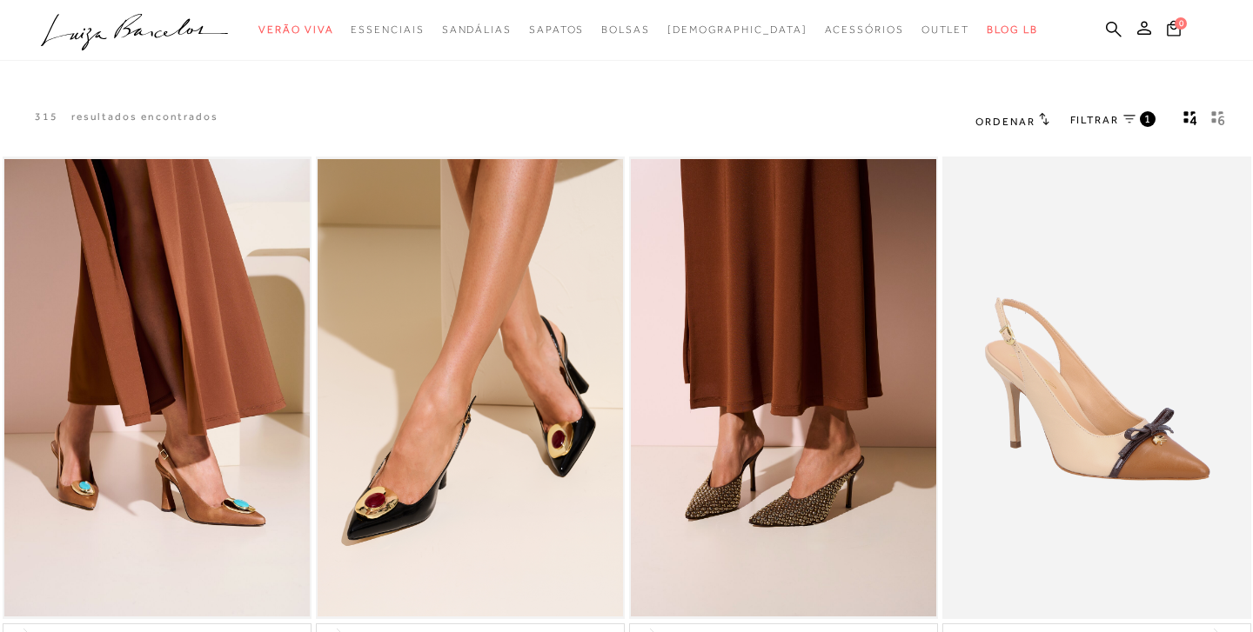
scroll to position [0, 0]
click at [1216, 118] on icon "gridText6Desc" at bounding box center [1218, 118] width 14 height 16
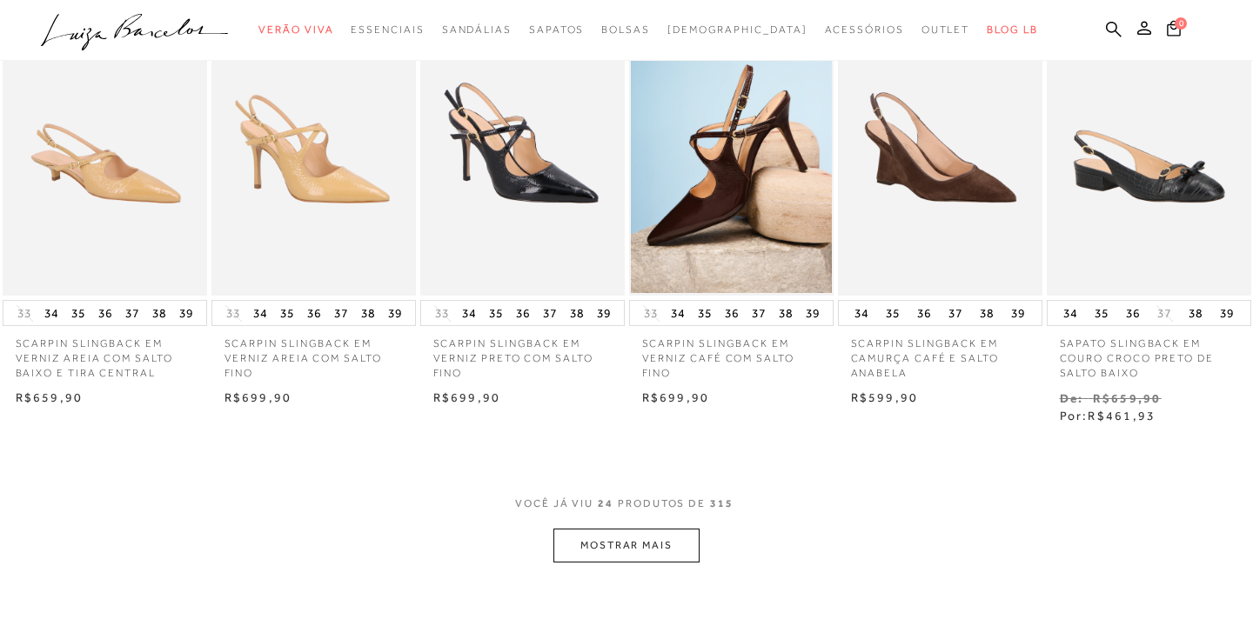
scroll to position [700, 0]
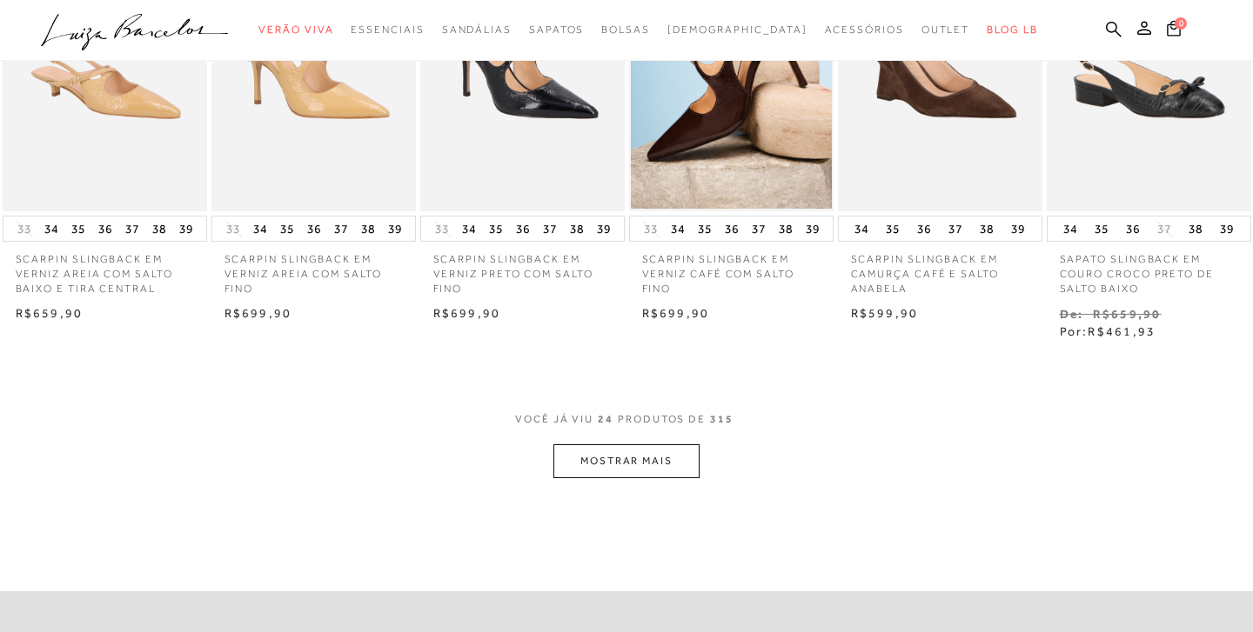
click at [659, 460] on button "MOSTRAR MAIS" at bounding box center [626, 462] width 146 height 34
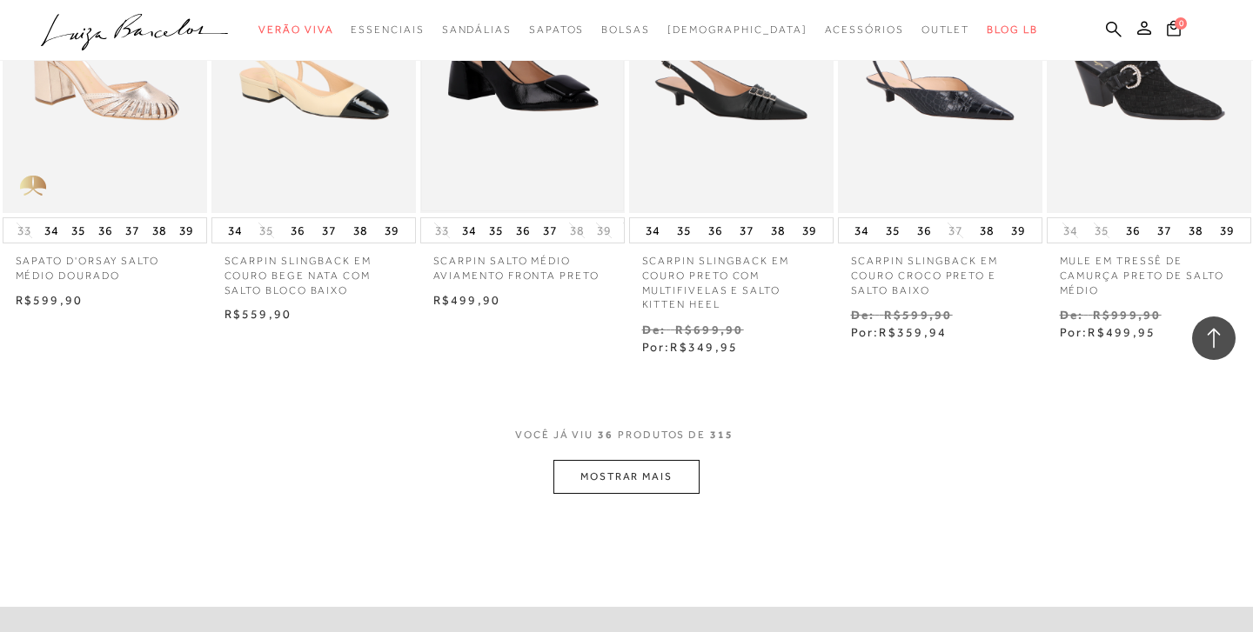
scroll to position [1621, 0]
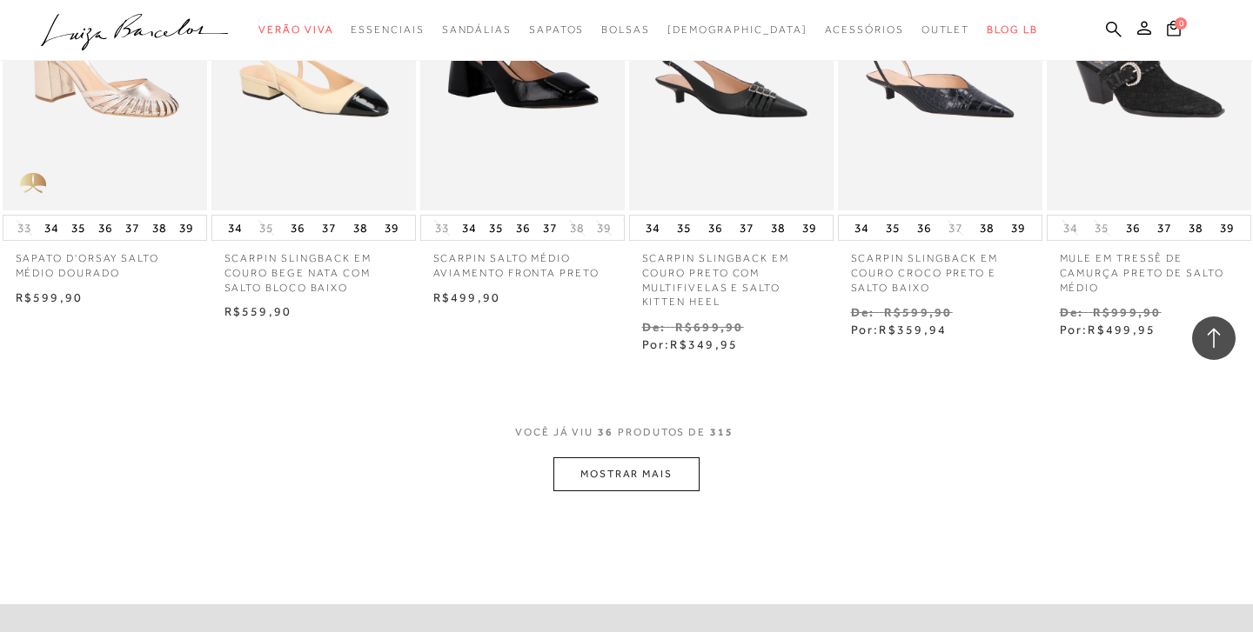
click at [623, 467] on button "MOSTRAR MAIS" at bounding box center [626, 475] width 146 height 34
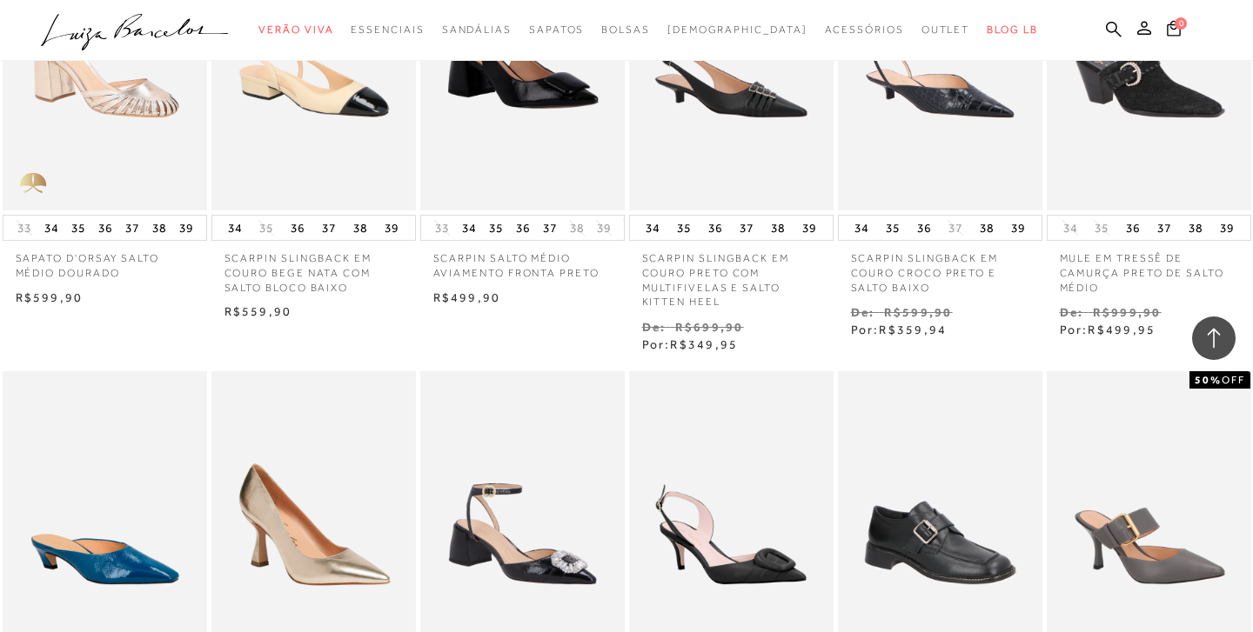
scroll to position [1444, 0]
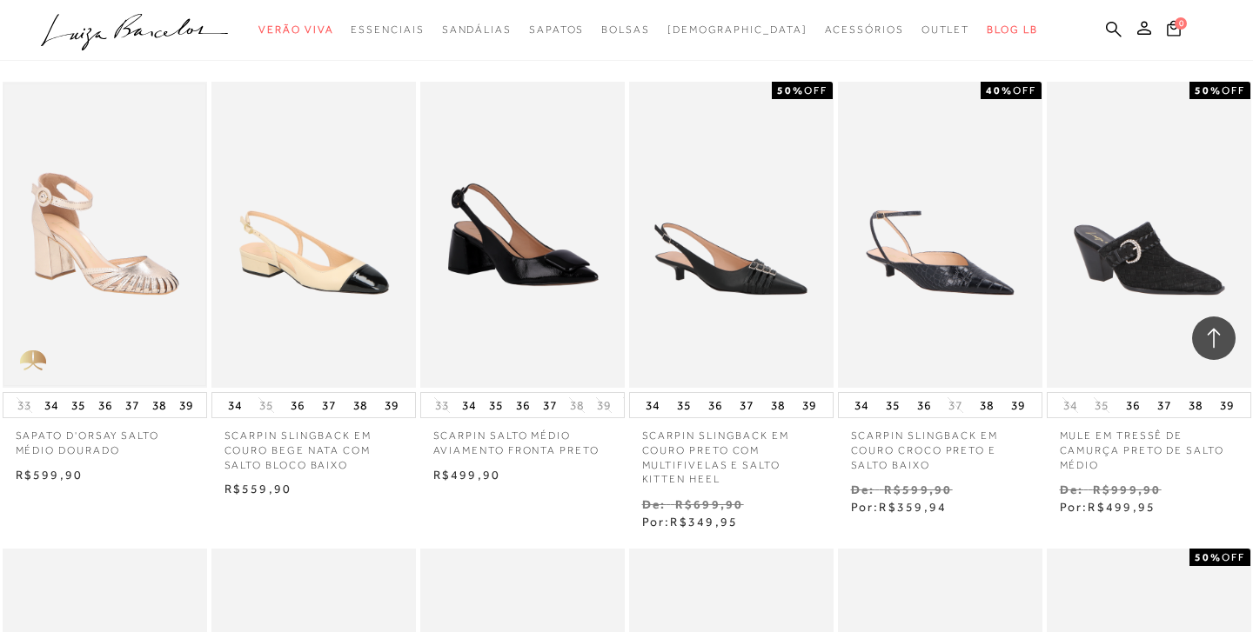
click at [110, 262] on img at bounding box center [104, 235] width 201 height 302
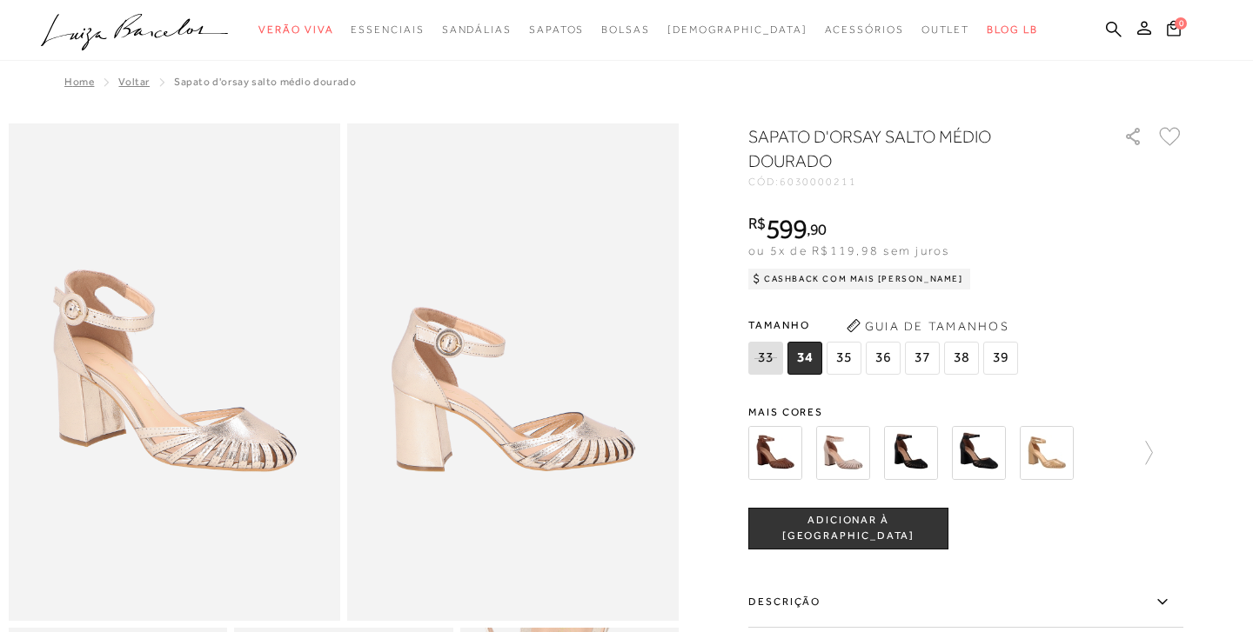
scroll to position [58, 0]
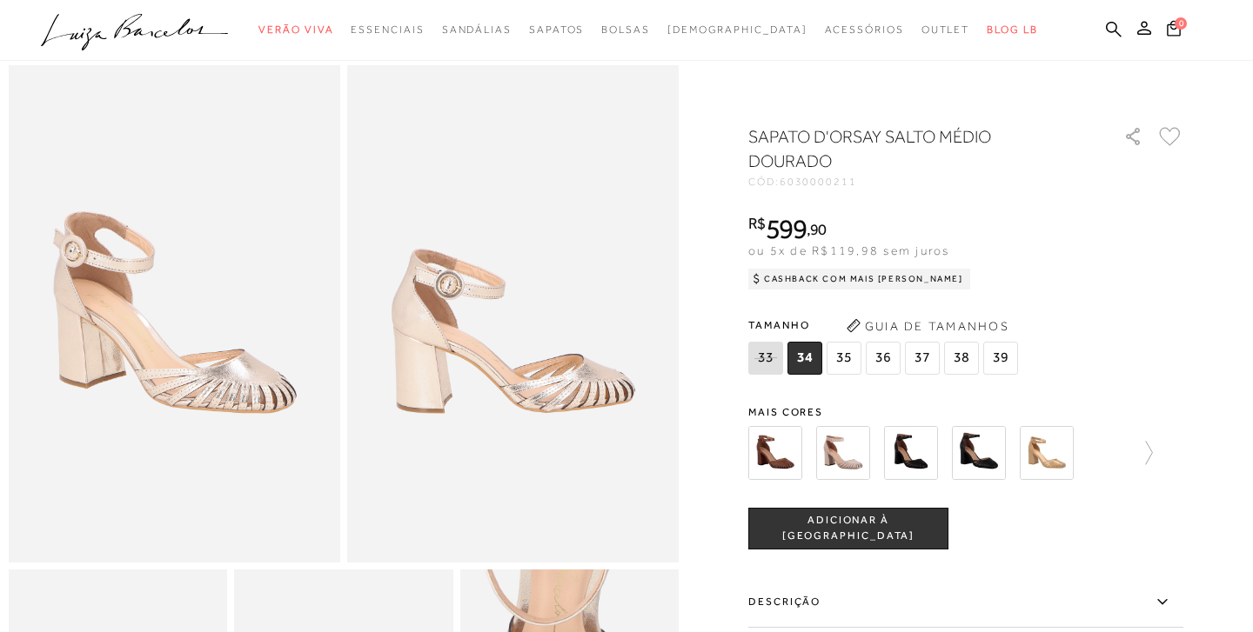
click at [779, 450] on img at bounding box center [775, 453] width 54 height 54
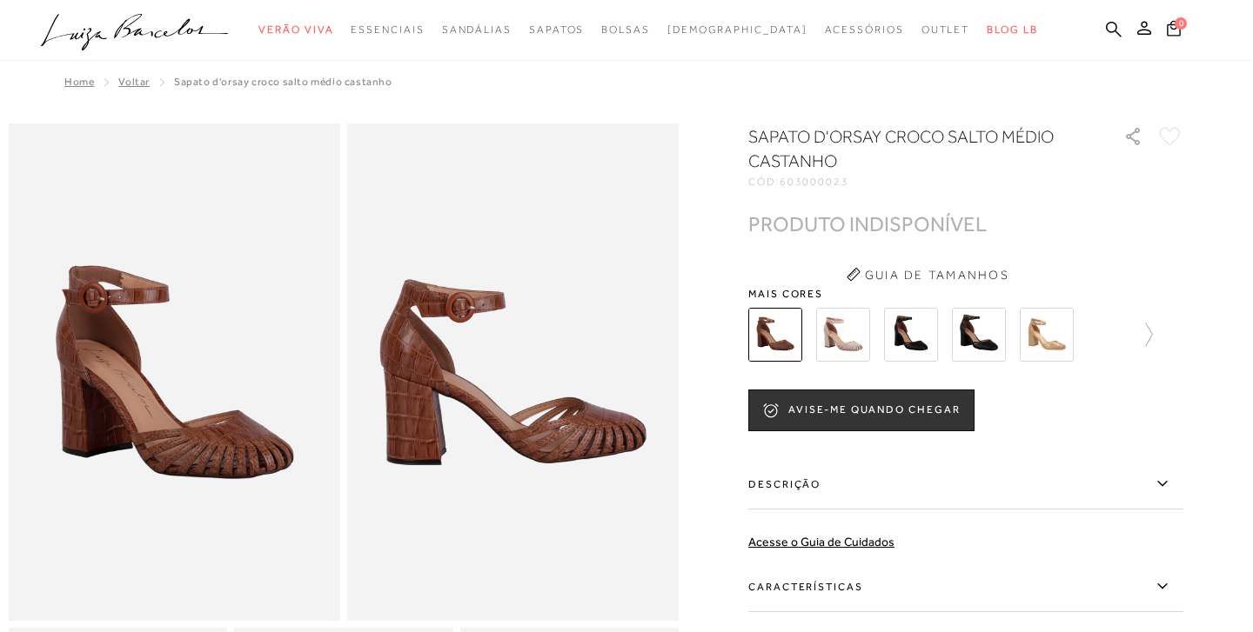
click at [848, 338] on img at bounding box center [843, 335] width 54 height 54
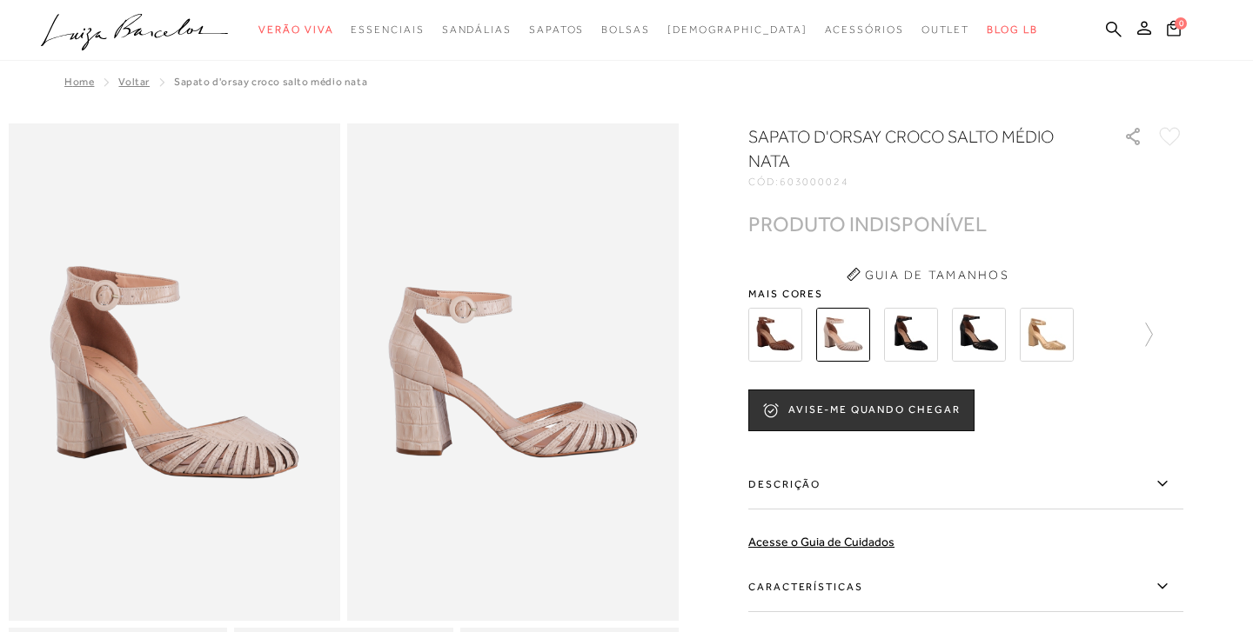
click at [919, 336] on img at bounding box center [911, 335] width 54 height 54
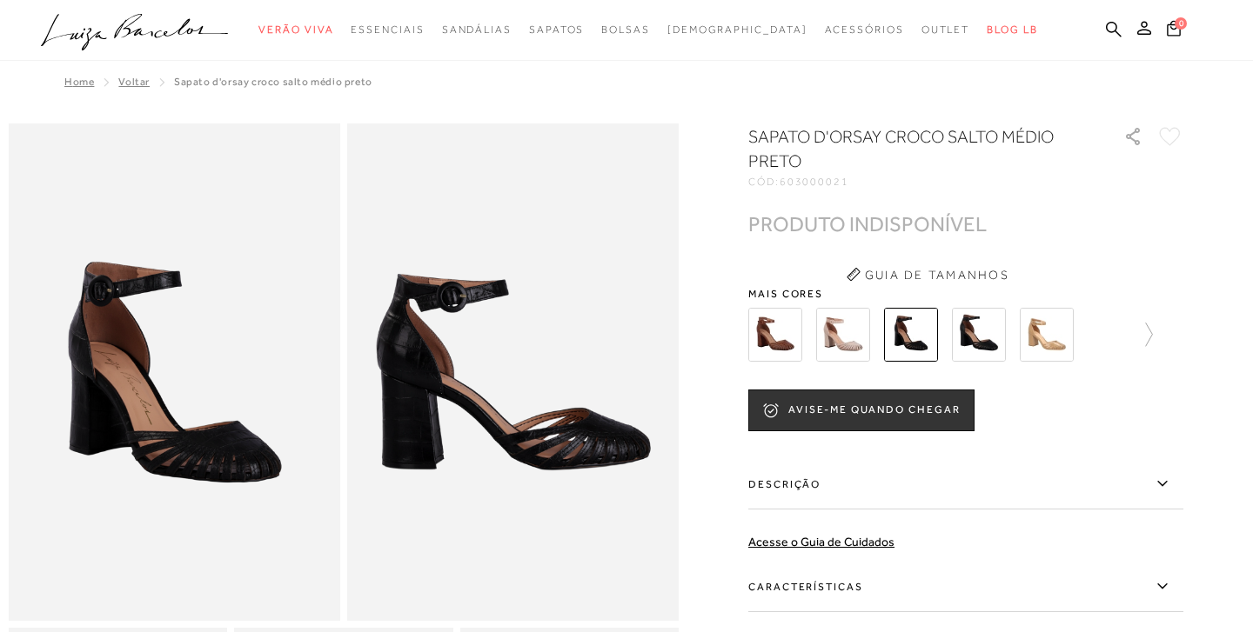
click at [988, 338] on img at bounding box center [979, 335] width 54 height 54
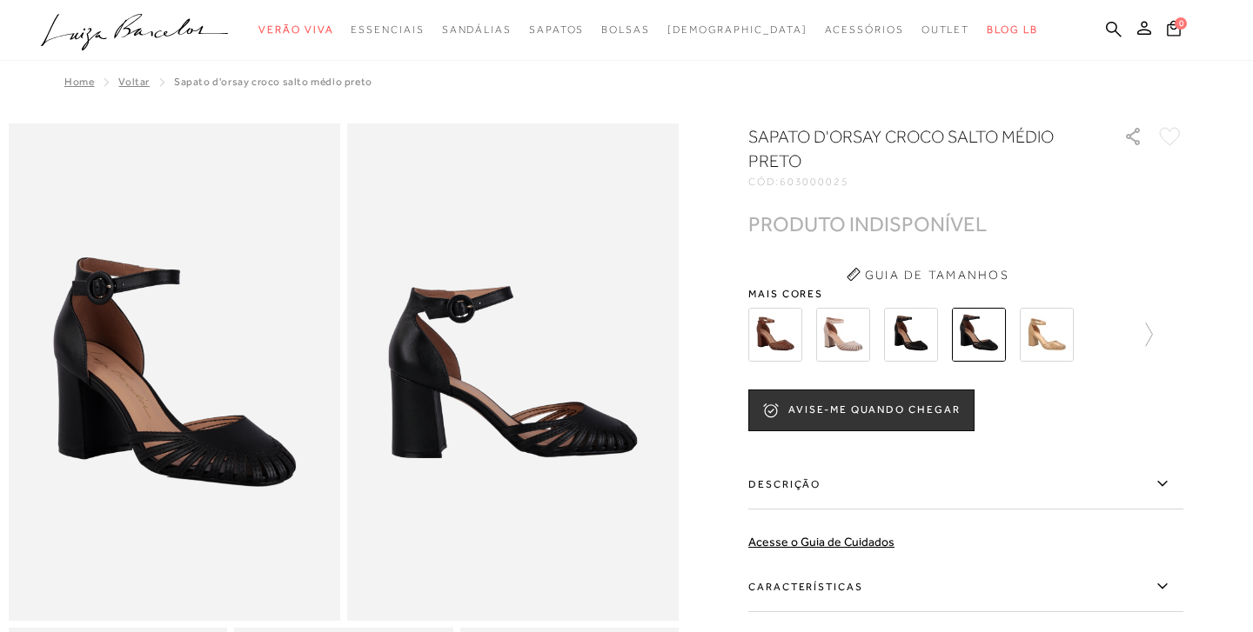
click at [1047, 339] on img at bounding box center [1047, 335] width 54 height 54
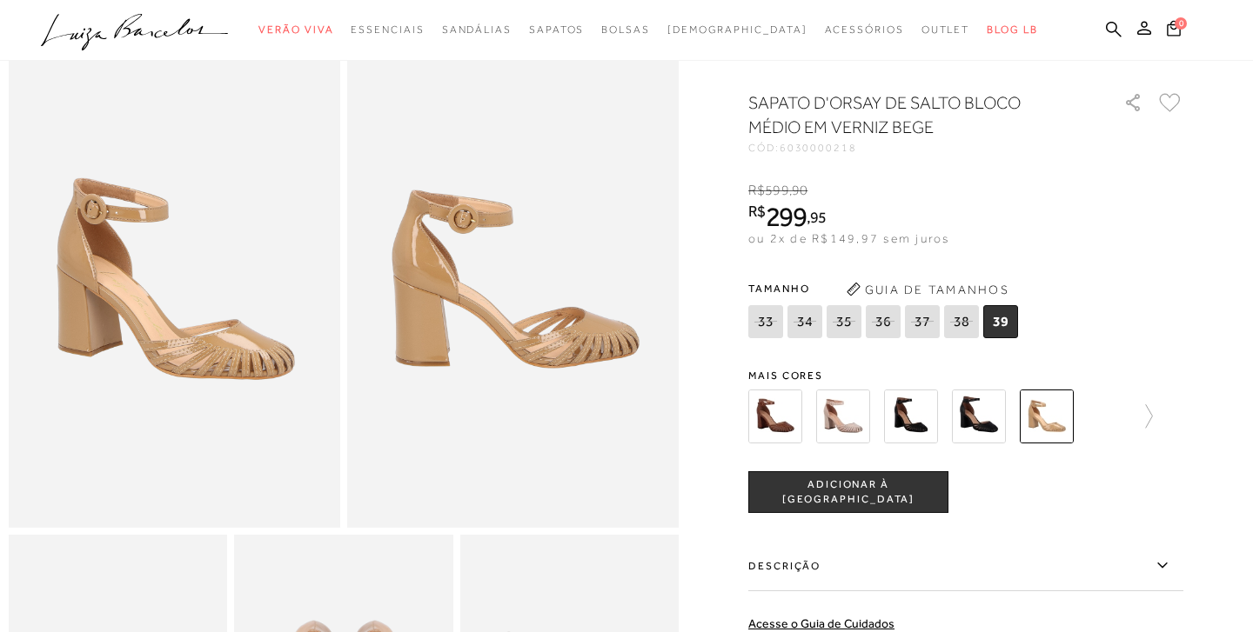
scroll to position [92, 0]
click at [1152, 418] on icon at bounding box center [1149, 417] width 7 height 23
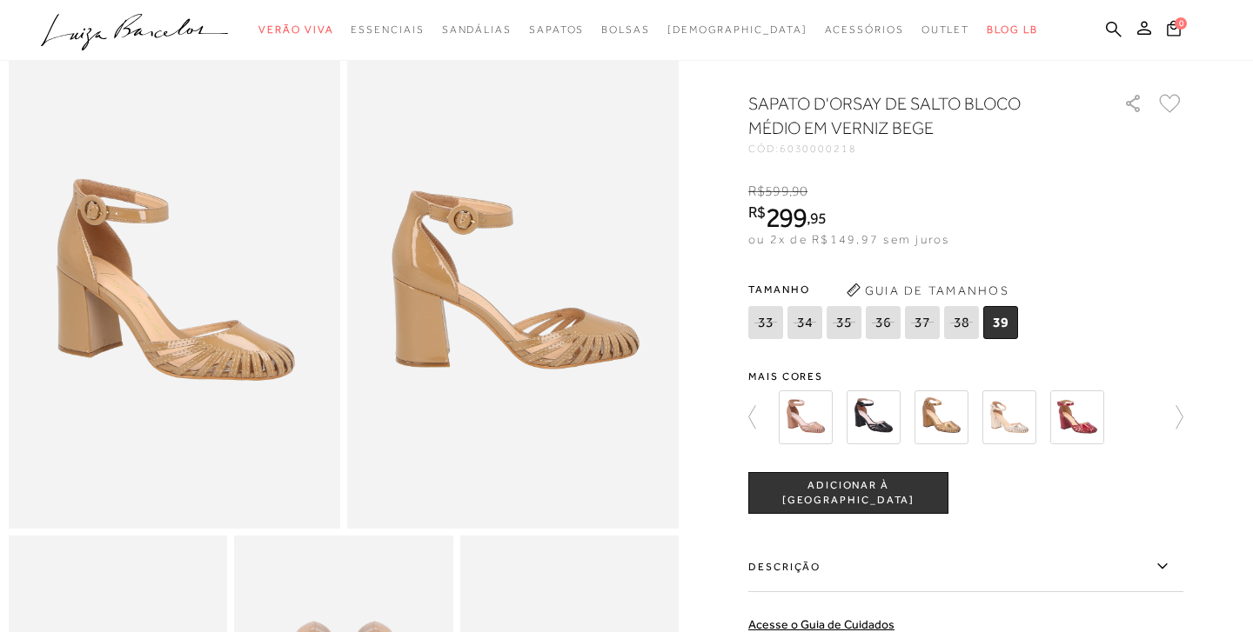
click at [814, 415] on img at bounding box center [806, 418] width 54 height 54
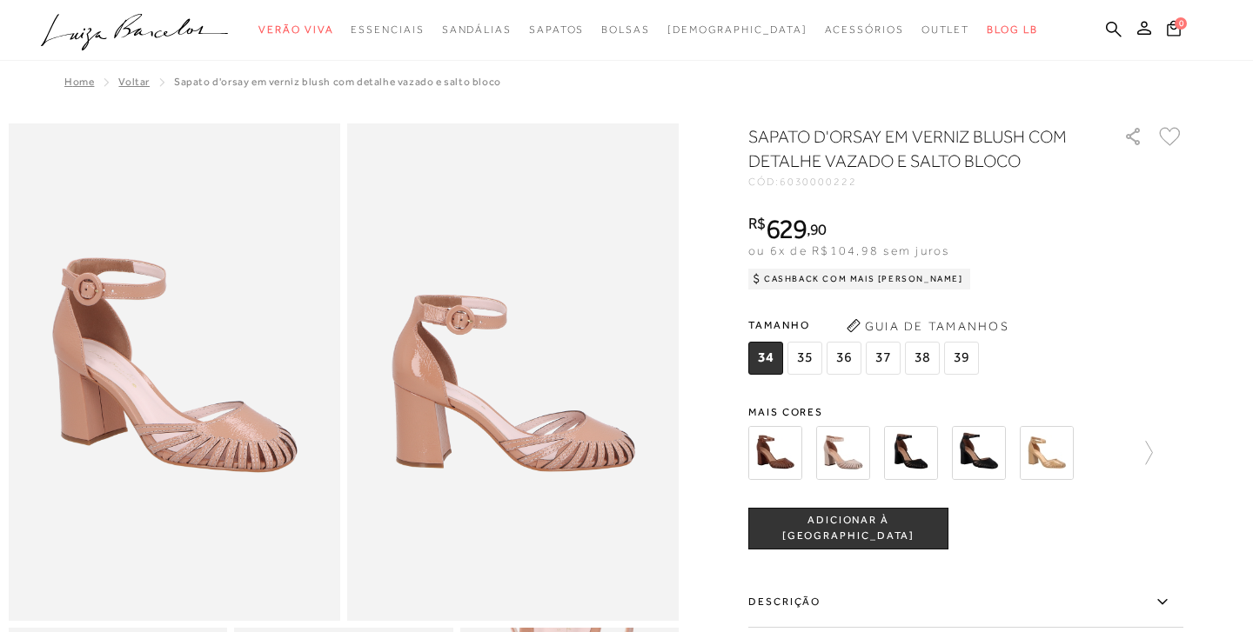
click at [1112, 450] on div at bounding box center [930, 453] width 374 height 64
click at [1048, 451] on img at bounding box center [1047, 453] width 54 height 54
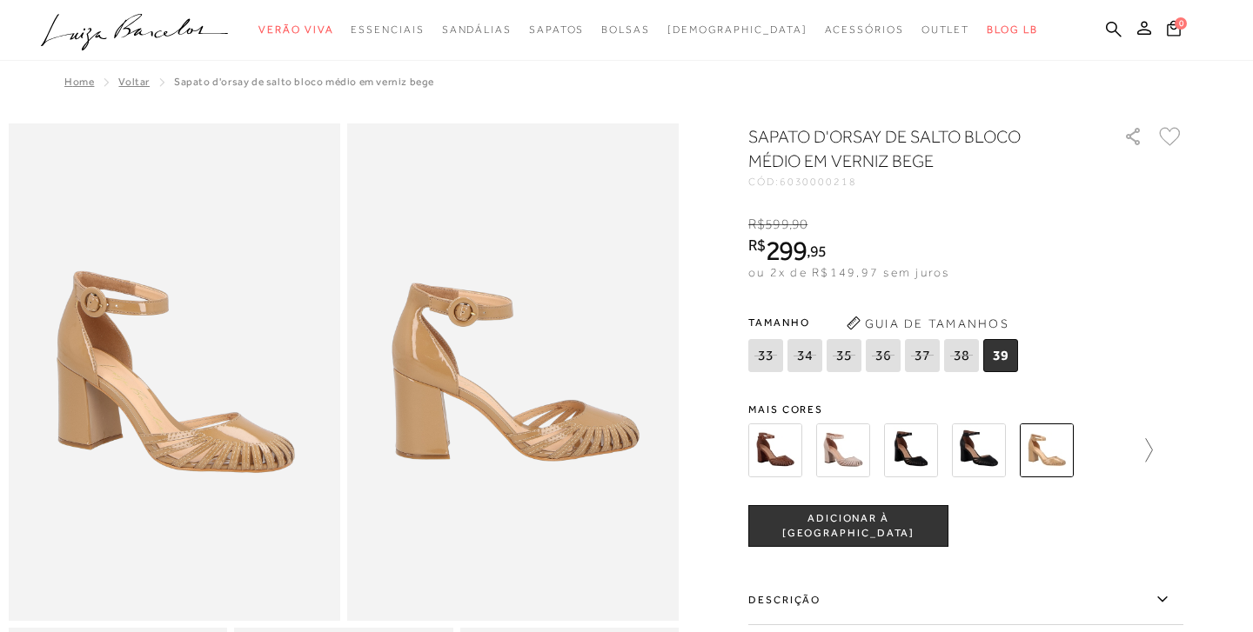
click at [1145, 445] on icon at bounding box center [1140, 450] width 24 height 24
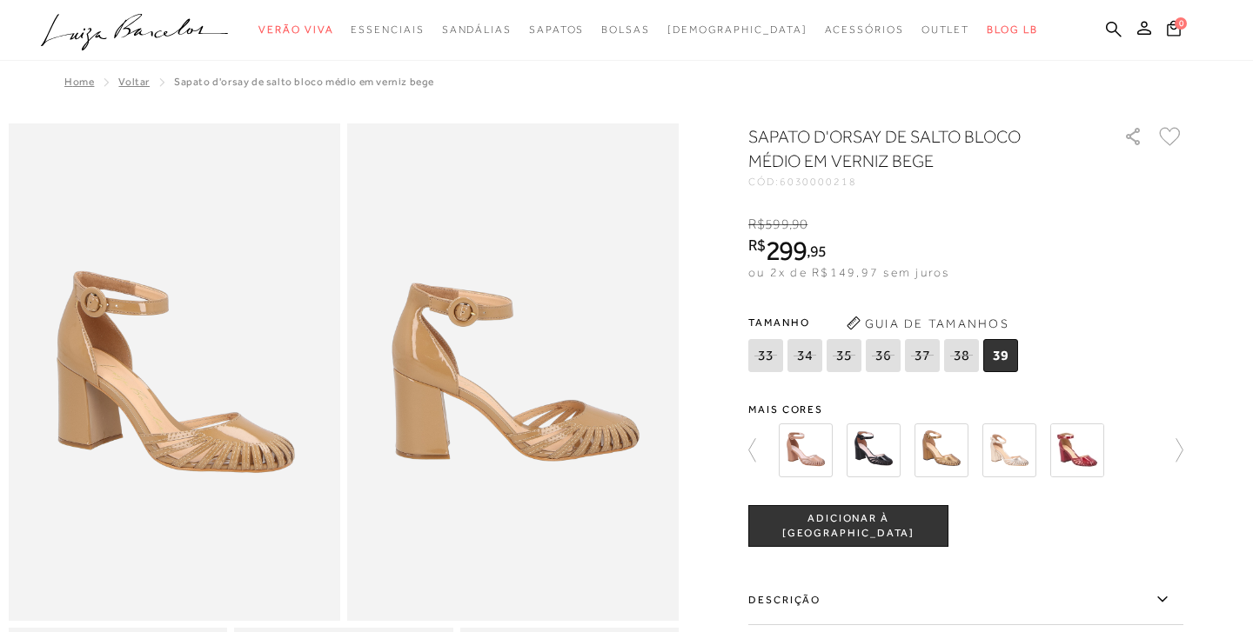
click at [931, 451] on img at bounding box center [941, 451] width 54 height 54
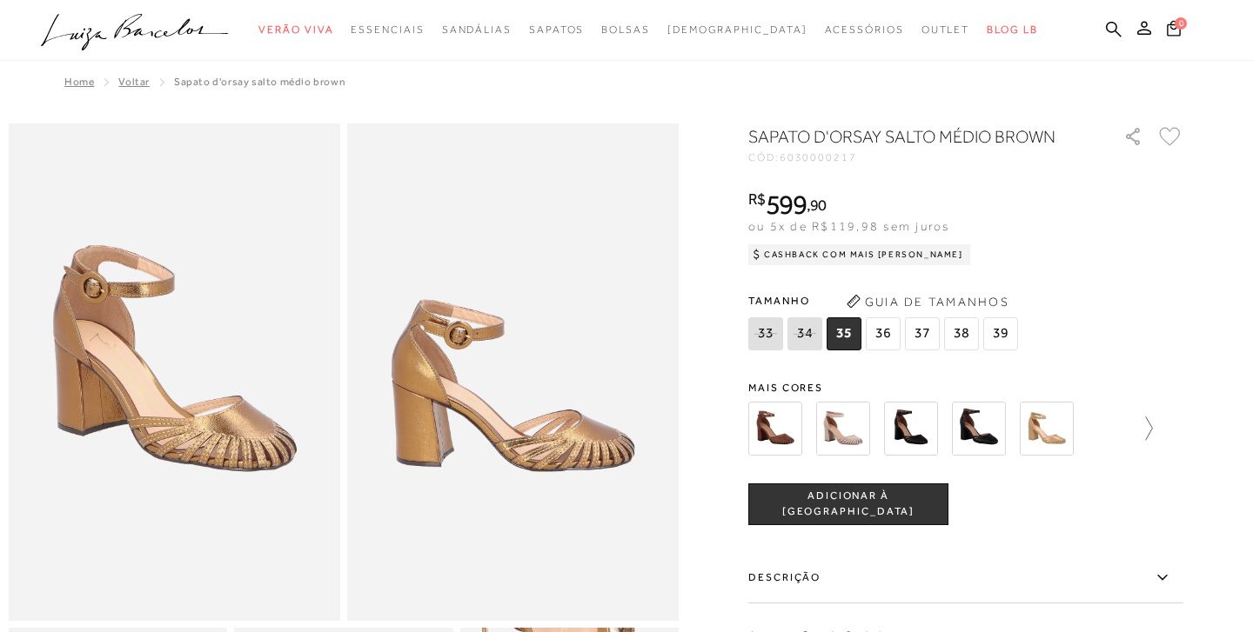
click at [1149, 428] on icon at bounding box center [1140, 429] width 24 height 24
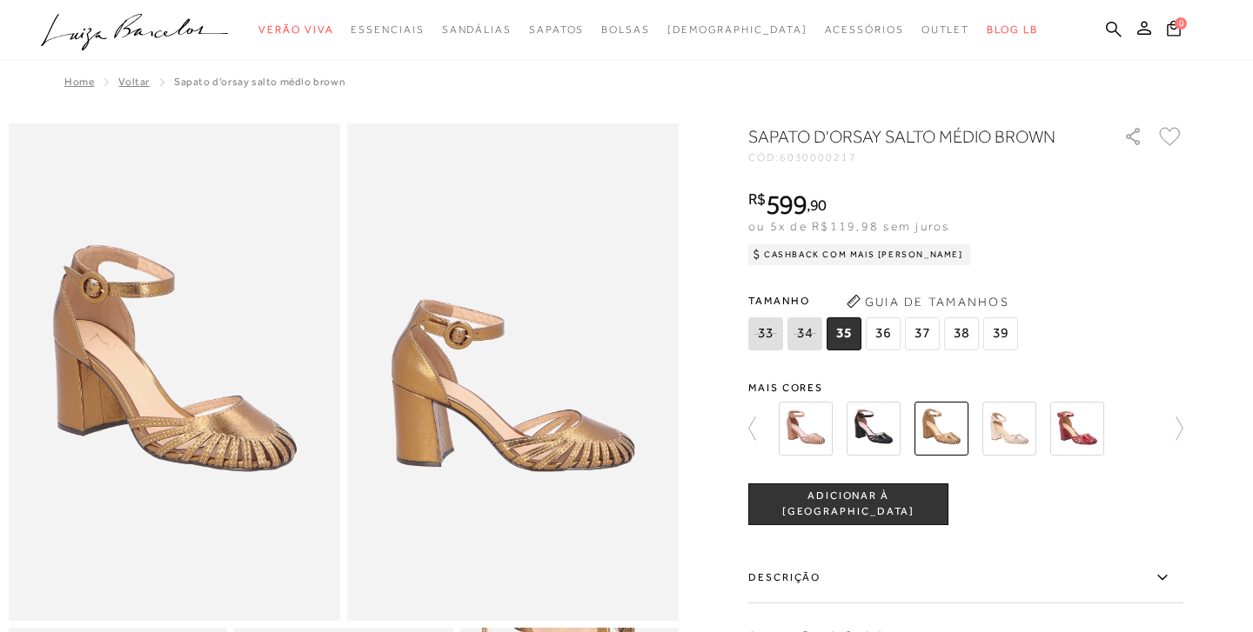
click at [1069, 423] on img at bounding box center [1077, 429] width 54 height 54
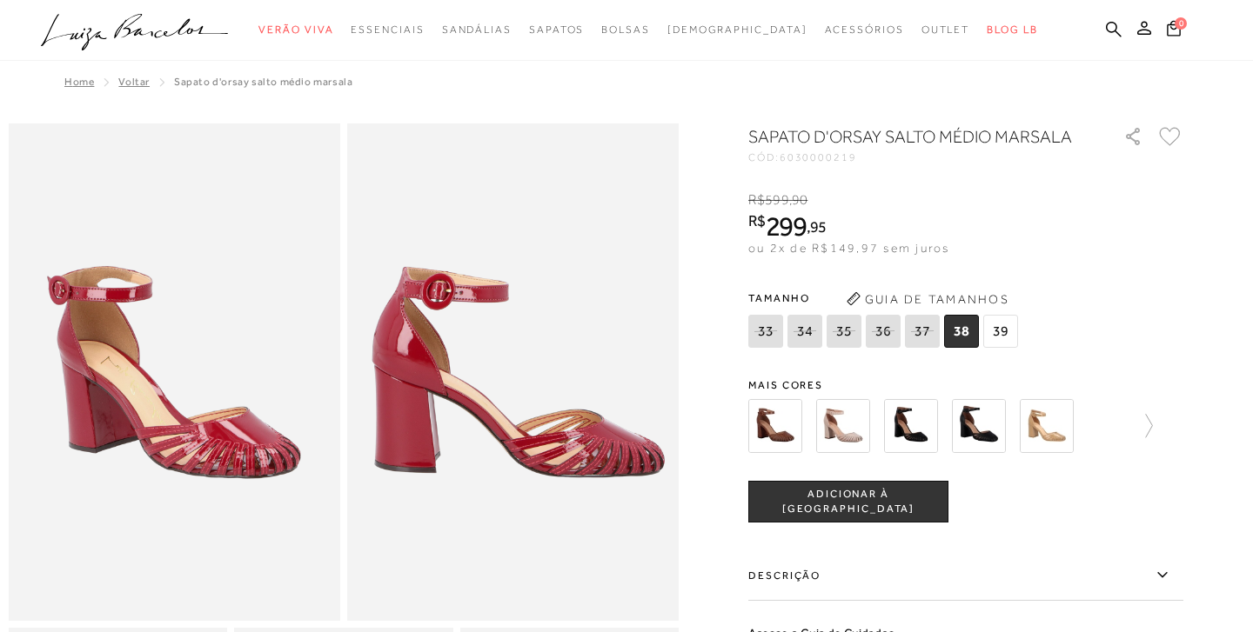
click at [1127, 428] on div at bounding box center [950, 426] width 405 height 64
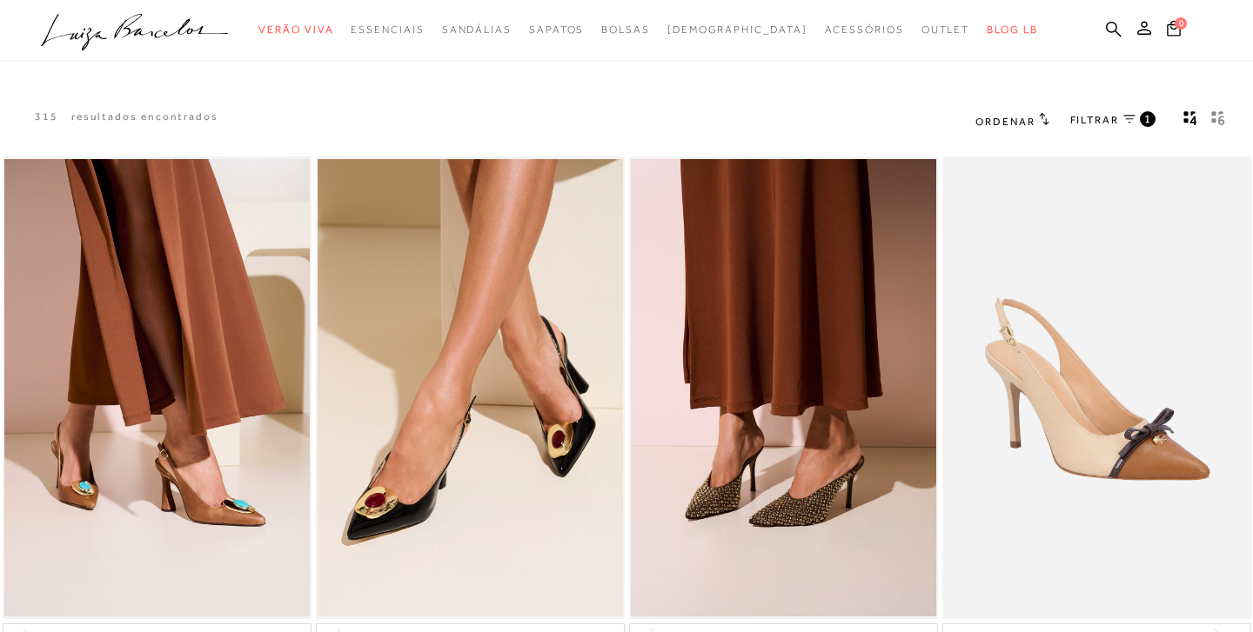
click at [1218, 122] on icon "gridText6Desc" at bounding box center [1218, 118] width 14 height 16
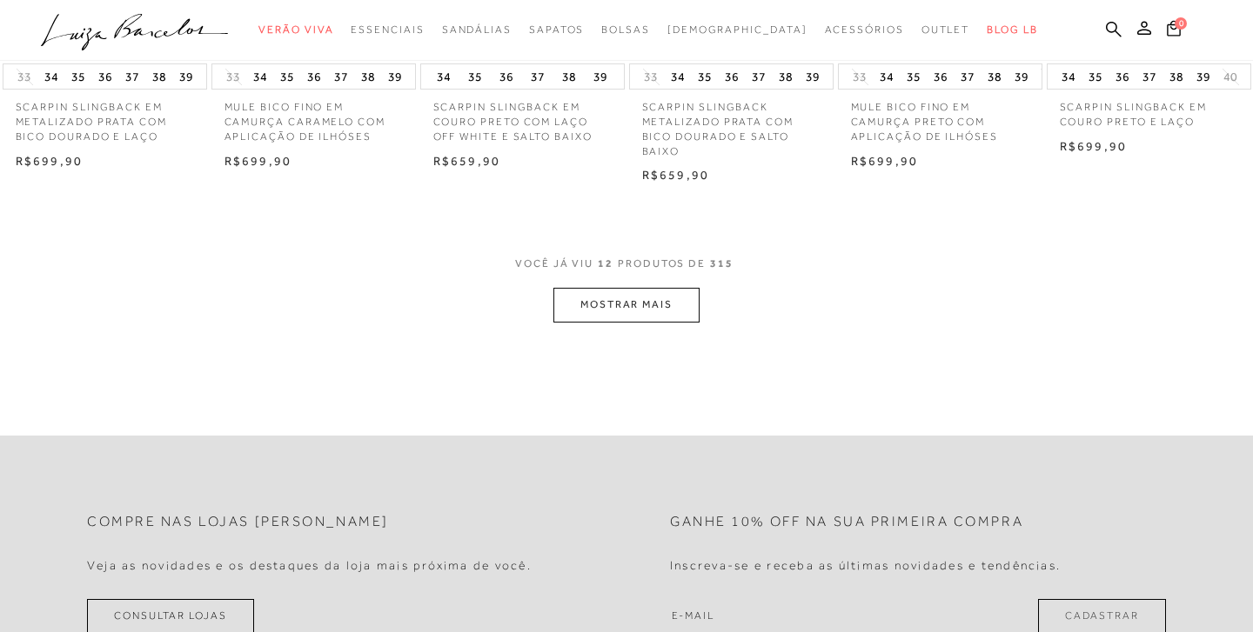
scroll to position [860, 0]
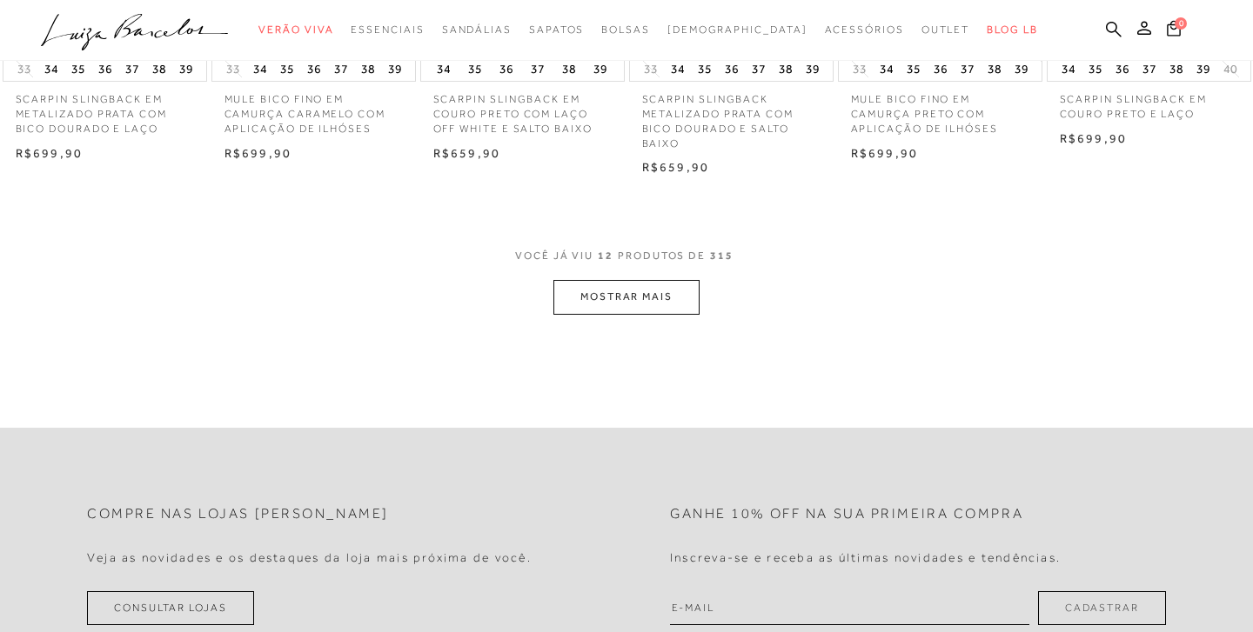
click at [648, 291] on button "MOSTRAR MAIS" at bounding box center [626, 297] width 146 height 34
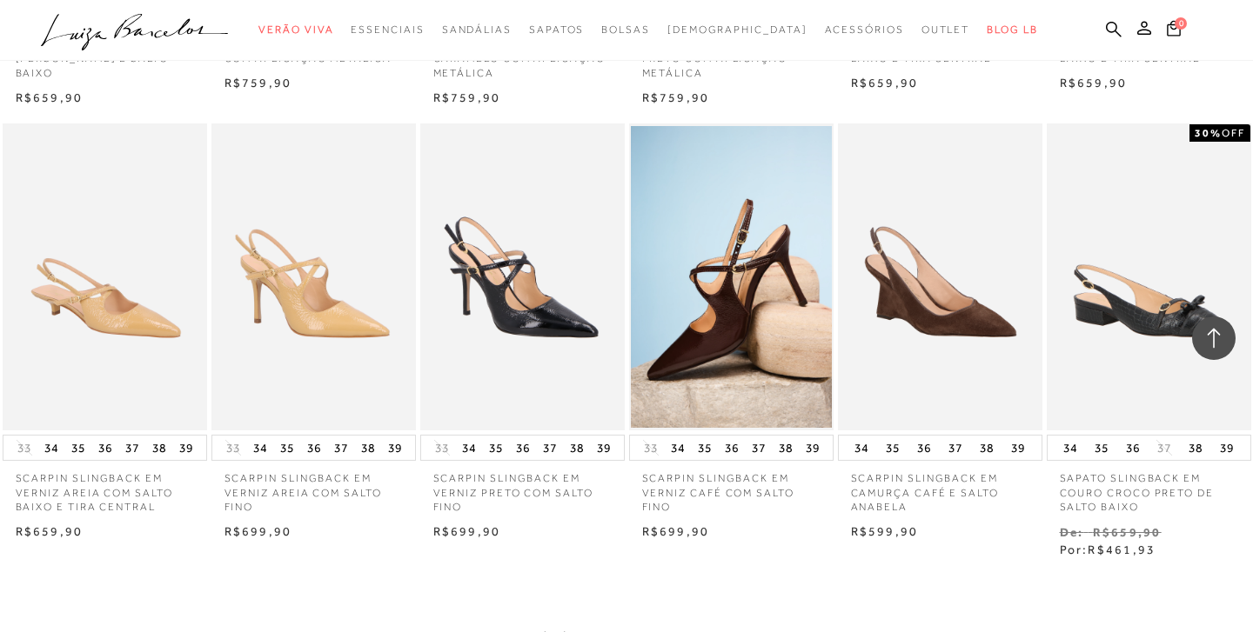
scroll to position [1687, 0]
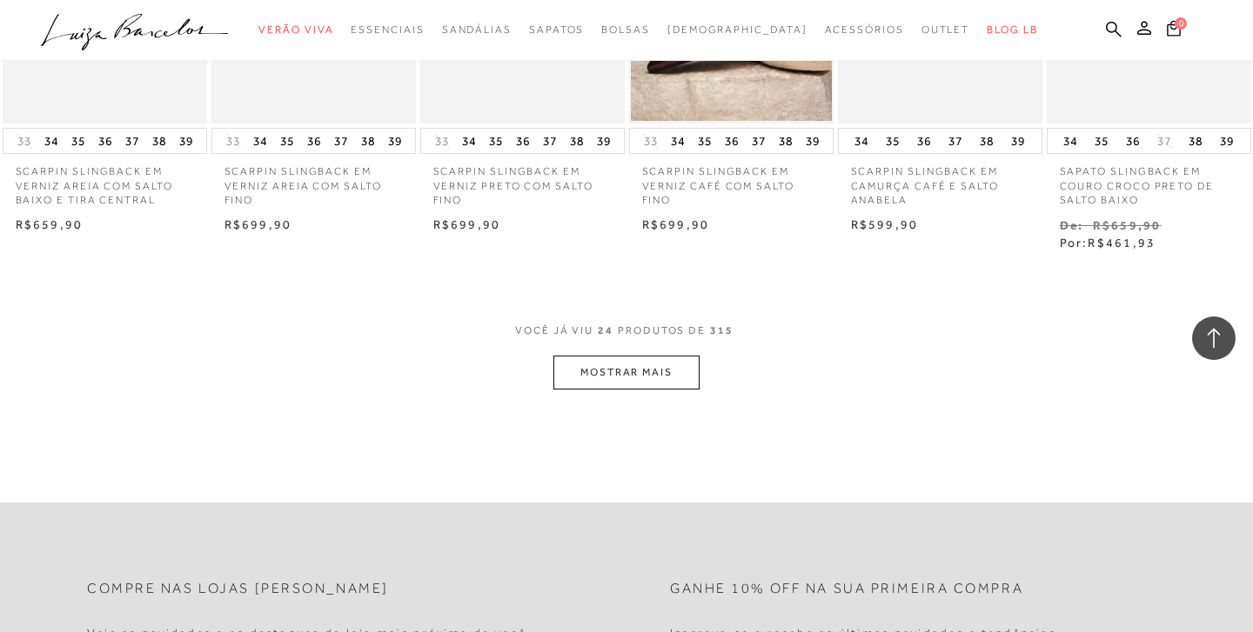
click at [614, 362] on button "MOSTRAR MAIS" at bounding box center [626, 373] width 146 height 34
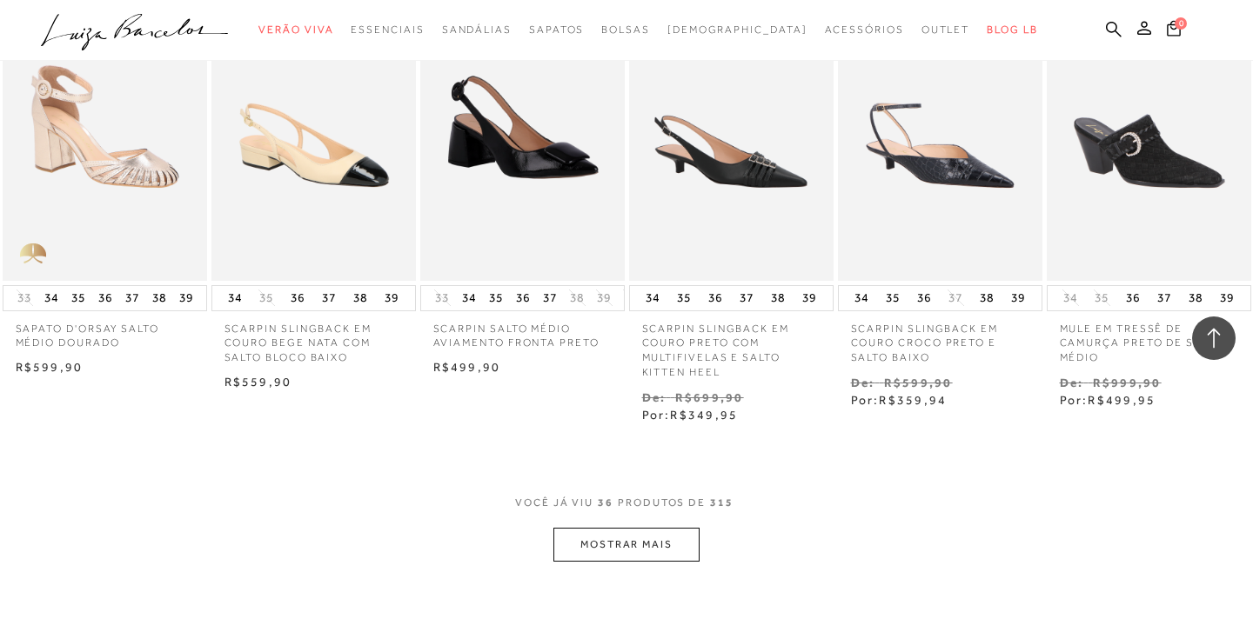
scroll to position [2444, 0]
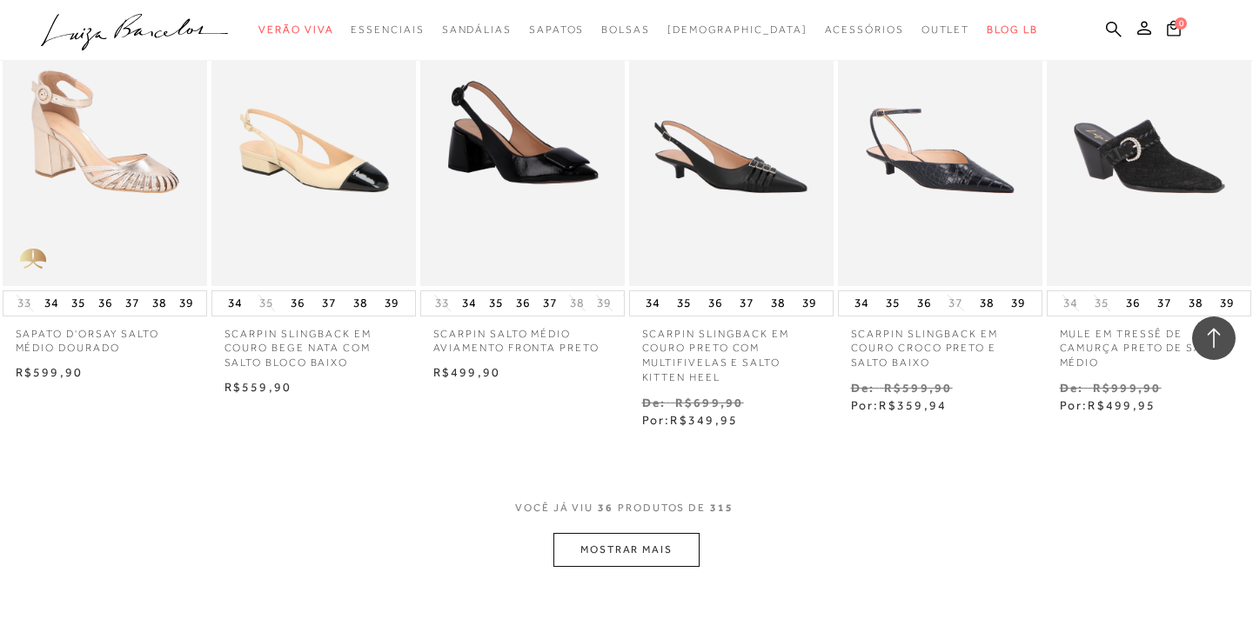
click at [665, 535] on button "MOSTRAR MAIS" at bounding box center [626, 550] width 146 height 34
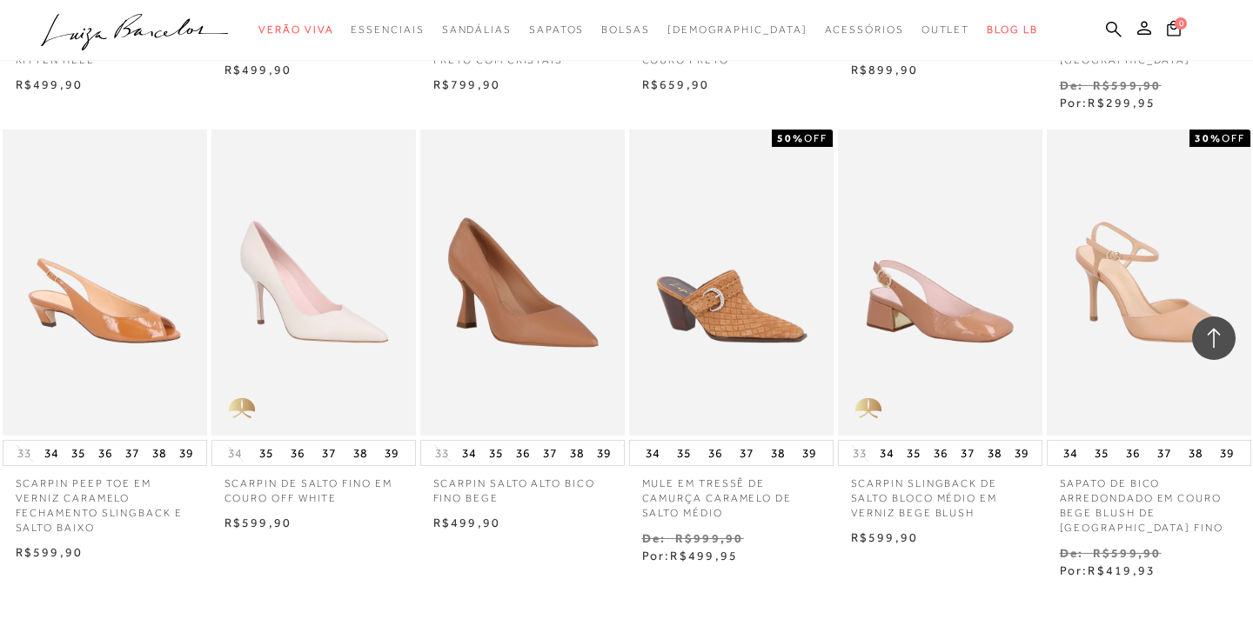
scroll to position [3444, 0]
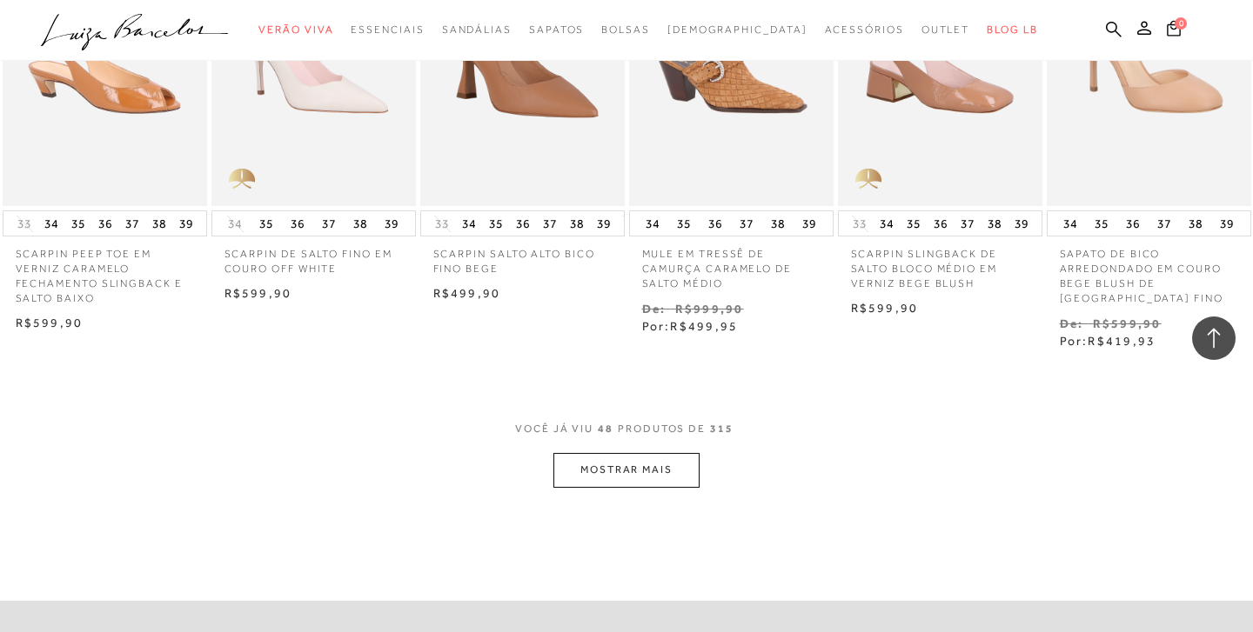
click at [662, 453] on button "MOSTRAR MAIS" at bounding box center [626, 470] width 146 height 34
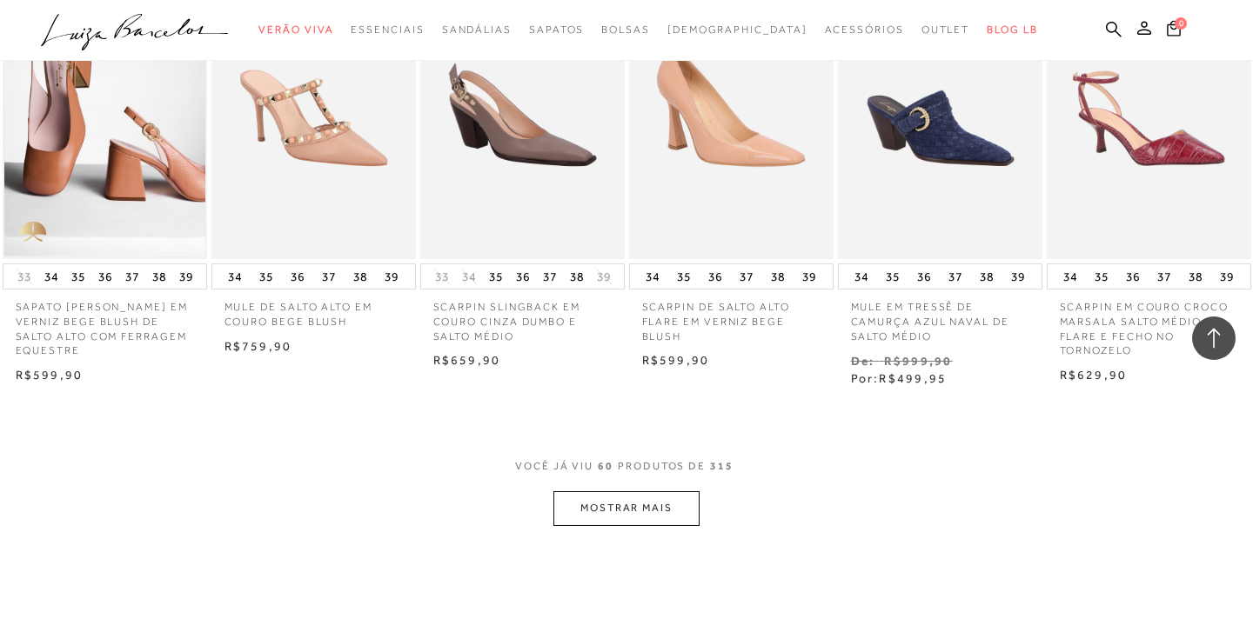
scroll to position [4340, 0]
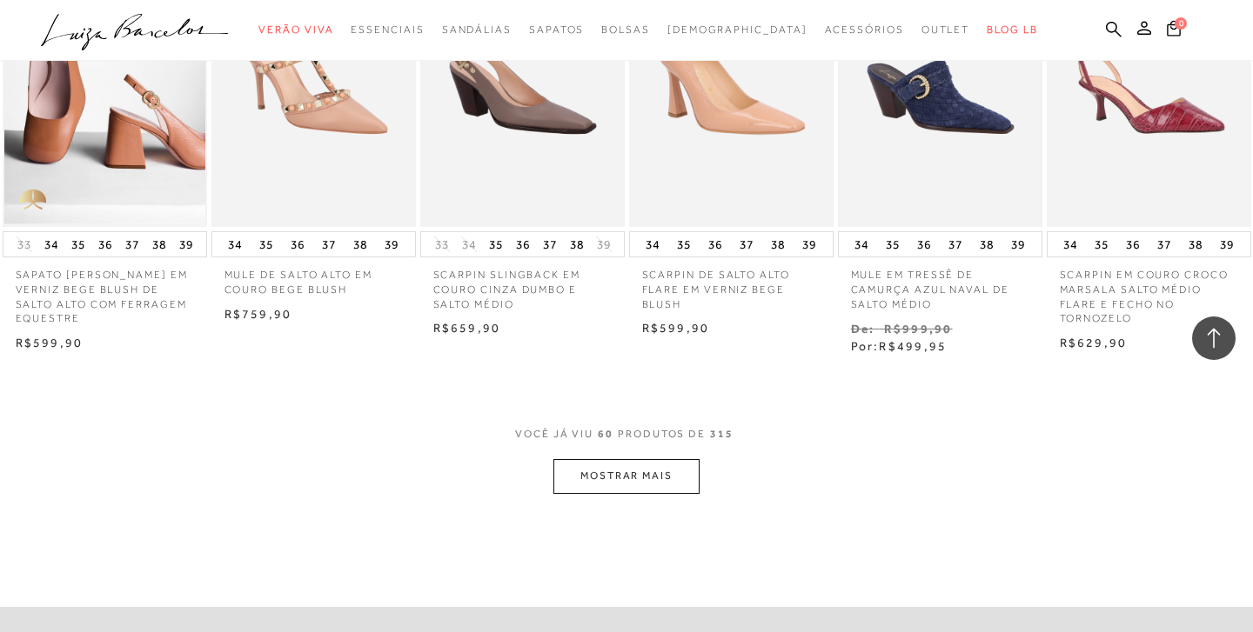
click at [616, 459] on button "MOSTRAR MAIS" at bounding box center [626, 476] width 146 height 34
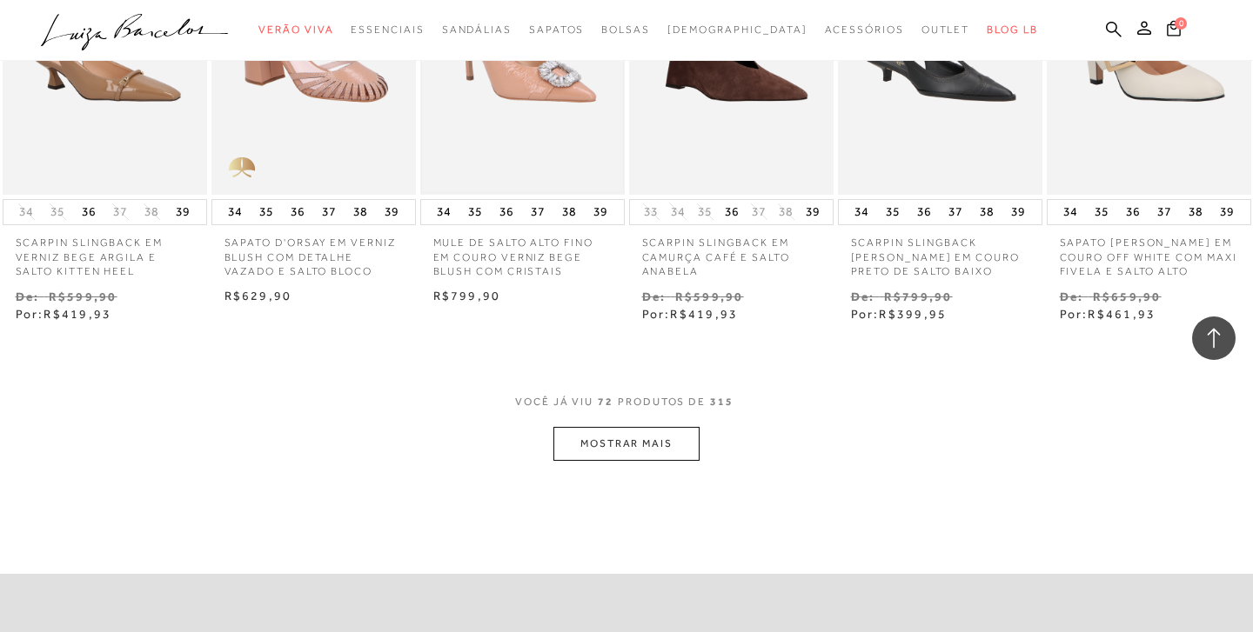
scroll to position [5297, 0]
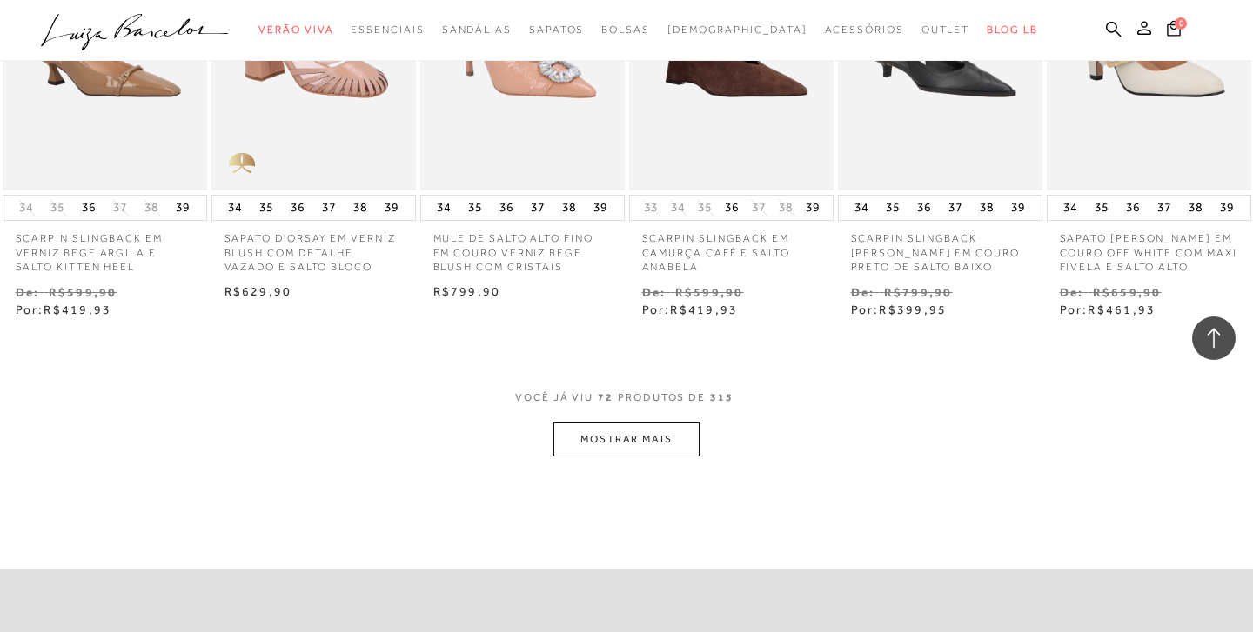
click at [642, 423] on button "MOSTRAR MAIS" at bounding box center [626, 440] width 146 height 34
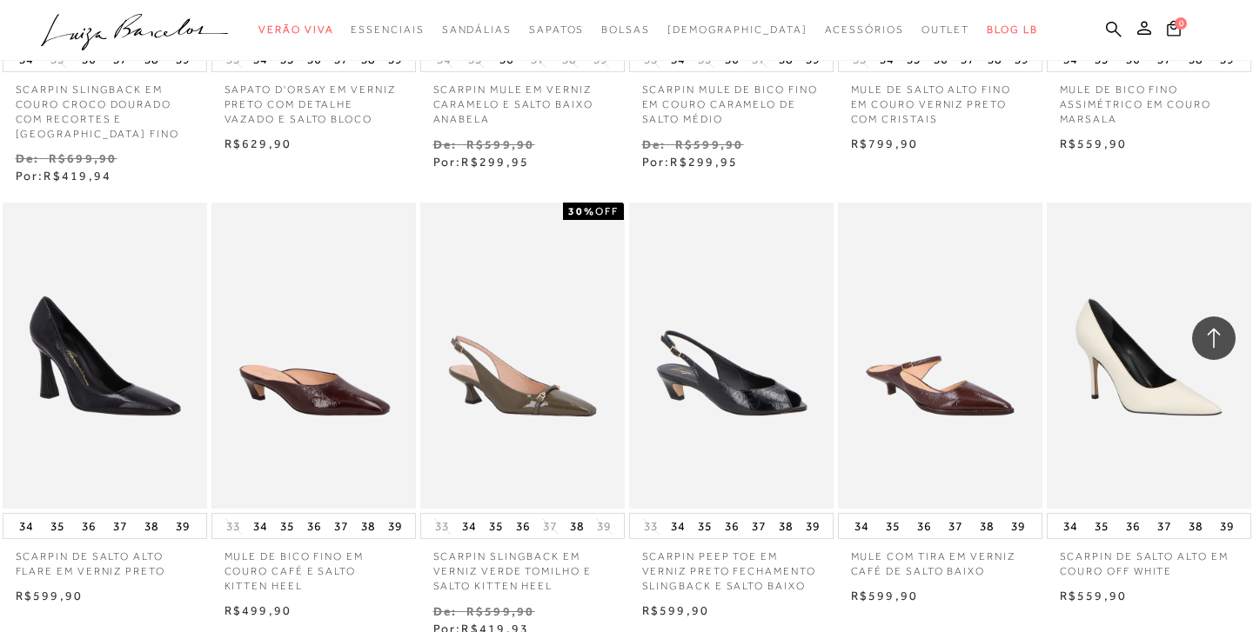
scroll to position [6121, 0]
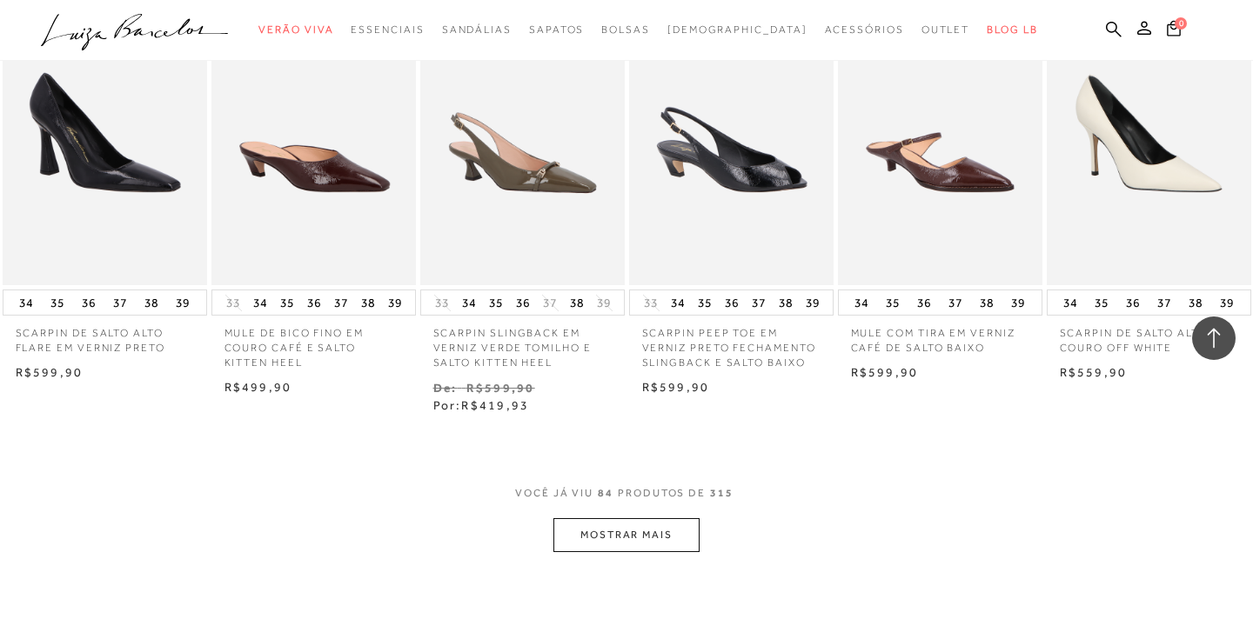
click at [632, 518] on button "MOSTRAR MAIS" at bounding box center [626, 535] width 146 height 34
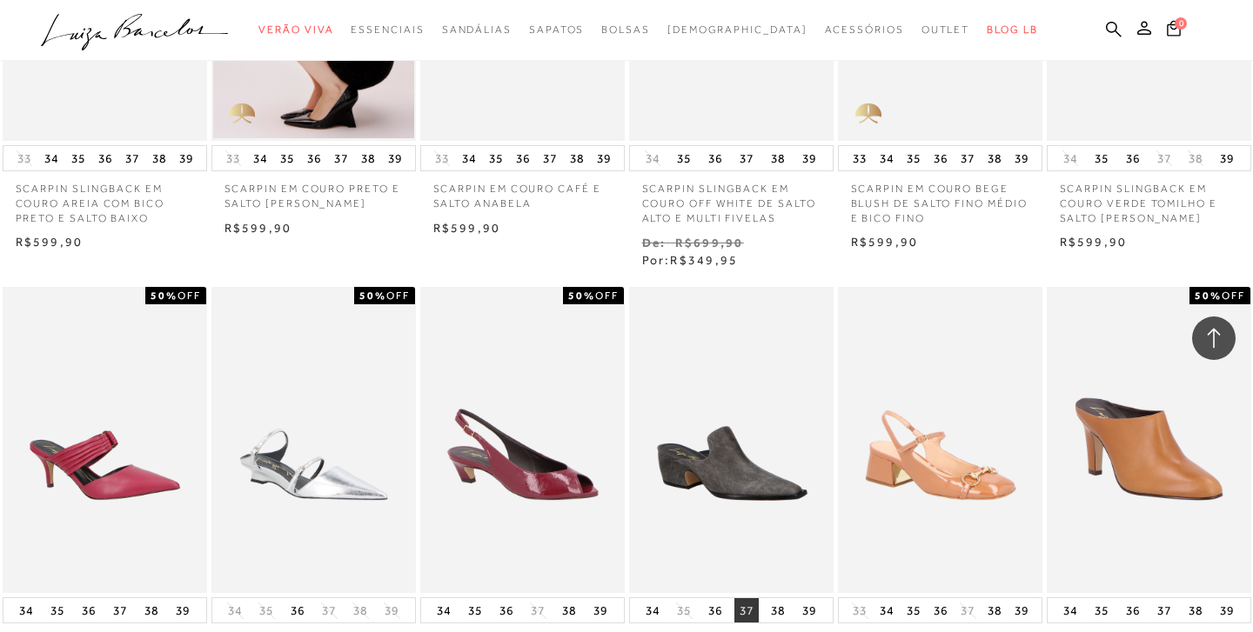
scroll to position [7004, 0]
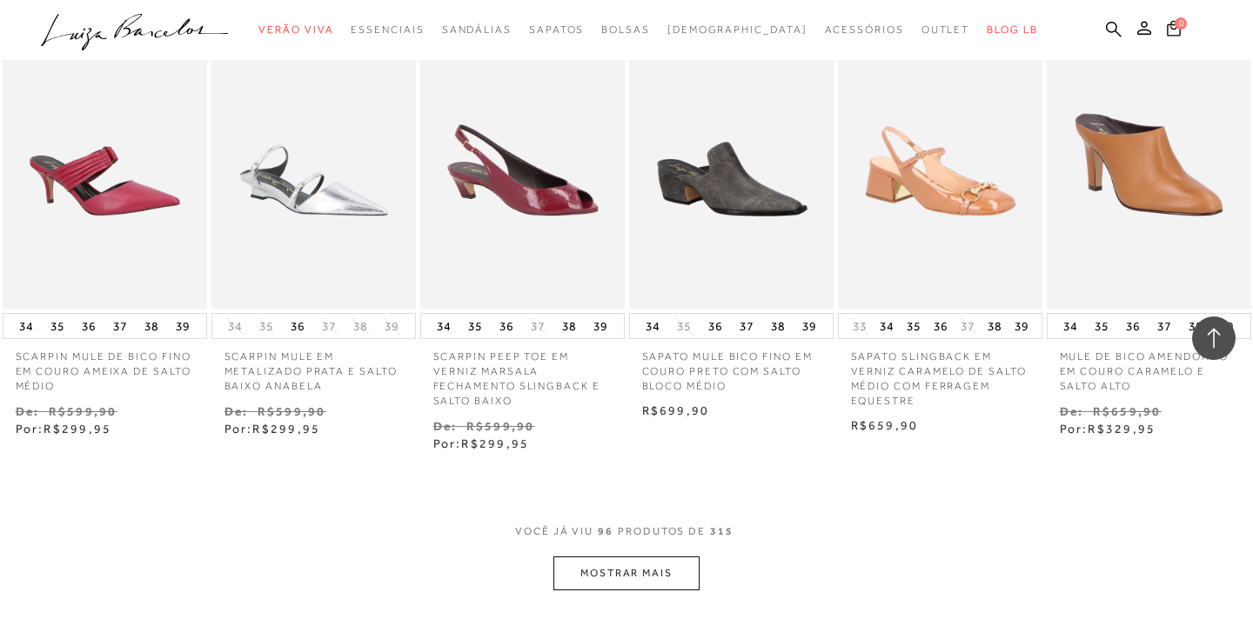
click at [632, 557] on button "MOSTRAR MAIS" at bounding box center [626, 574] width 146 height 34
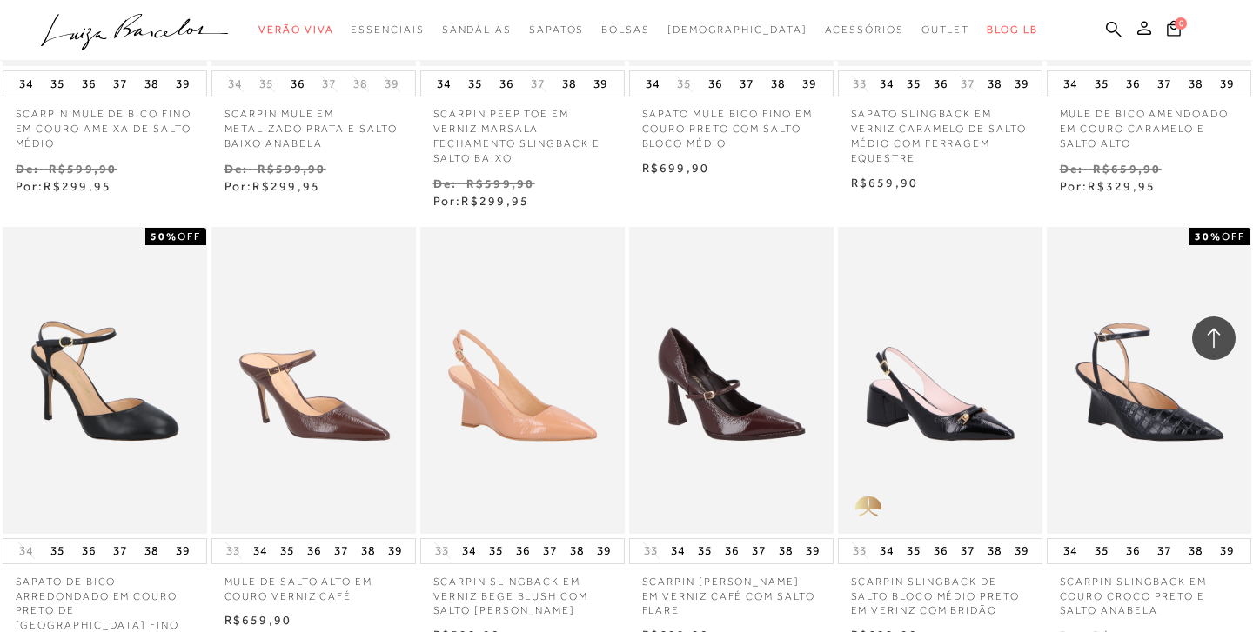
scroll to position [7348, 0]
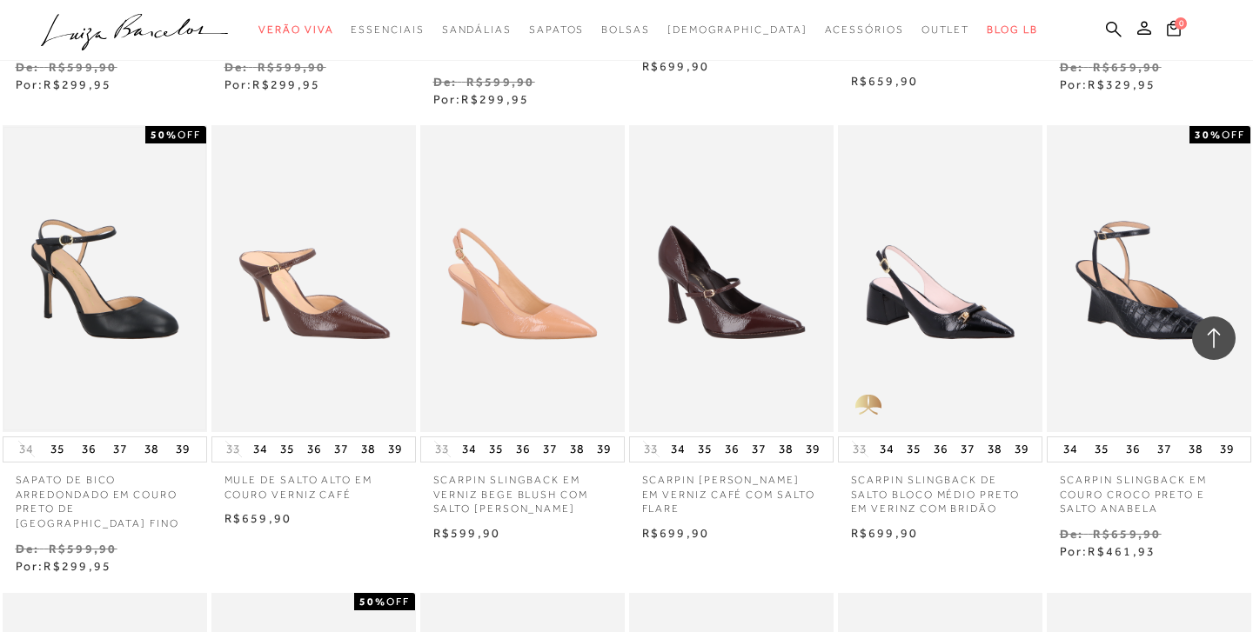
click at [111, 241] on img at bounding box center [104, 279] width 201 height 302
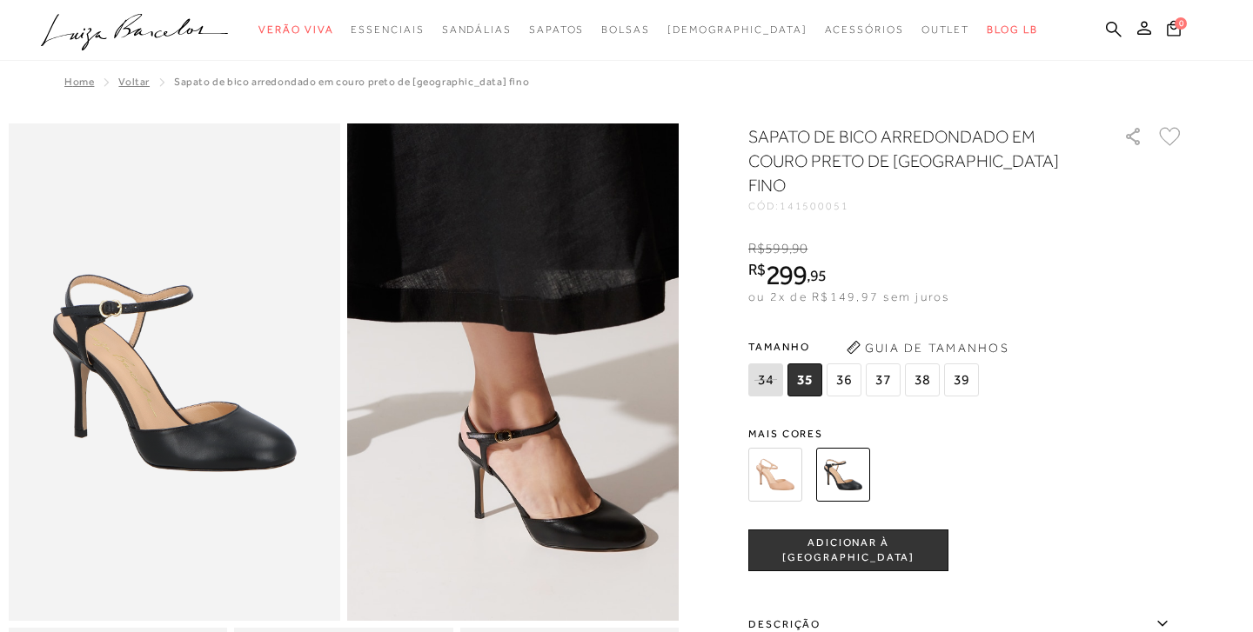
click at [538, 501] on img at bounding box center [488, 243] width 663 height 994
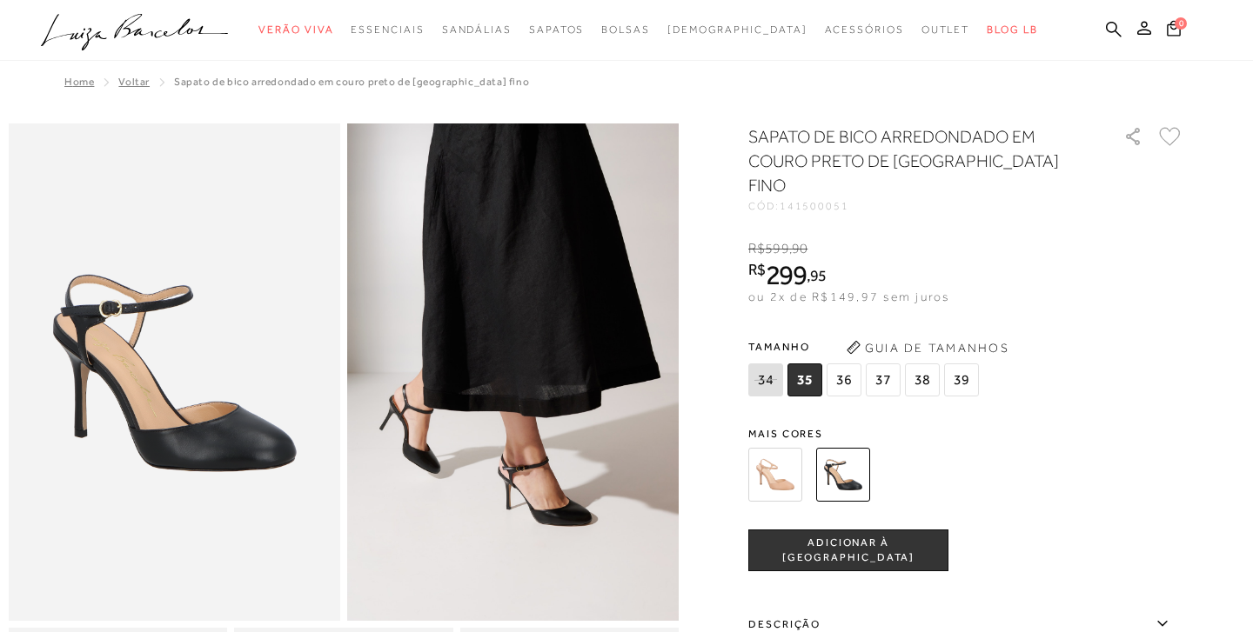
click at [840, 364] on span "36" at bounding box center [843, 380] width 35 height 33
click at [879, 364] on span "37" at bounding box center [883, 380] width 35 height 33
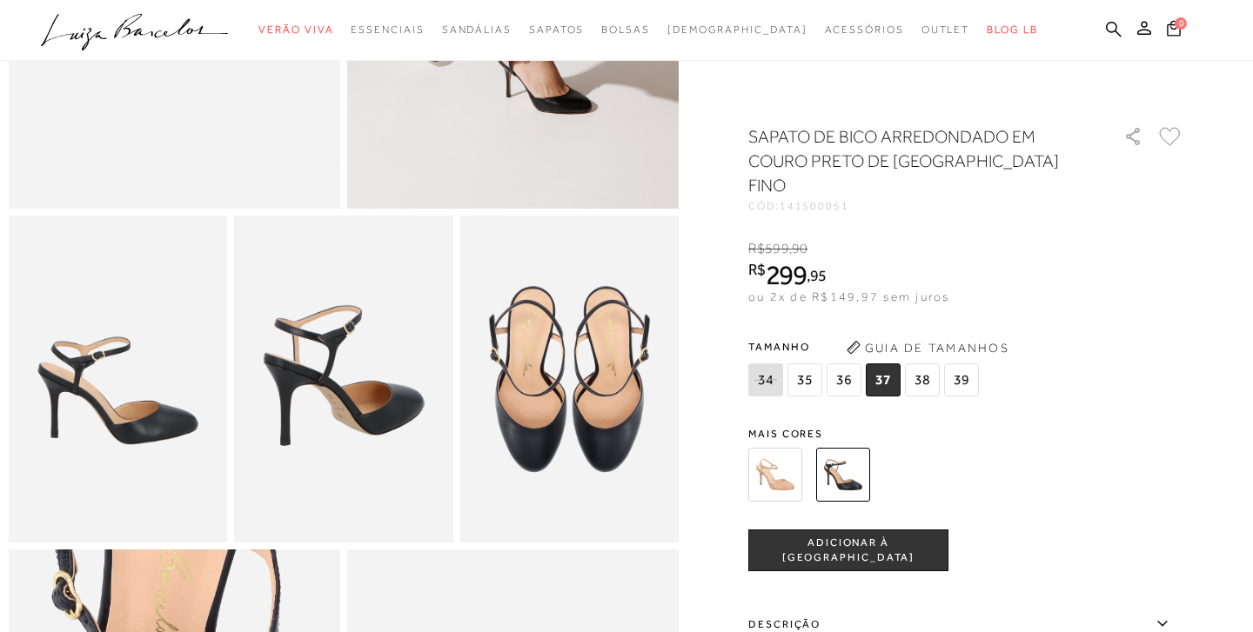
scroll to position [411, 0]
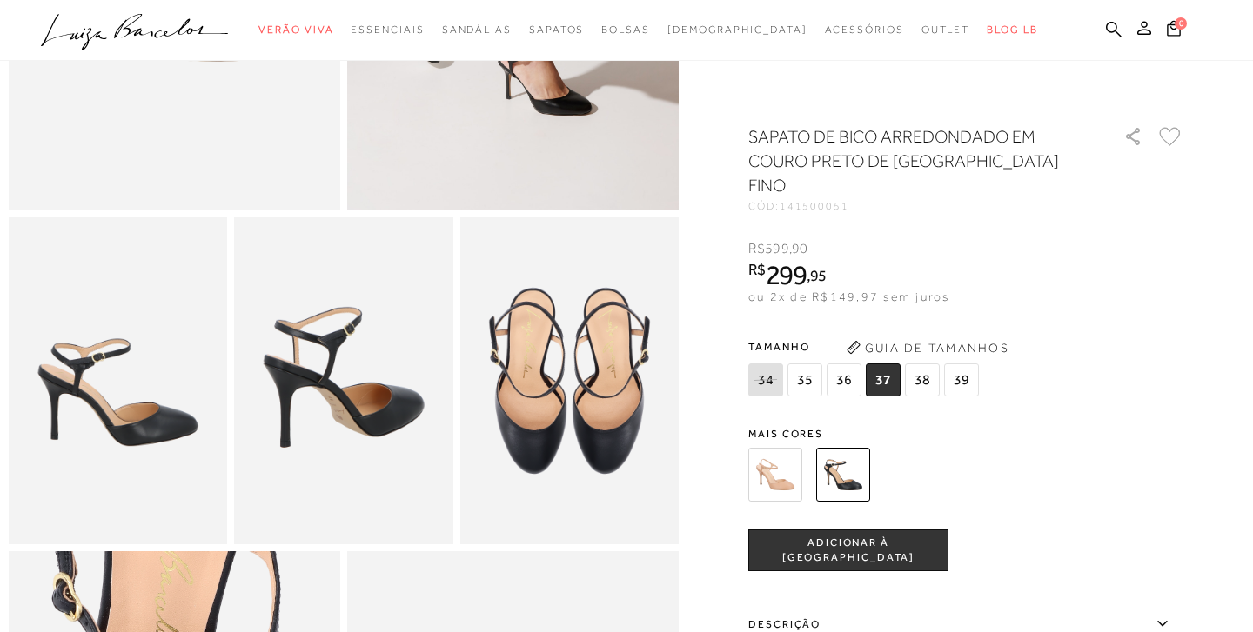
click at [370, 373] on img at bounding box center [343, 381] width 218 height 328
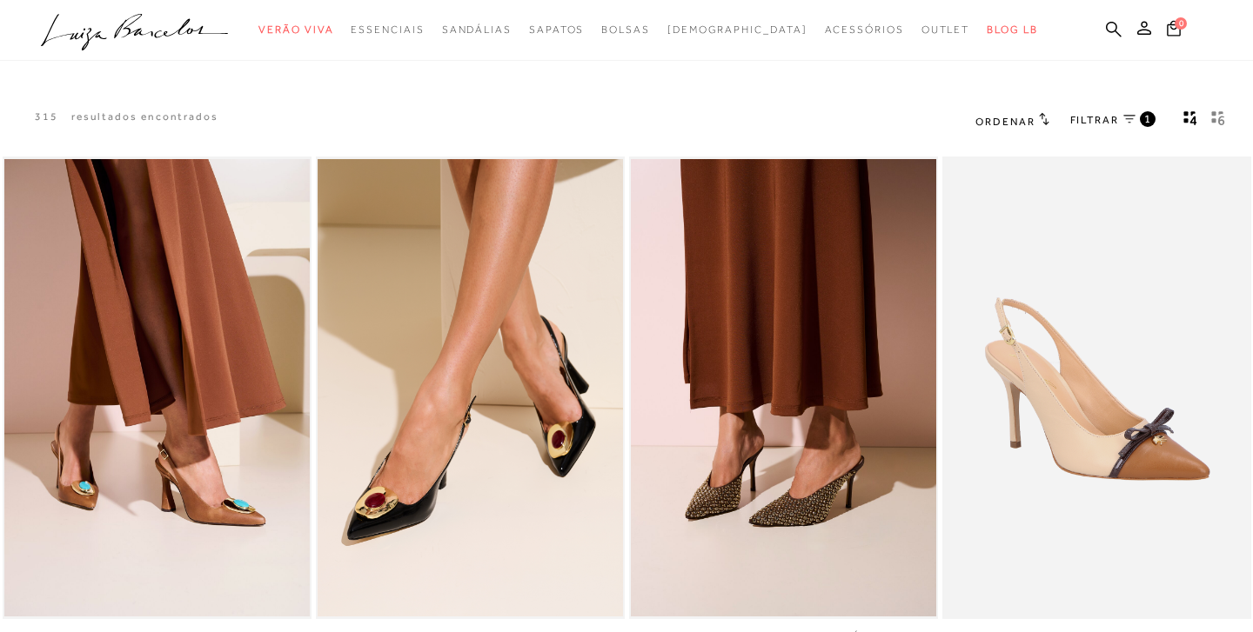
scroll to position [11, 0]
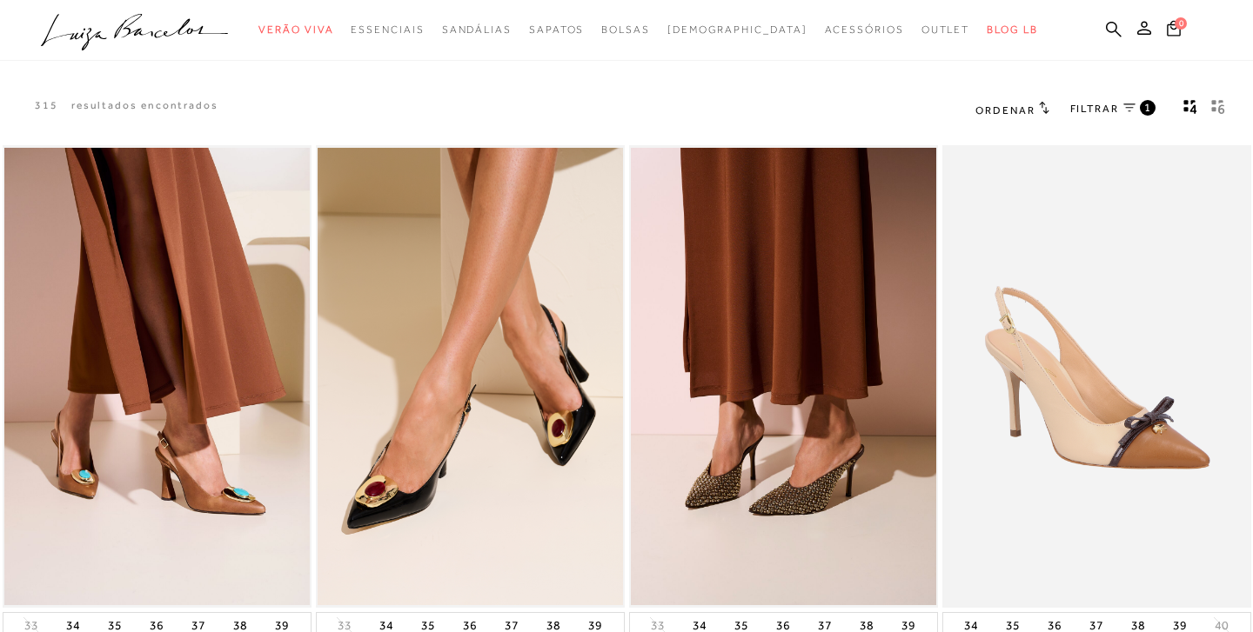
click at [1219, 101] on icon "gridText6Desc" at bounding box center [1221, 101] width 7 height 5
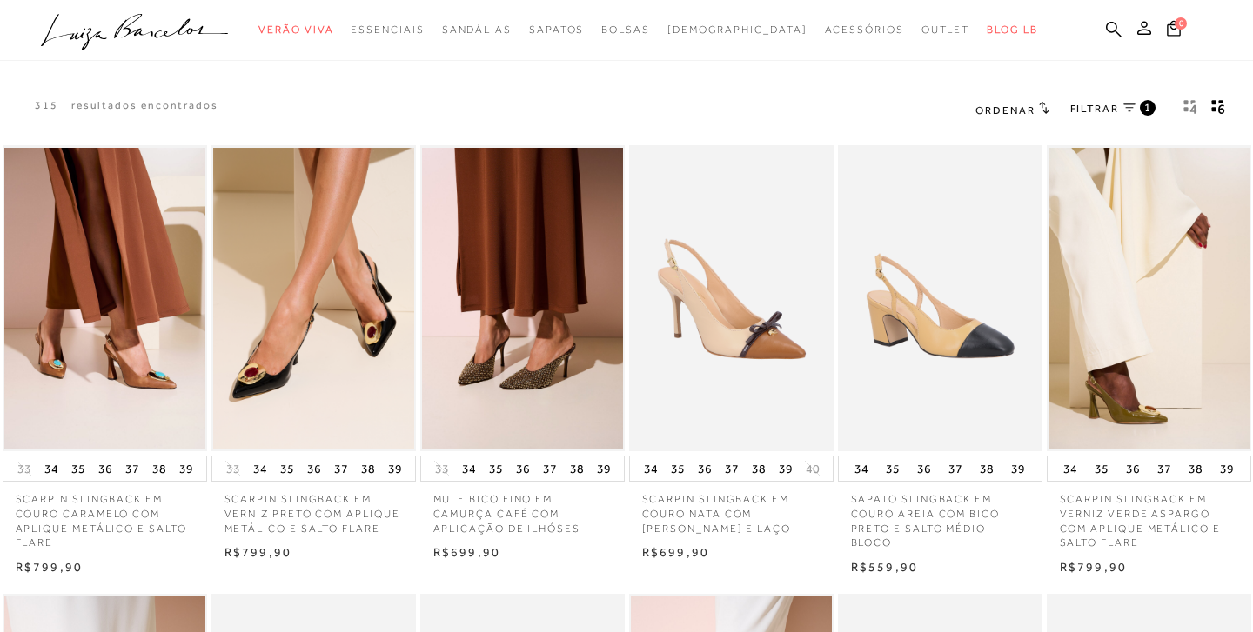
click at [1187, 107] on icon "Mostrar 4 produtos por linha" at bounding box center [1190, 107] width 14 height 16
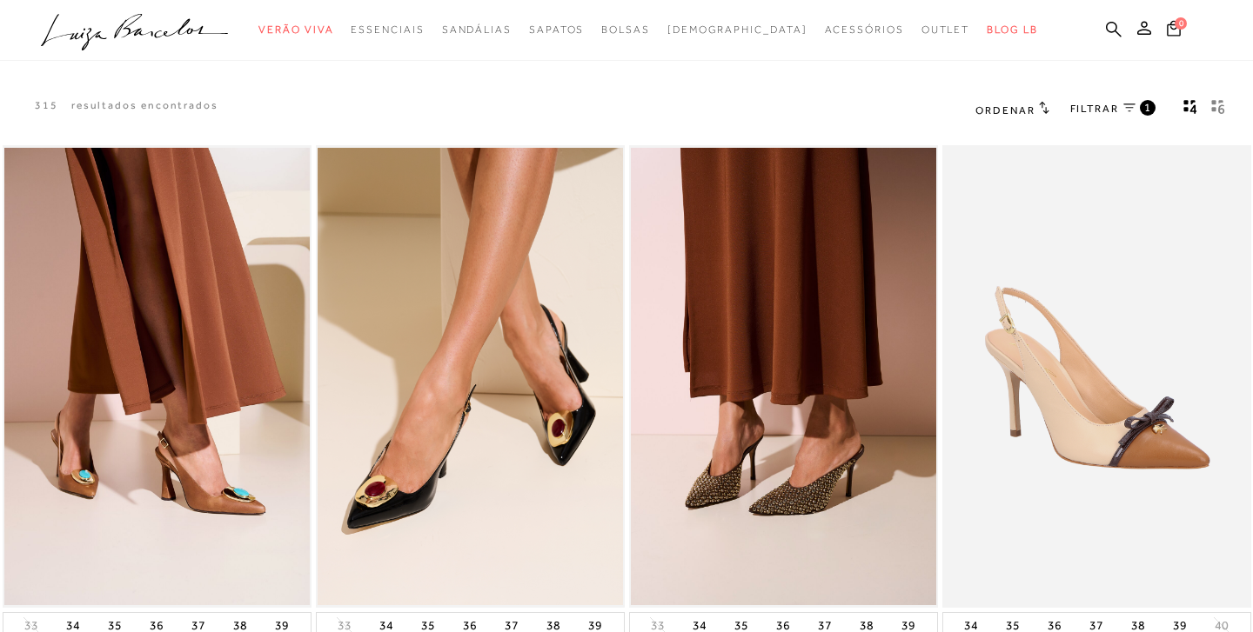
click at [1220, 101] on icon "gridText6Desc" at bounding box center [1221, 101] width 7 height 5
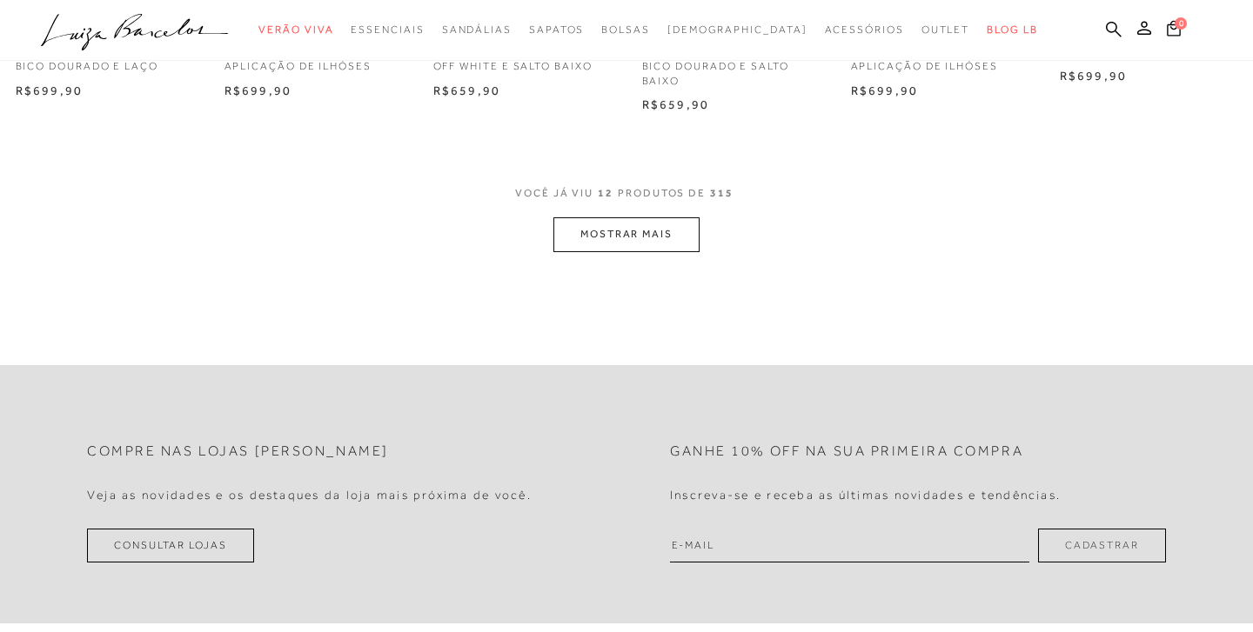
scroll to position [918, 0]
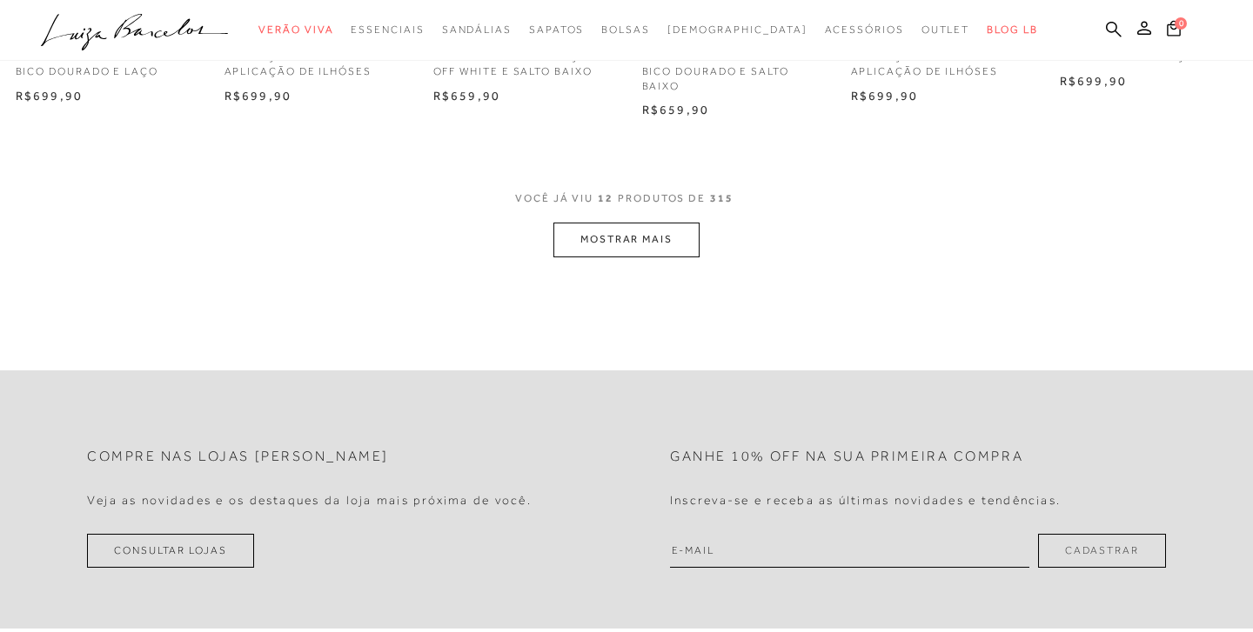
click at [626, 234] on button "MOSTRAR MAIS" at bounding box center [626, 240] width 146 height 34
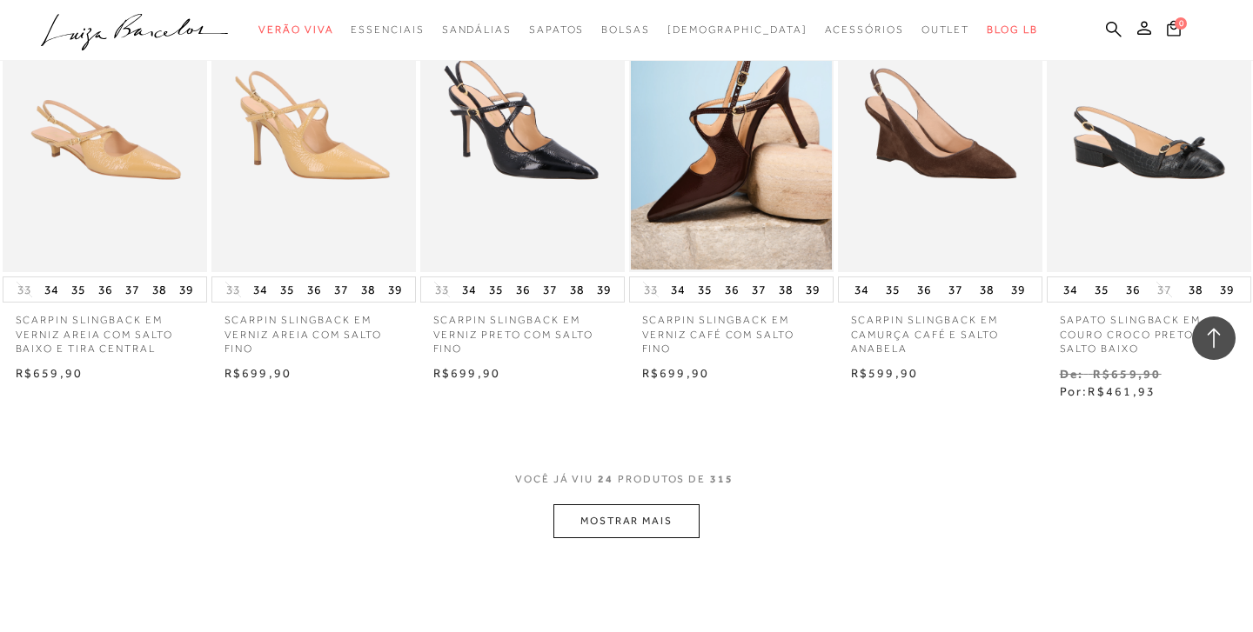
scroll to position [1539, 0]
click at [641, 514] on button "MOSTRAR MAIS" at bounding box center [626, 521] width 146 height 34
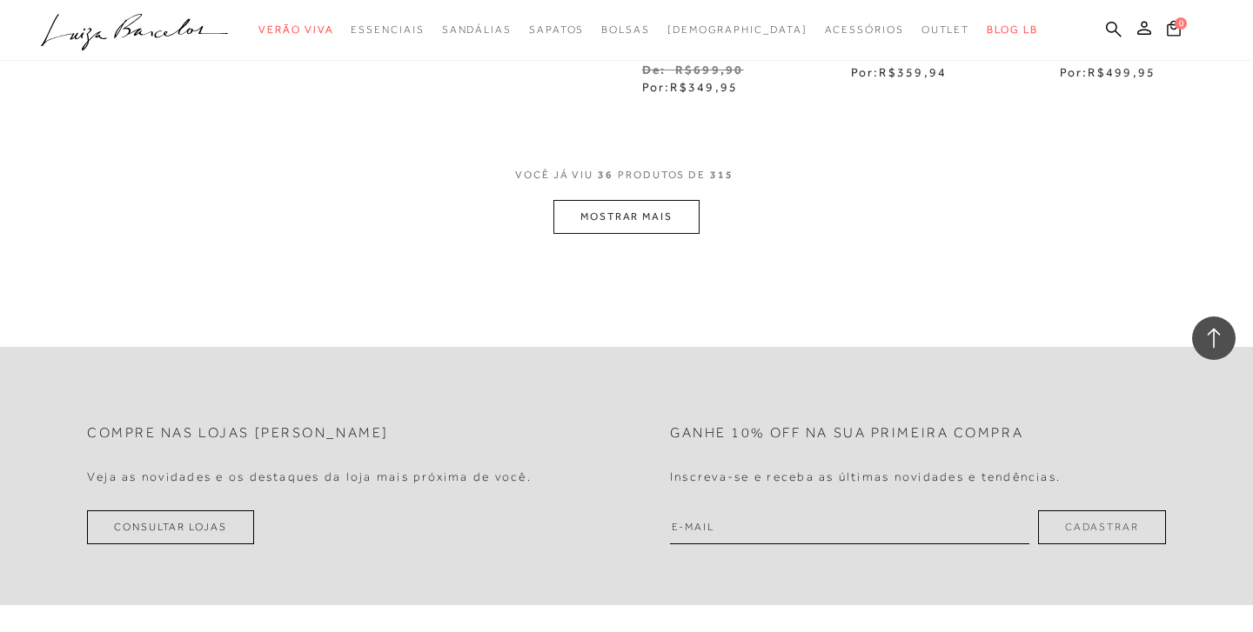
scroll to position [2864, 0]
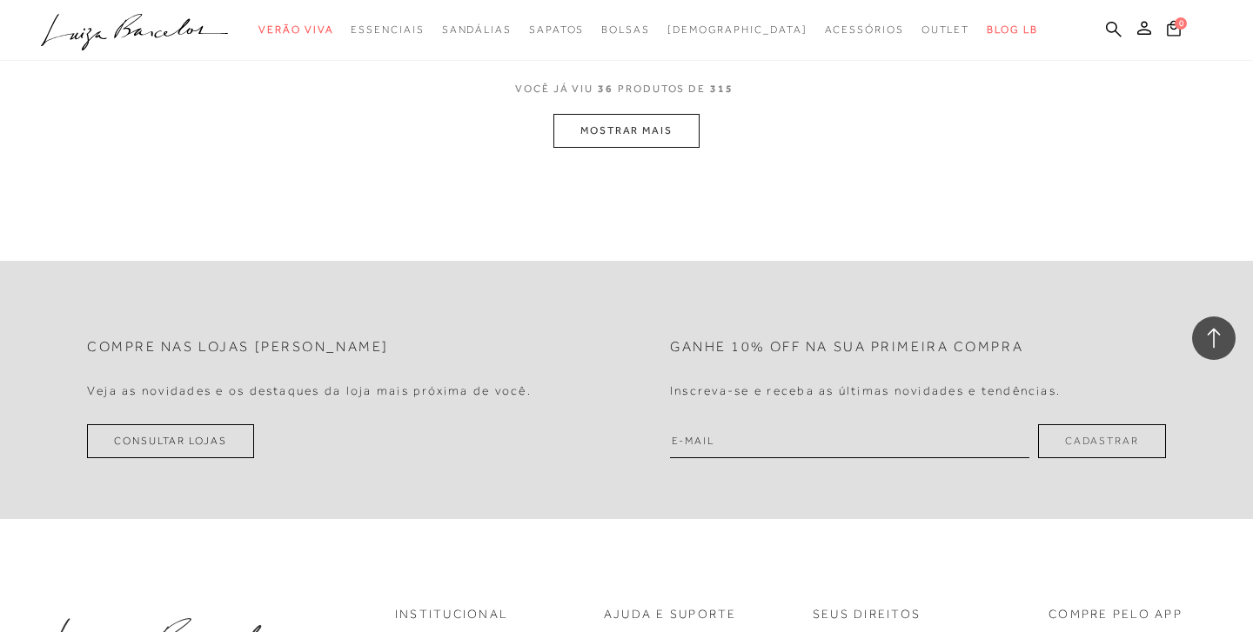
click at [652, 114] on button "MOSTRAR MAIS" at bounding box center [626, 131] width 146 height 34
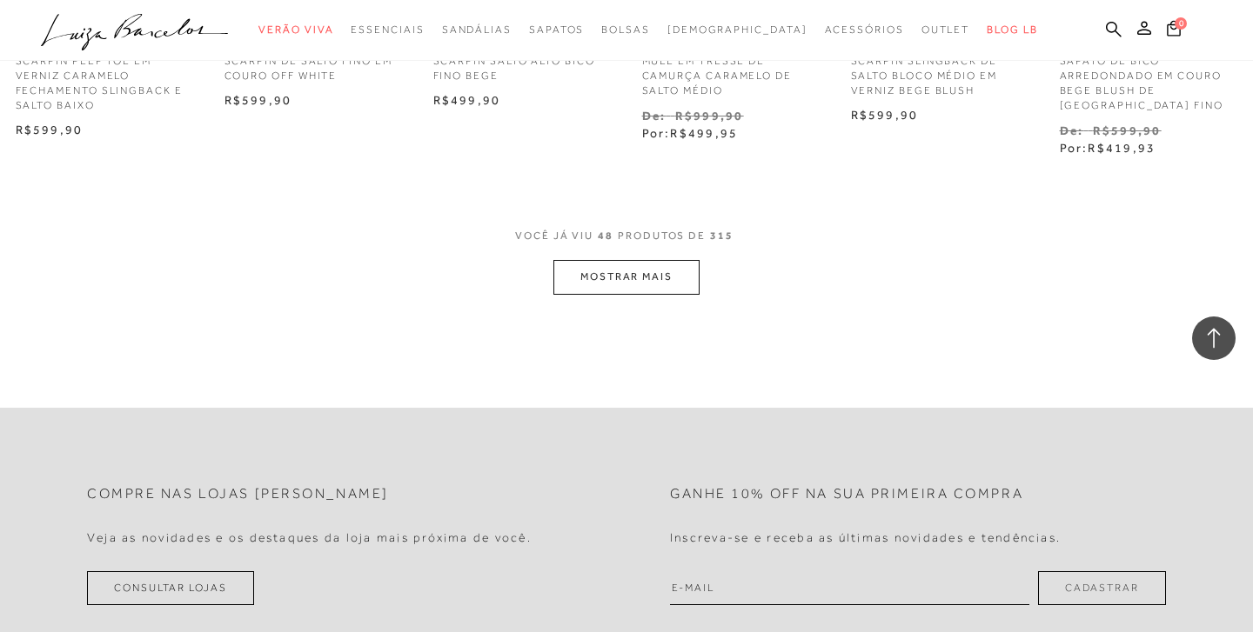
scroll to position [3667, 0]
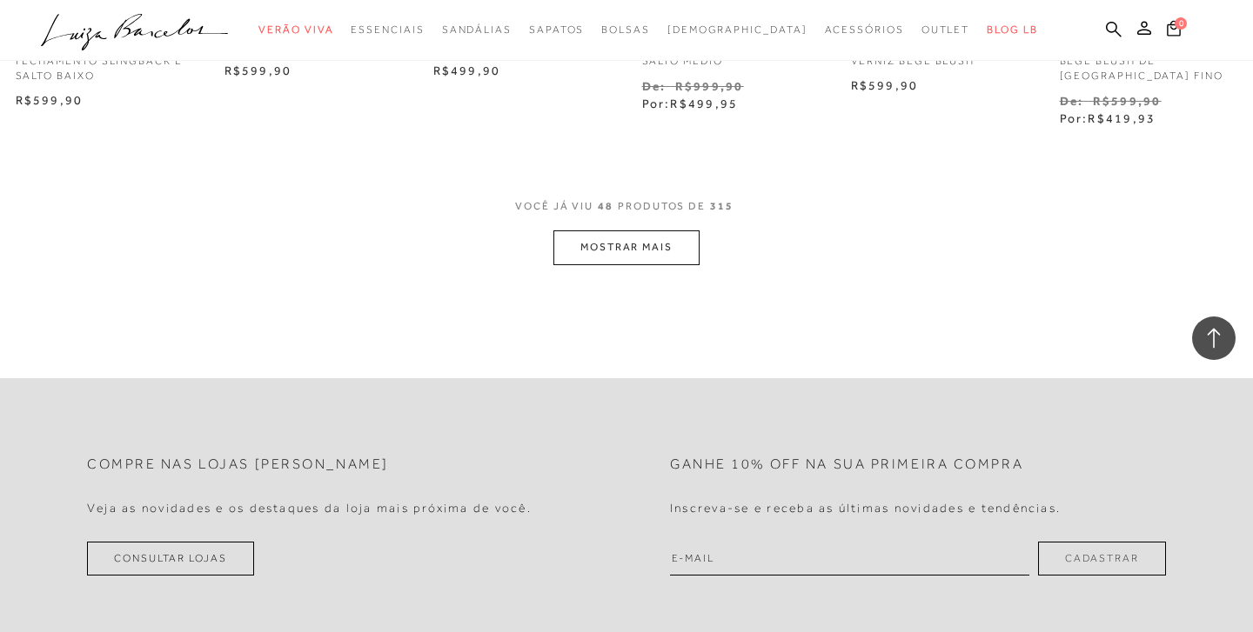
click at [618, 231] on button "MOSTRAR MAIS" at bounding box center [626, 248] width 146 height 34
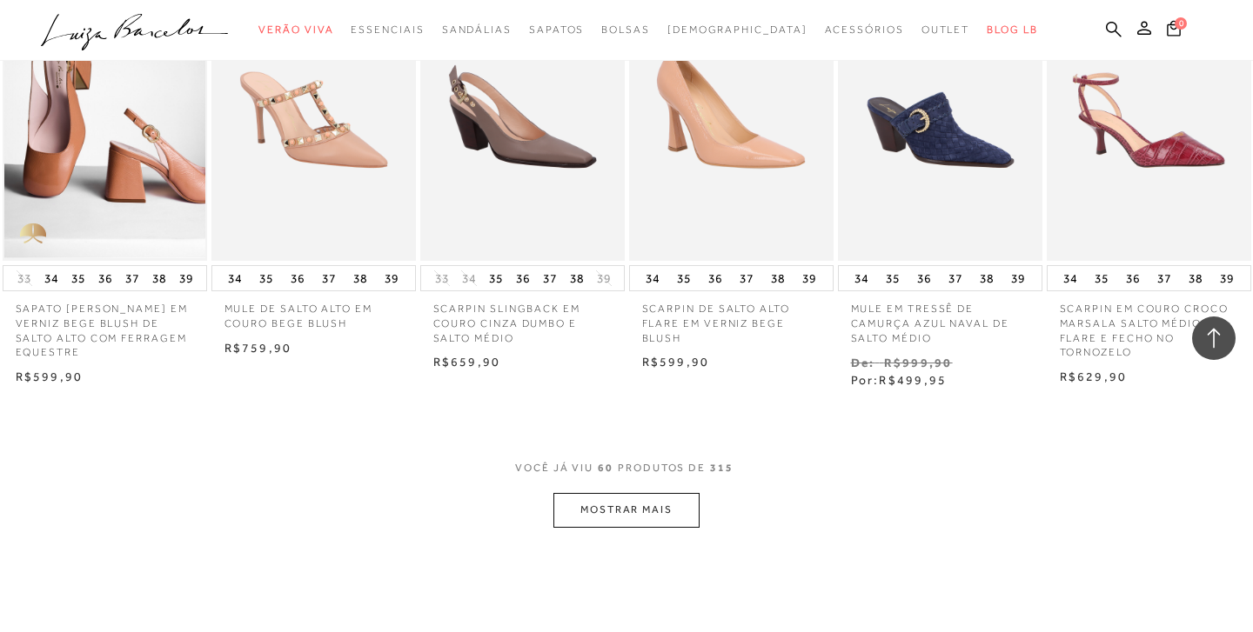
scroll to position [4318, 0]
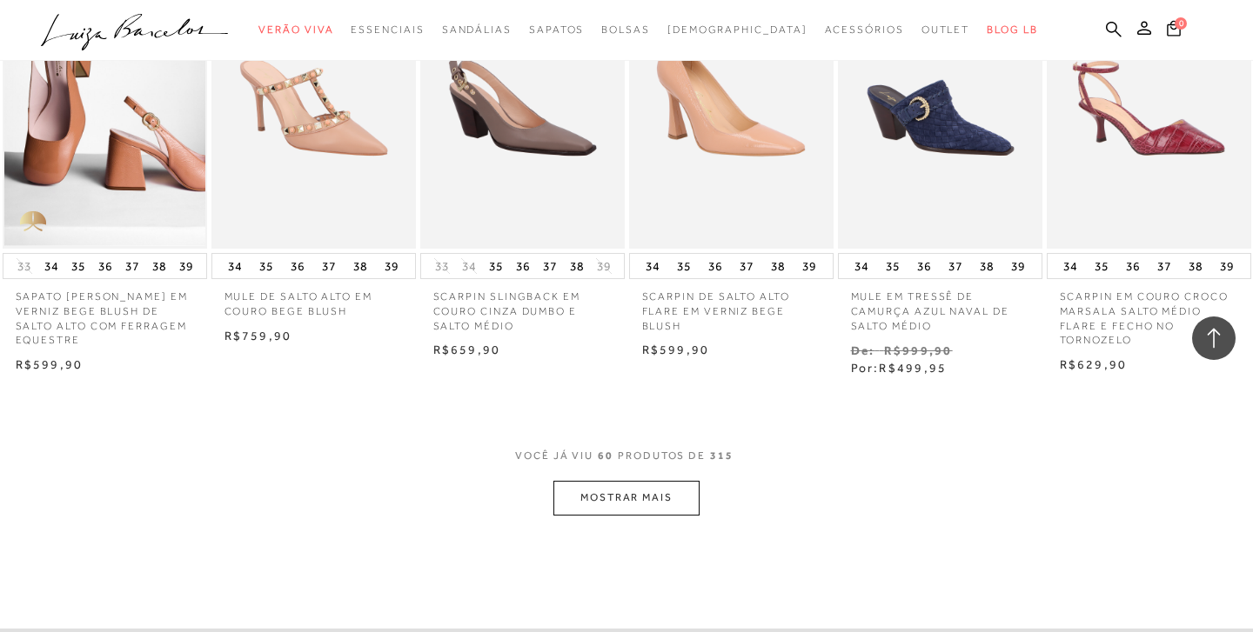
click at [647, 481] on button "MOSTRAR MAIS" at bounding box center [626, 498] width 146 height 34
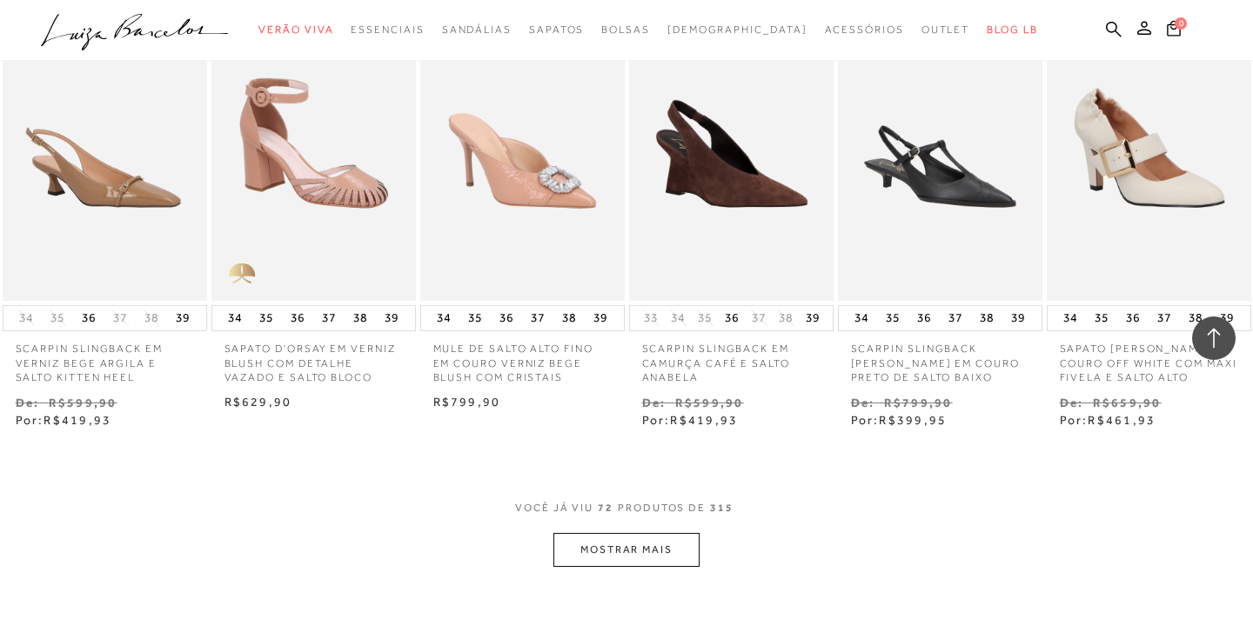
scroll to position [5187, 0]
click at [663, 532] on button "MOSTRAR MAIS" at bounding box center [626, 549] width 146 height 34
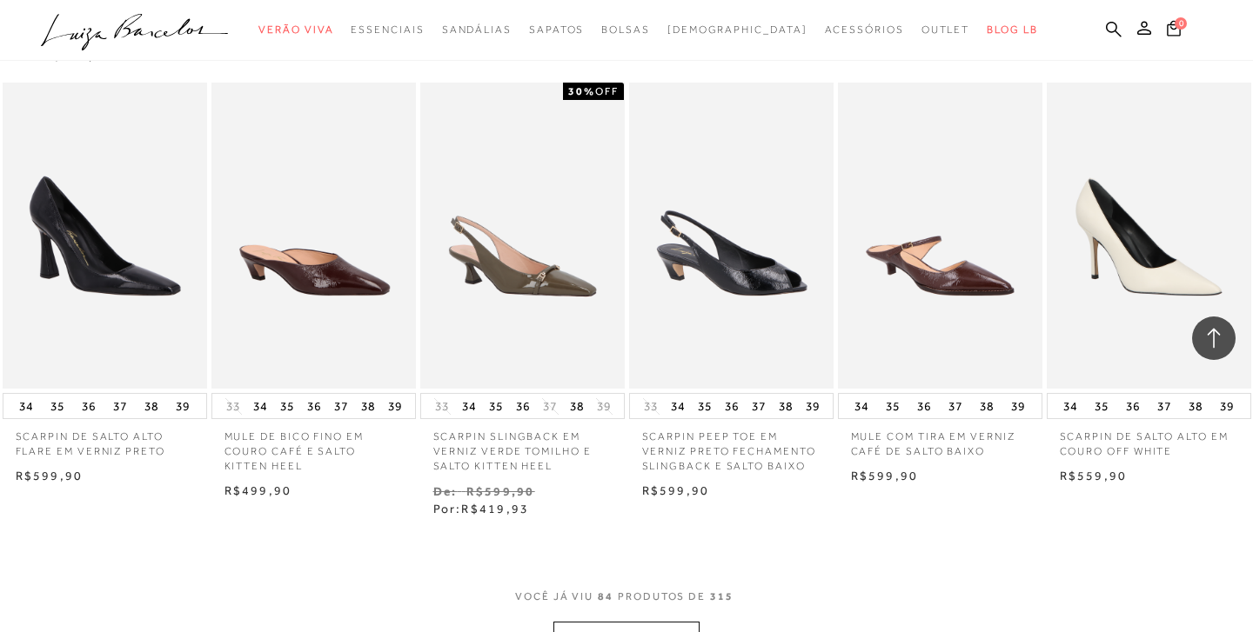
scroll to position [6036, 0]
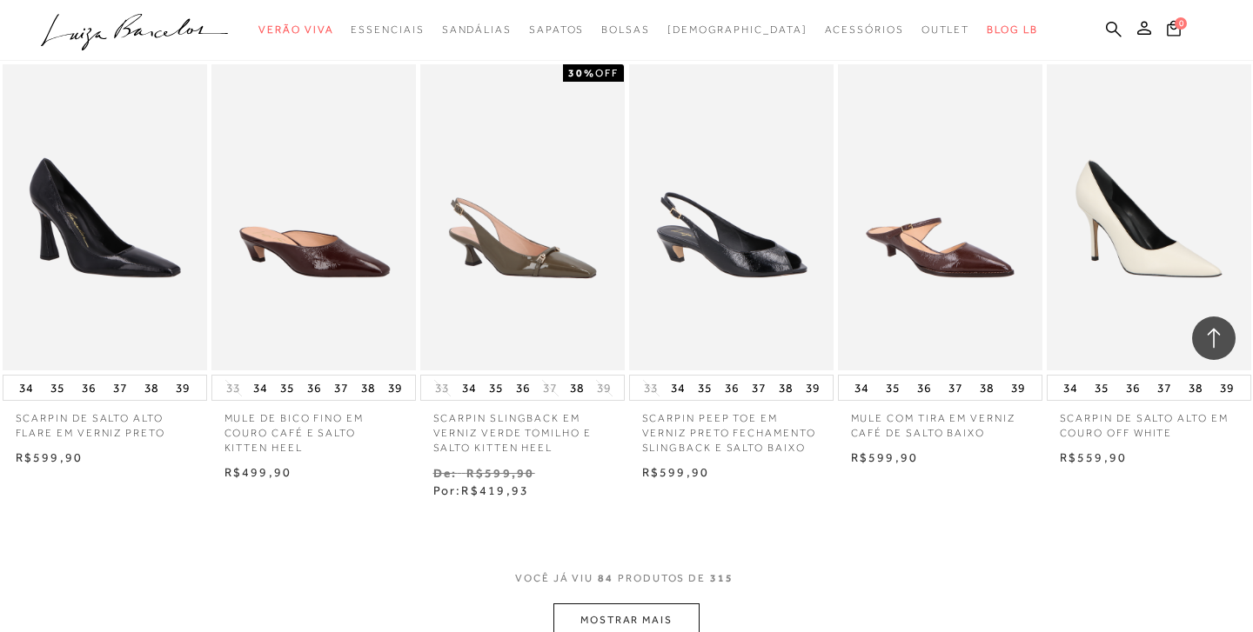
click at [631, 604] on button "MOSTRAR MAIS" at bounding box center [626, 621] width 146 height 34
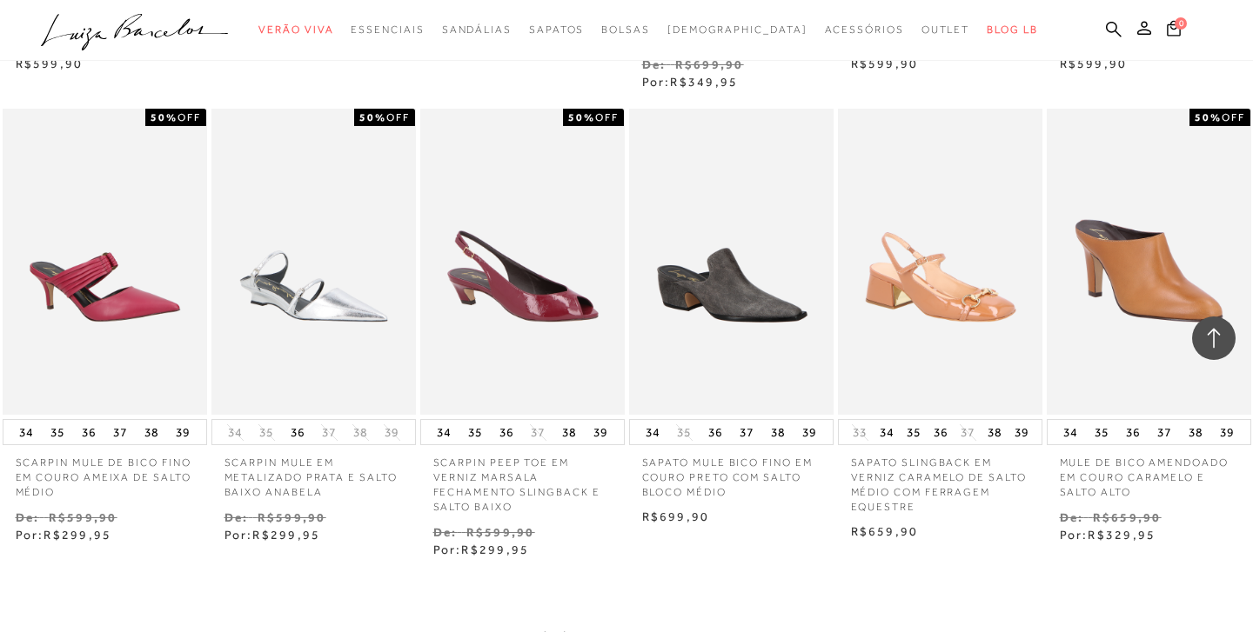
scroll to position [7131, 0]
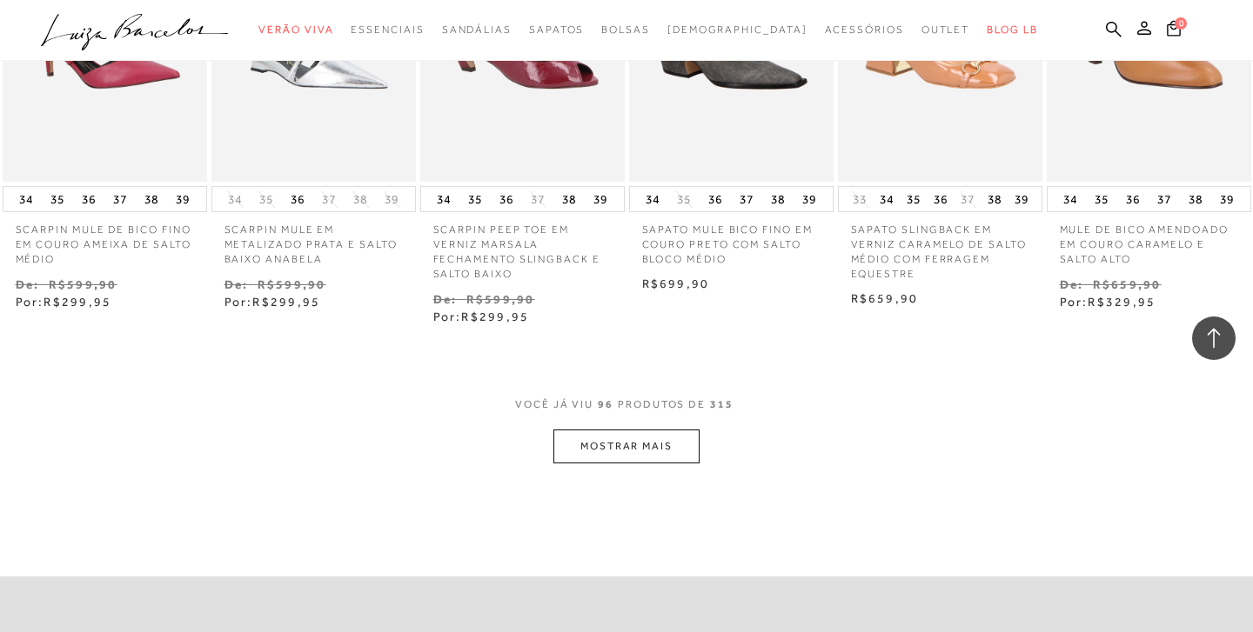
click at [636, 430] on button "MOSTRAR MAIS" at bounding box center [626, 447] width 146 height 34
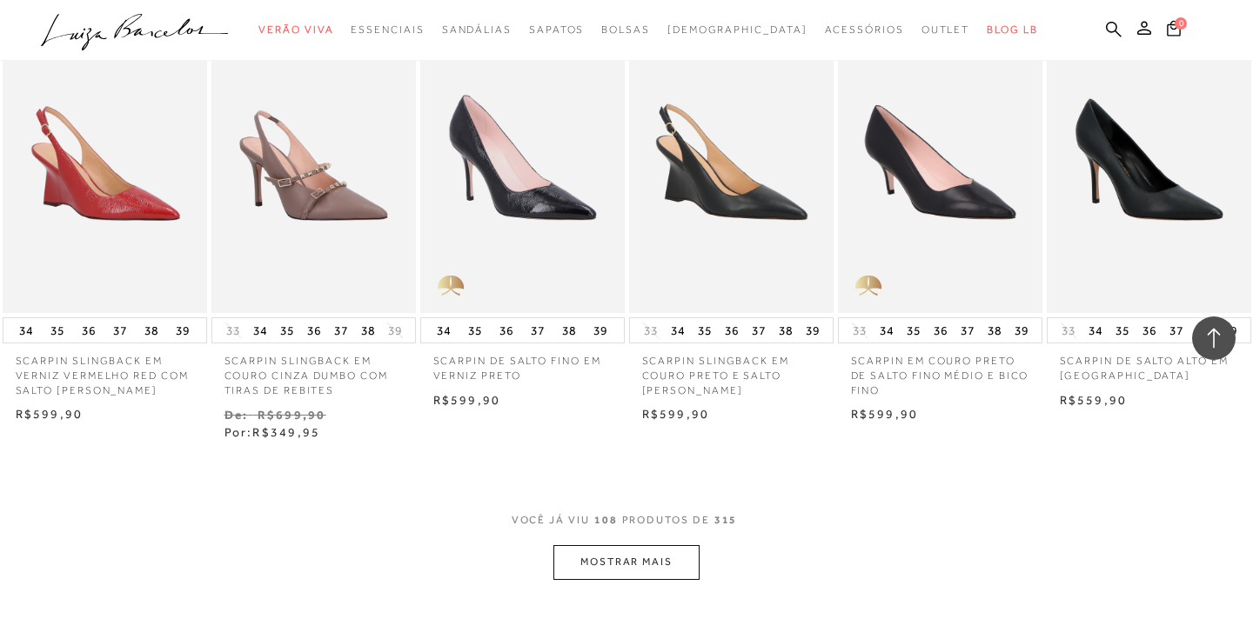
scroll to position [7936, 0]
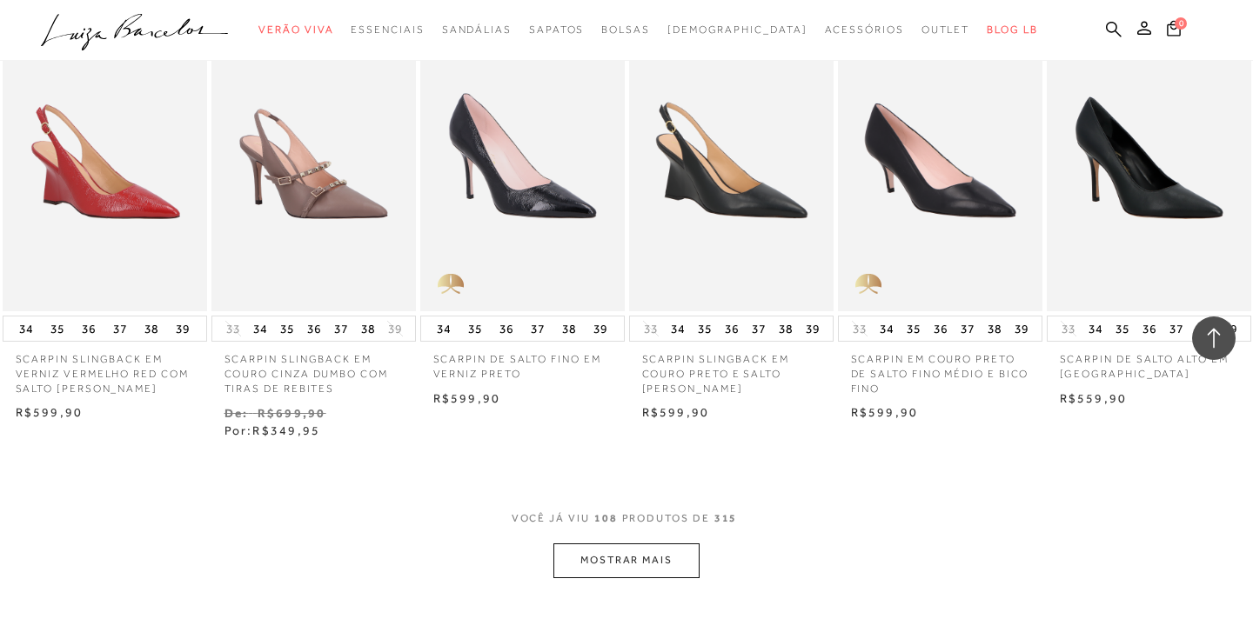
click at [632, 544] on button "MOSTRAR MAIS" at bounding box center [626, 561] width 146 height 34
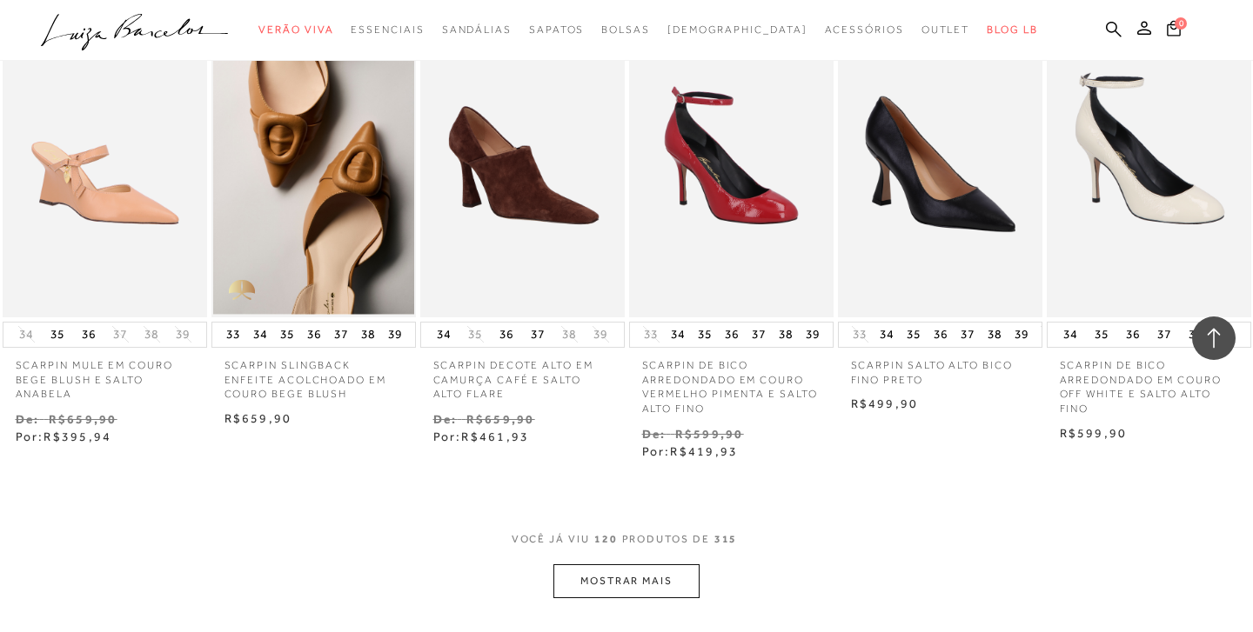
scroll to position [8824, 0]
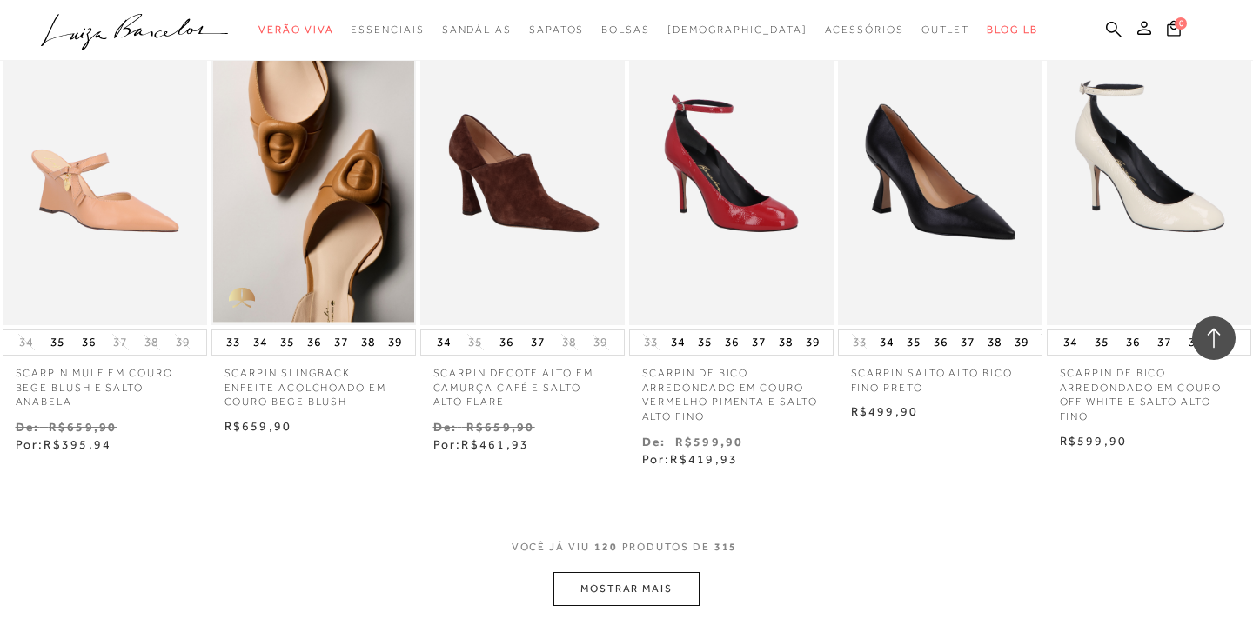
click at [641, 572] on button "MOSTRAR MAIS" at bounding box center [626, 589] width 146 height 34
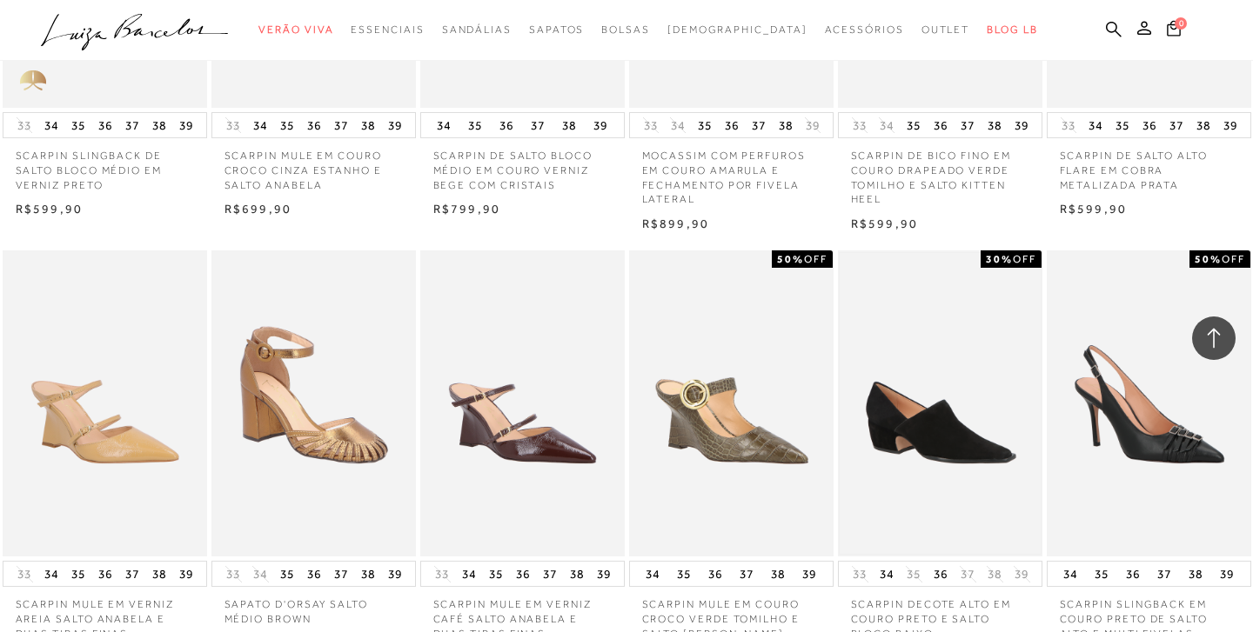
scroll to position [9757, 0]
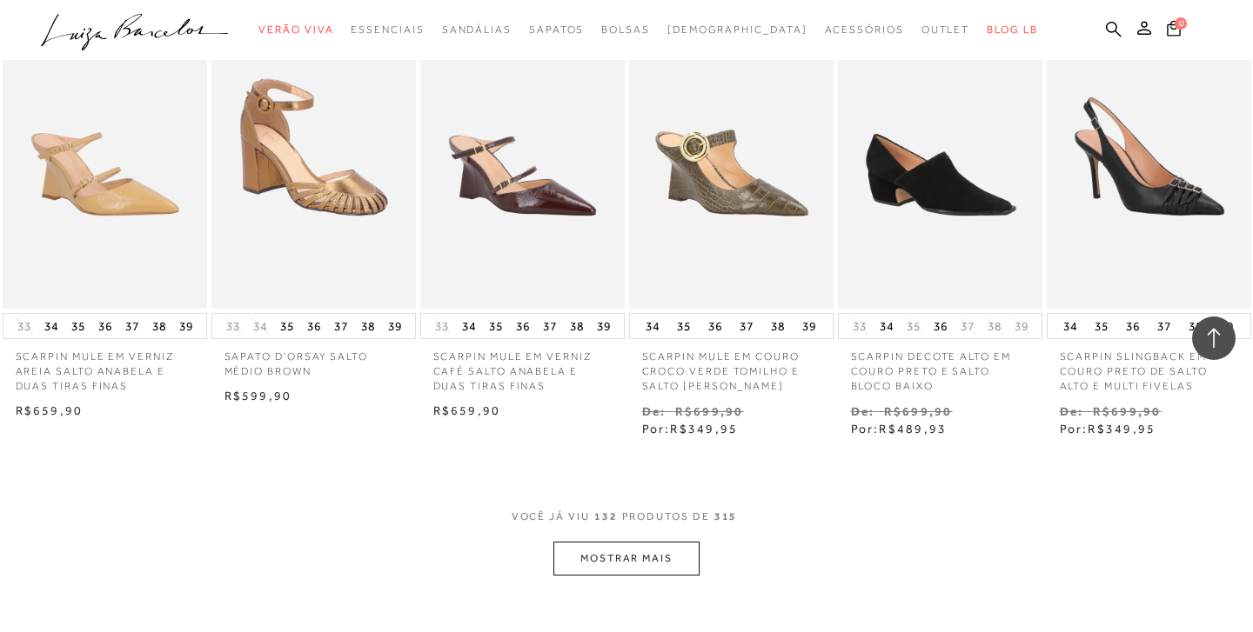
click at [663, 542] on button "MOSTRAR MAIS" at bounding box center [626, 559] width 146 height 34
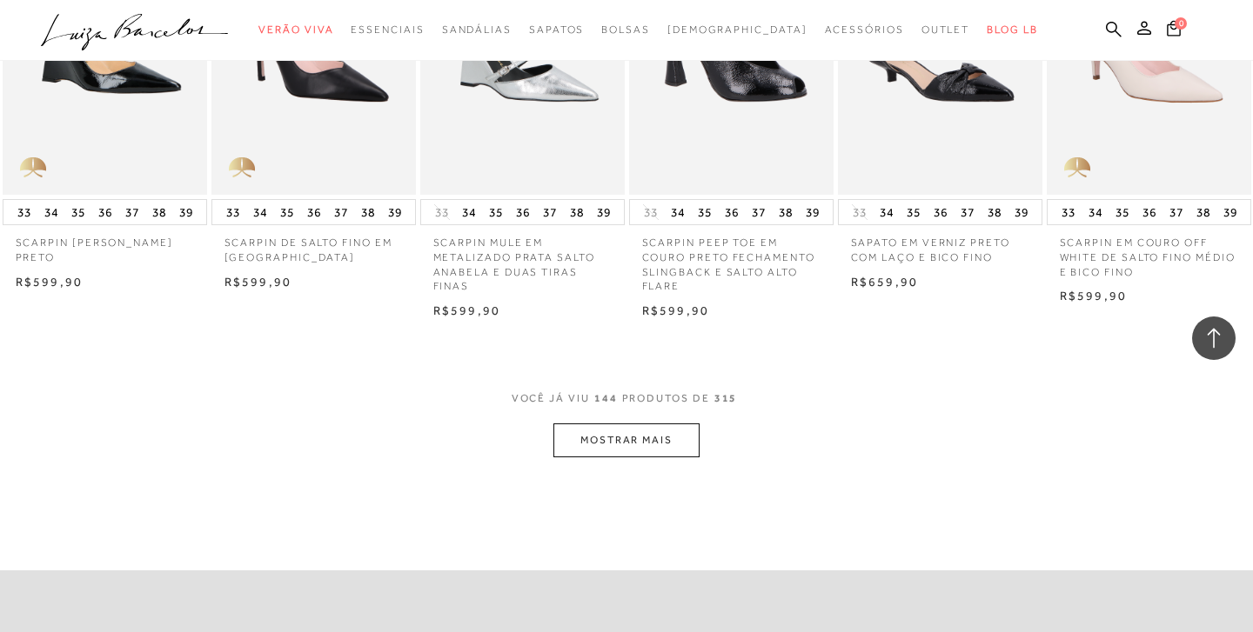
scroll to position [10792, 0]
click at [668, 423] on button "MOSTRAR MAIS" at bounding box center [626, 440] width 146 height 34
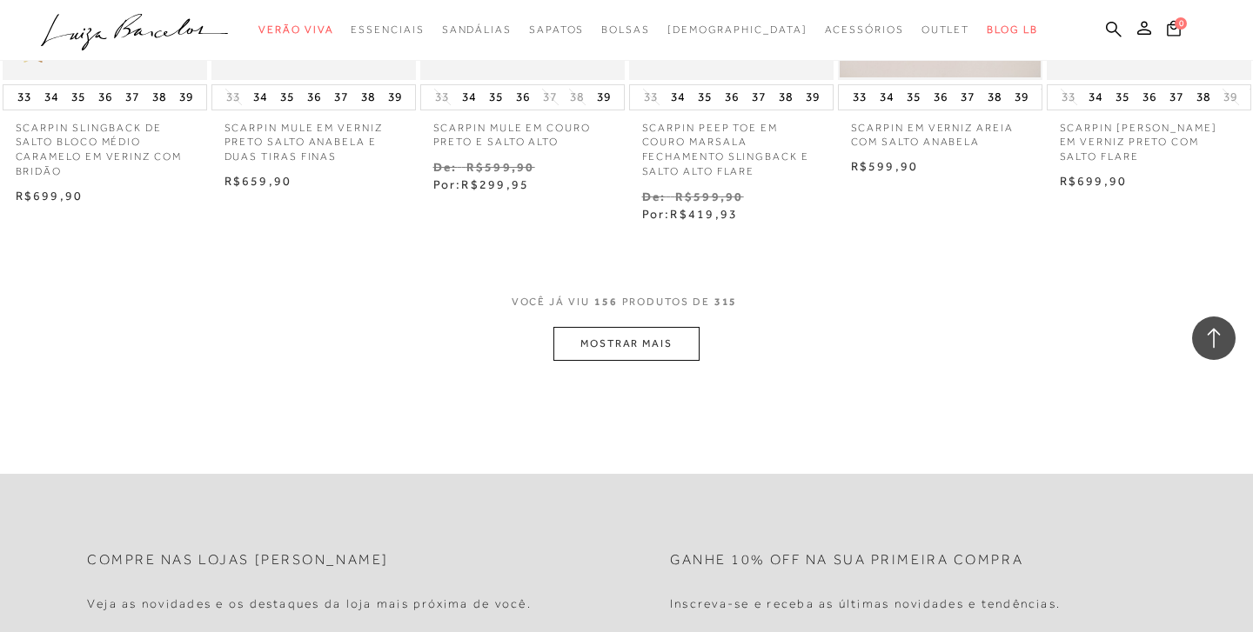
scroll to position [11690, 0]
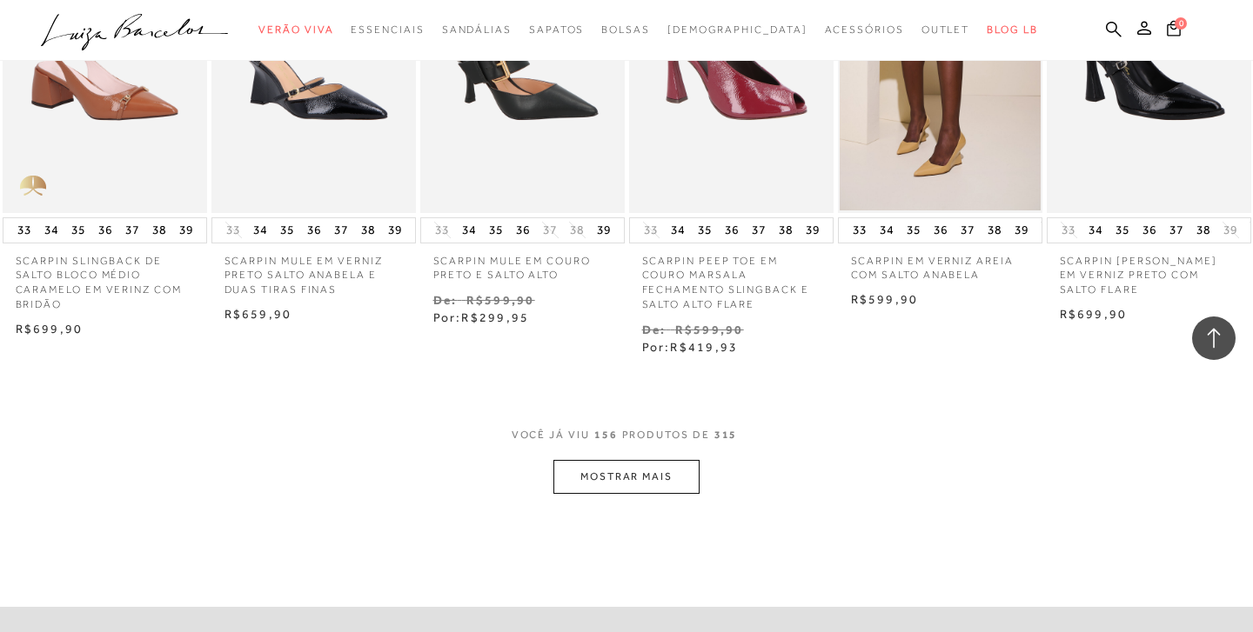
click at [637, 460] on button "MOSTRAR MAIS" at bounding box center [626, 477] width 146 height 34
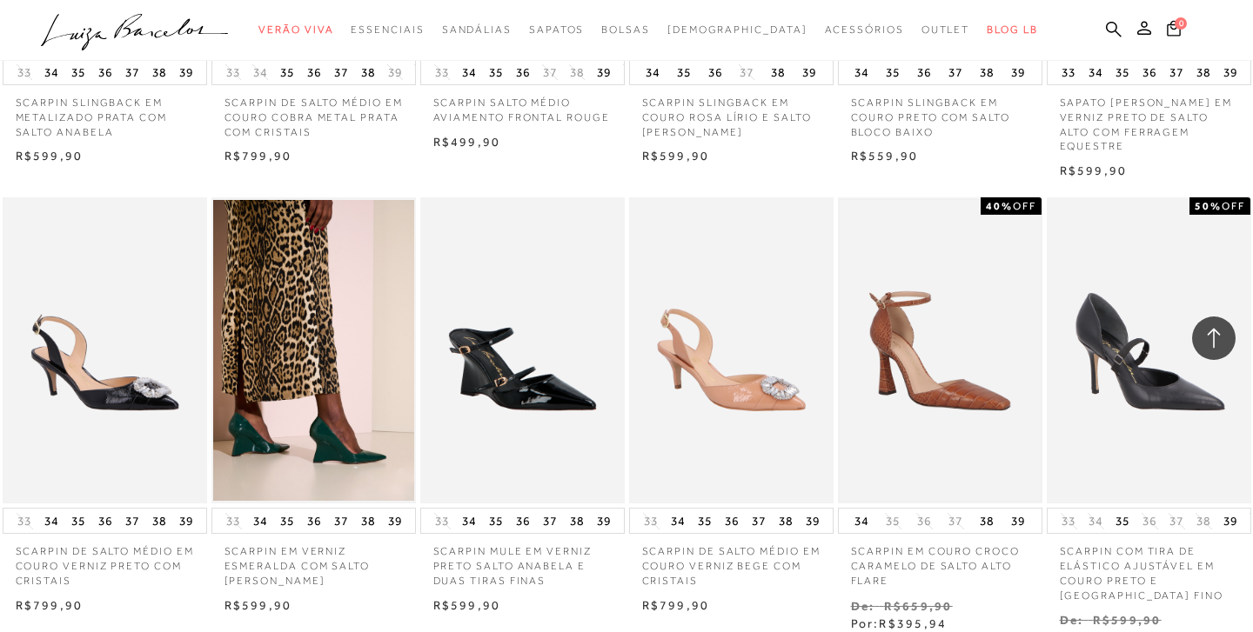
scroll to position [12497, 0]
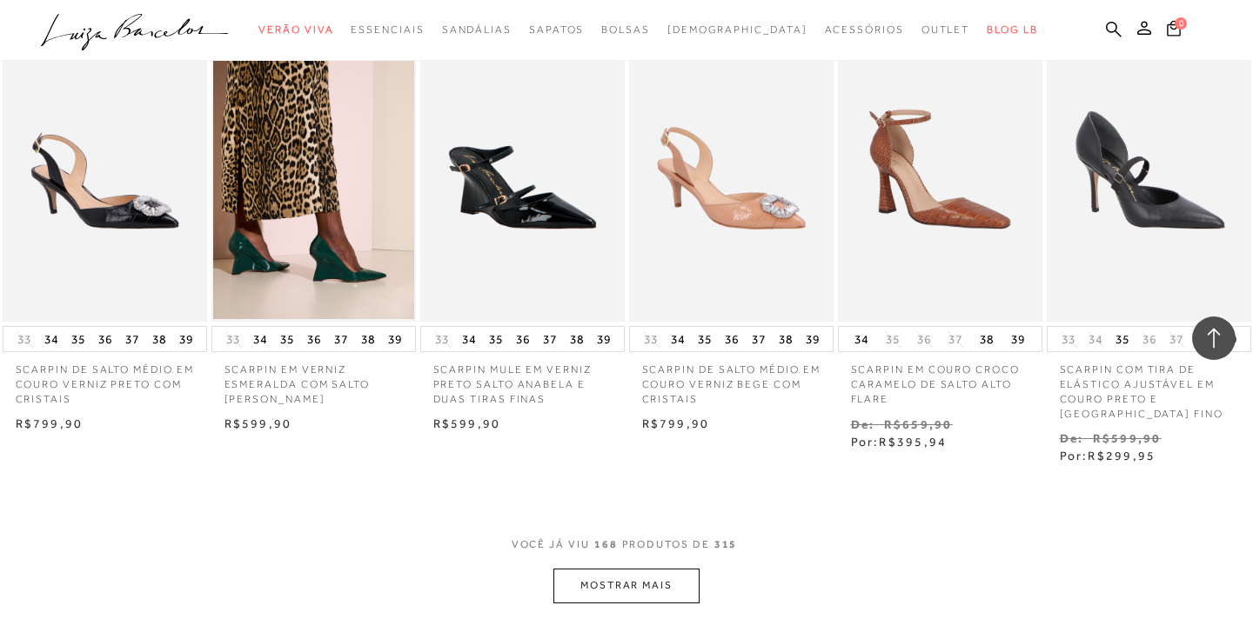
click at [671, 569] on button "MOSTRAR MAIS" at bounding box center [626, 586] width 146 height 34
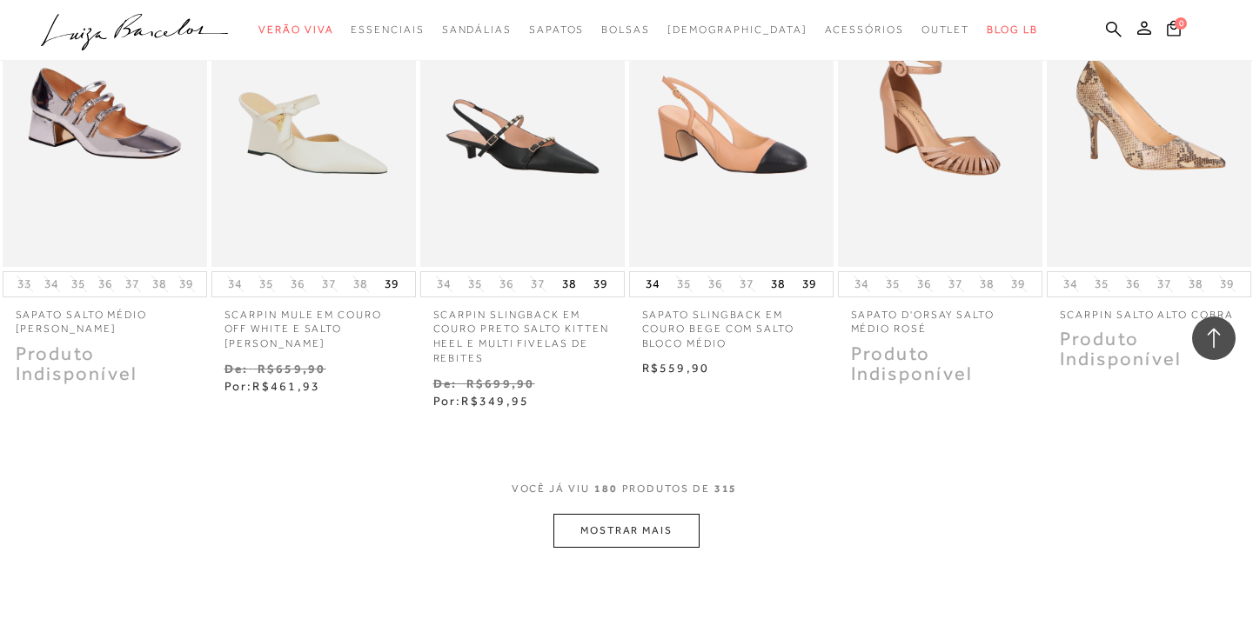
scroll to position [13478, 0]
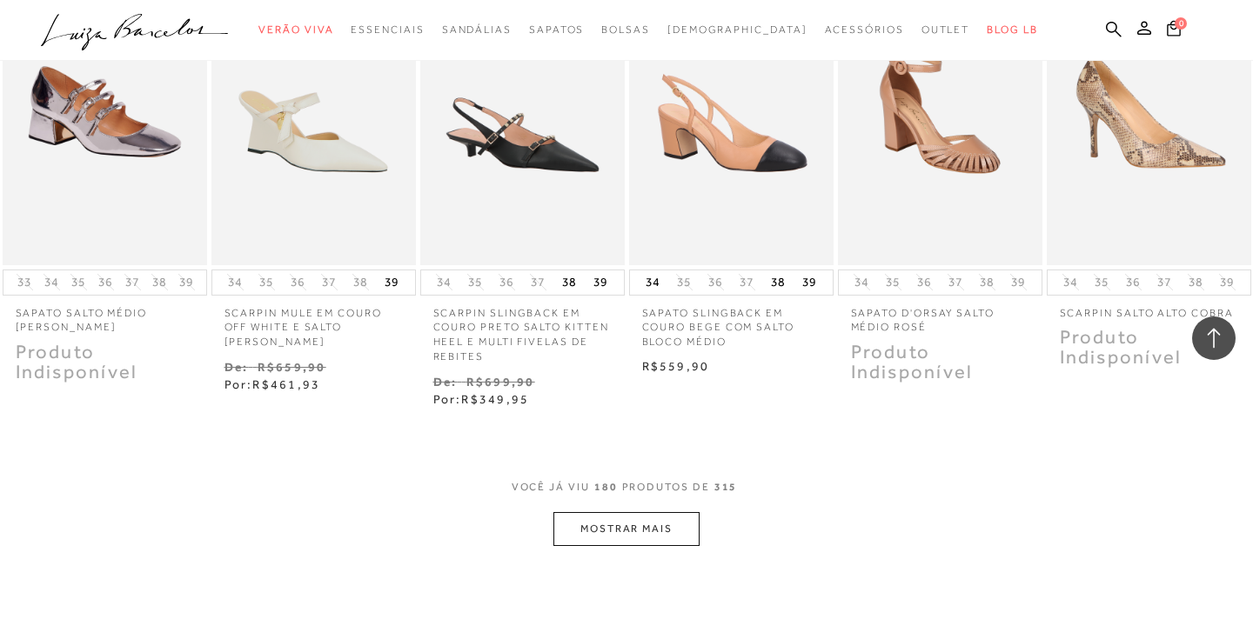
click at [661, 512] on button "MOSTRAR MAIS" at bounding box center [626, 529] width 146 height 34
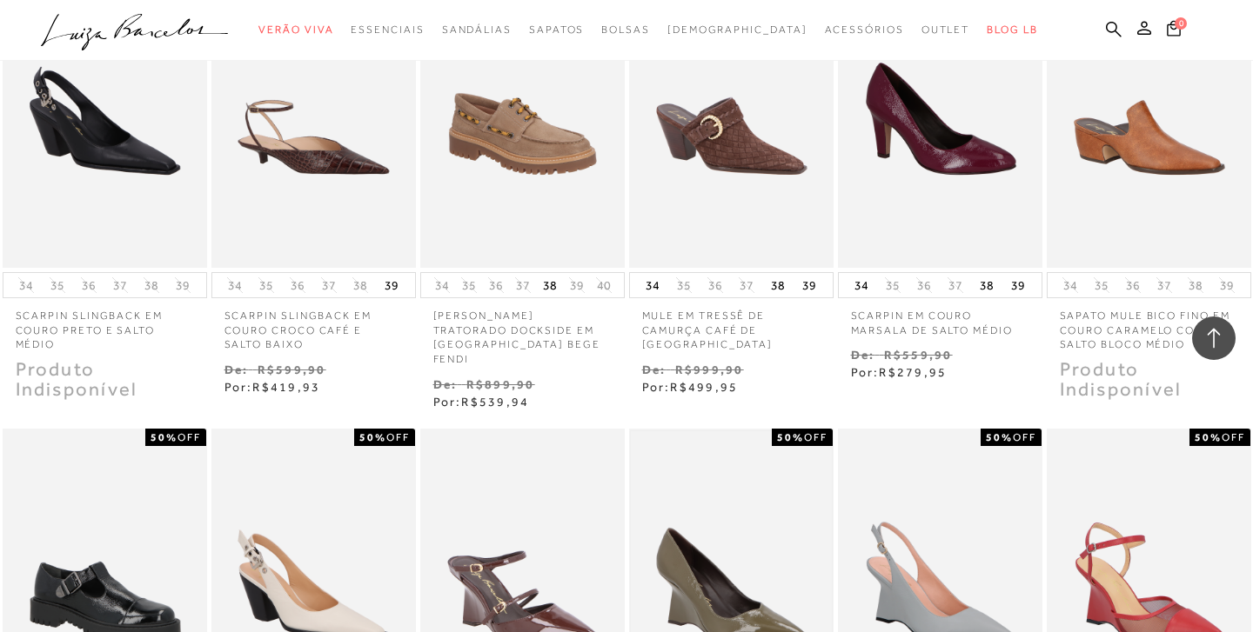
scroll to position [11743, 0]
